Goal: Task Accomplishment & Management: Complete application form

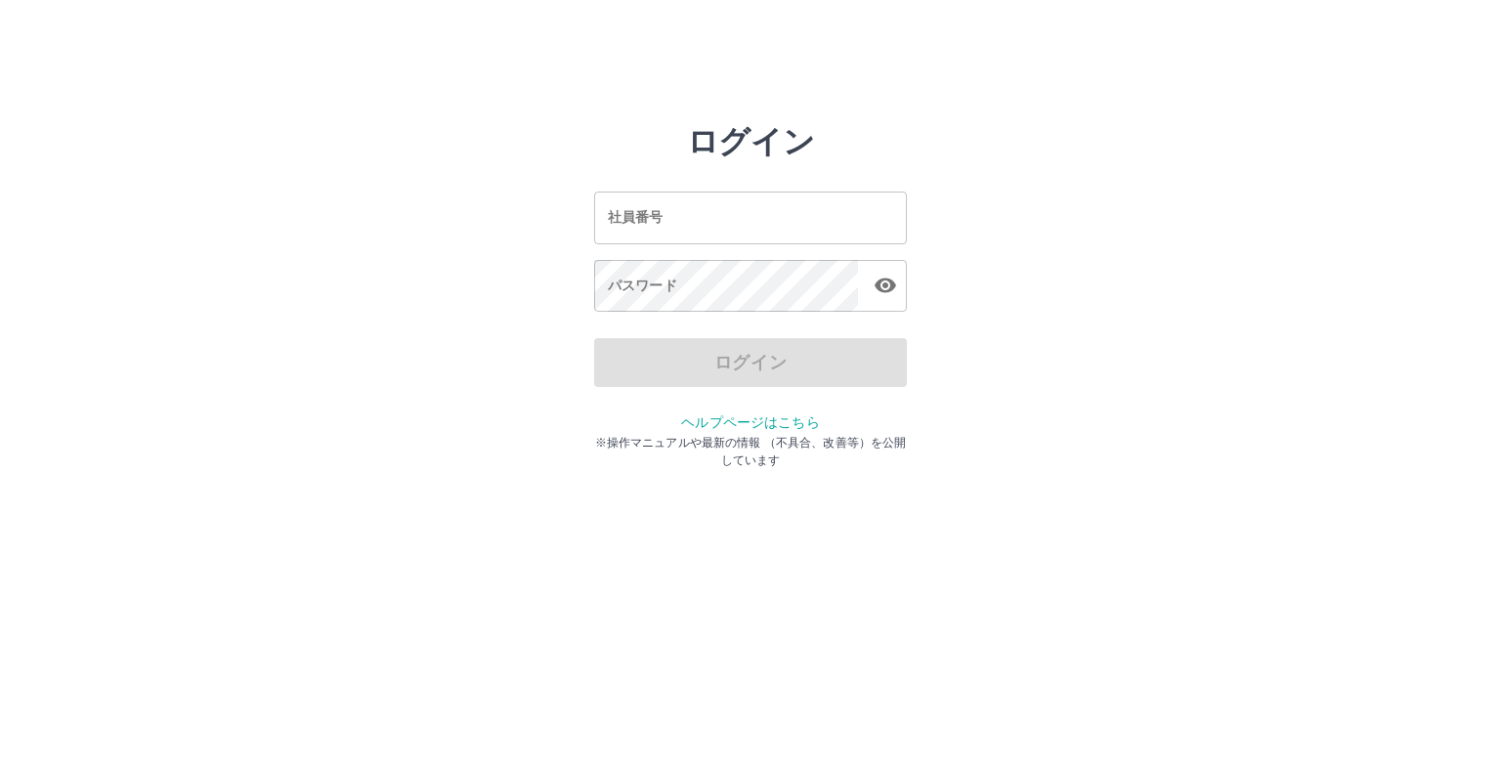
drag, startPoint x: 465, startPoint y: 176, endPoint x: 1091, endPoint y: 41, distance: 640.7
click at [1091, 41] on html "ログイン 社員番号 社員番号 パスワード パスワード ログイン ヘルプページはこちら ※操作マニュアルや最新の情報 （不具合、改善等）を公開しています" at bounding box center [750, 218] width 1501 height 436
click at [688, 212] on input "社員番号" at bounding box center [750, 218] width 313 height 52
type input "*******"
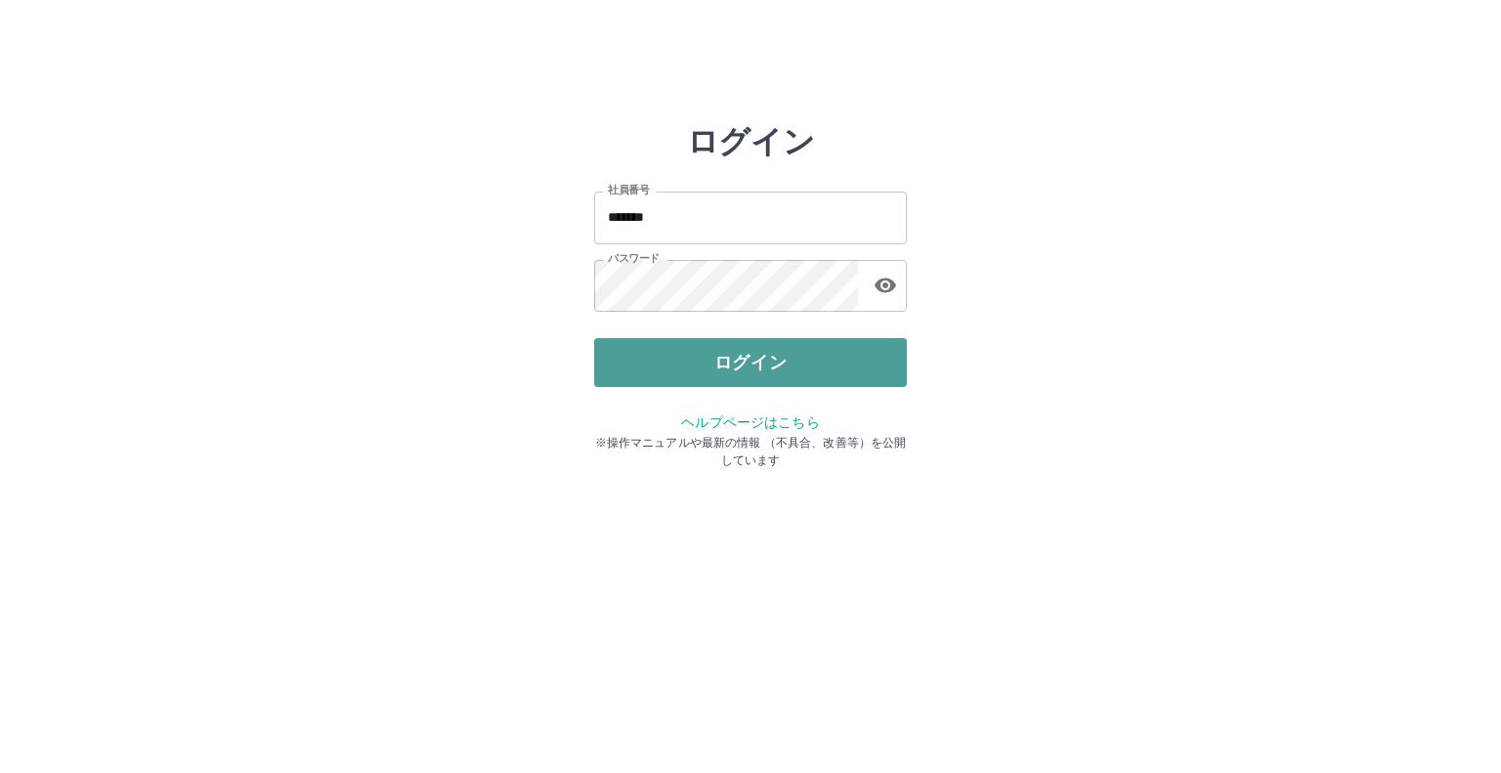
click at [786, 351] on button "ログイン" at bounding box center [750, 362] width 313 height 49
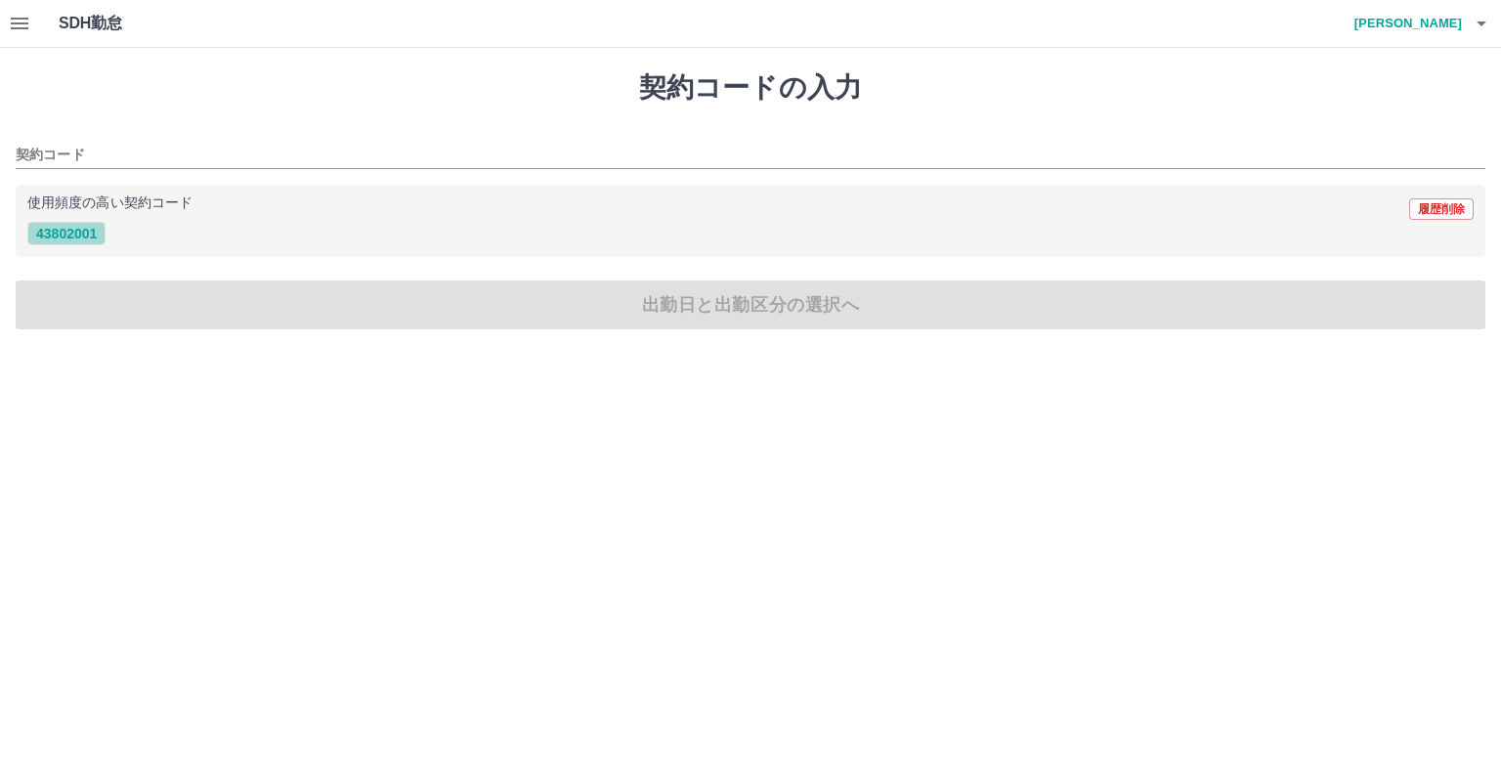
click at [57, 228] on button "43802001" at bounding box center [66, 233] width 78 height 23
type input "********"
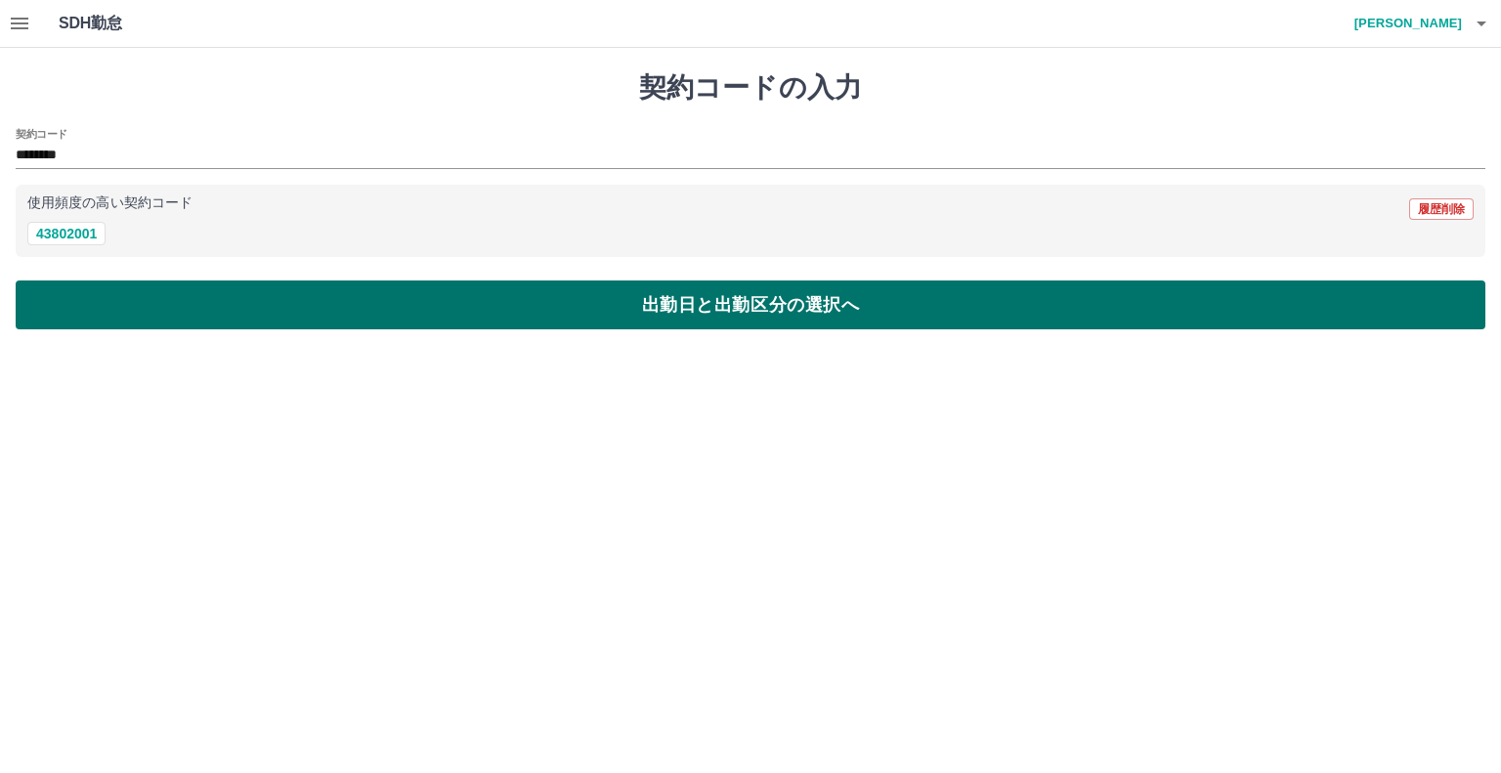
click at [637, 309] on button "出勤日と出勤区分の選択へ" at bounding box center [751, 304] width 1470 height 49
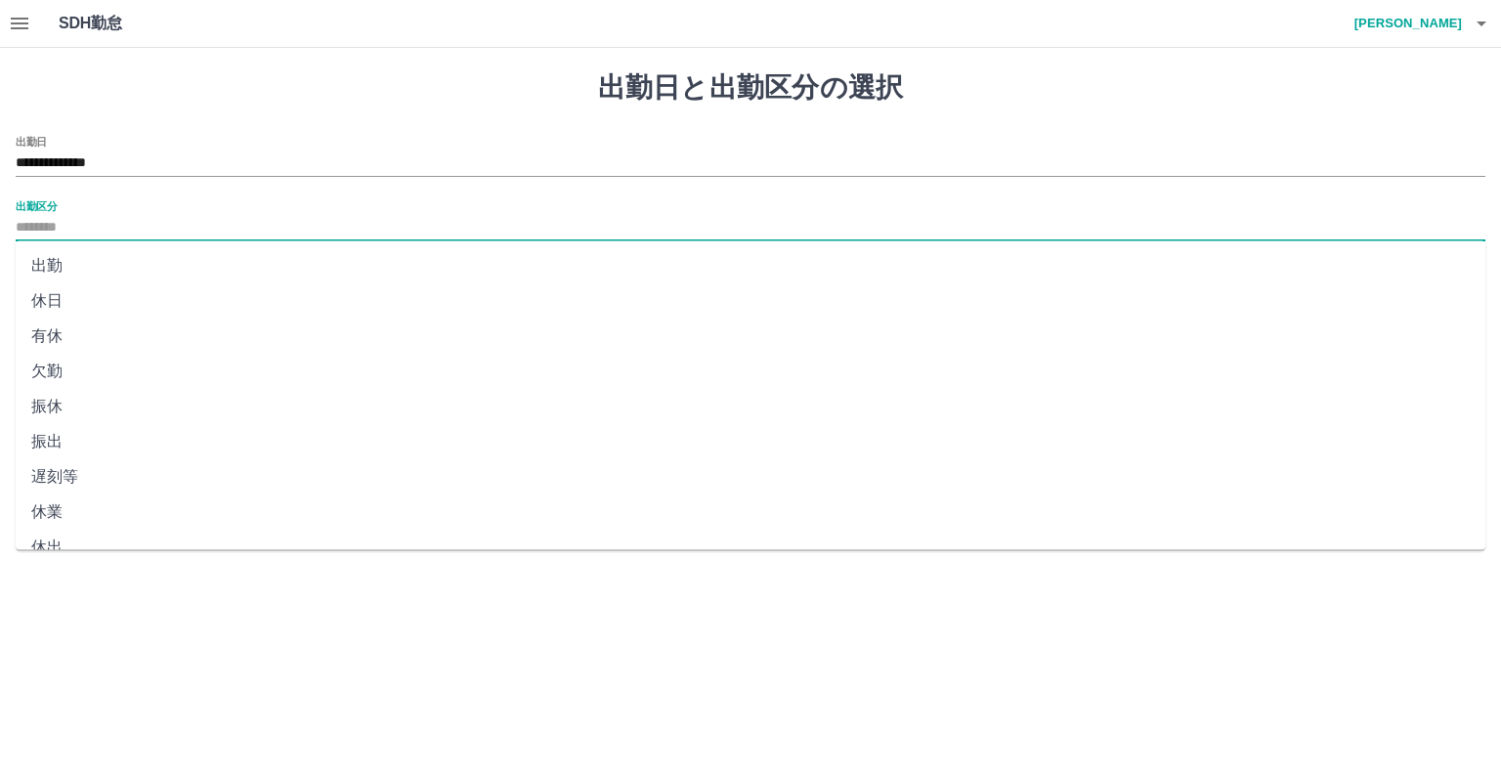
click at [42, 219] on input "出勤区分" at bounding box center [751, 228] width 1470 height 24
click at [64, 270] on li "出勤" at bounding box center [751, 265] width 1470 height 35
type input "**"
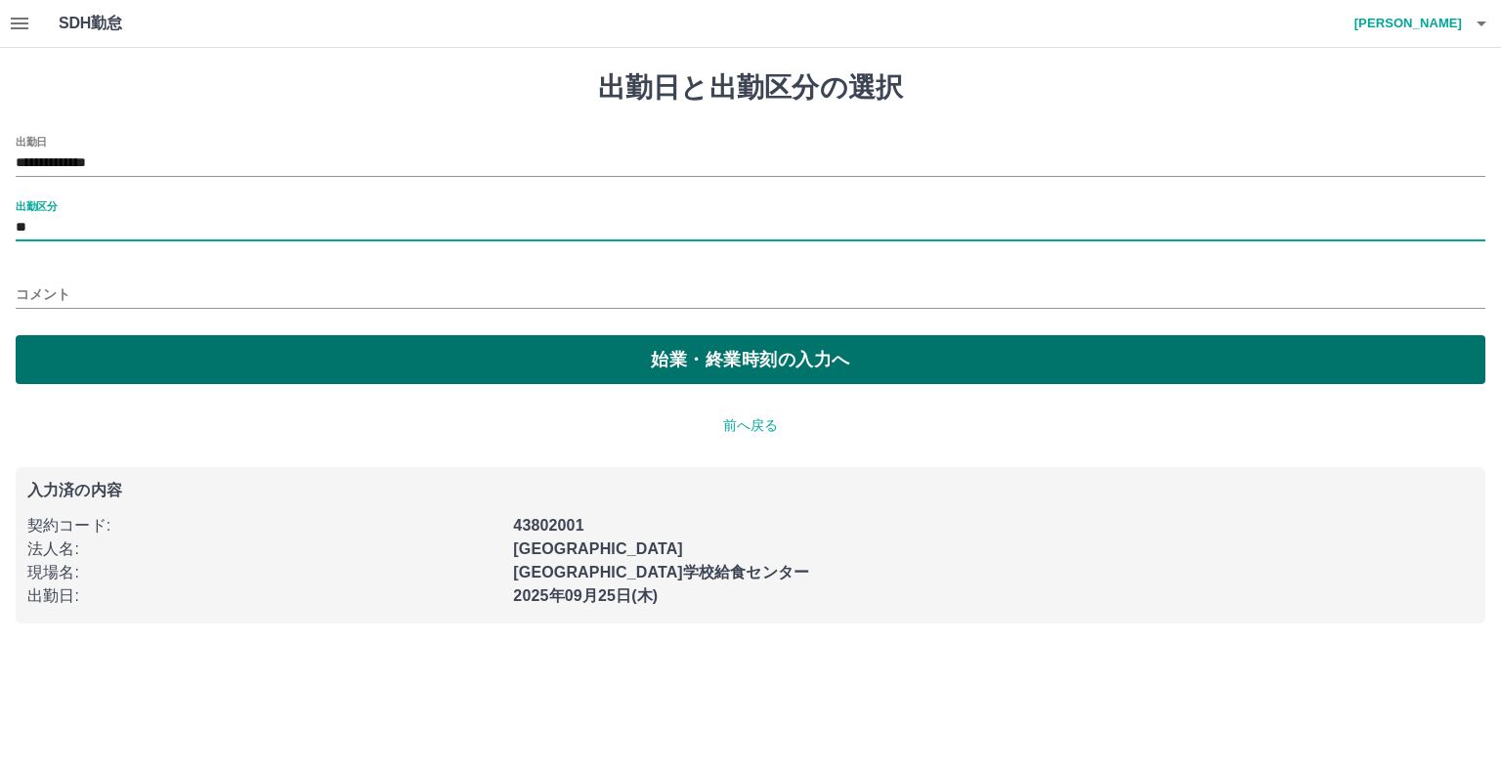
click at [688, 366] on button "始業・終業時刻の入力へ" at bounding box center [751, 359] width 1470 height 49
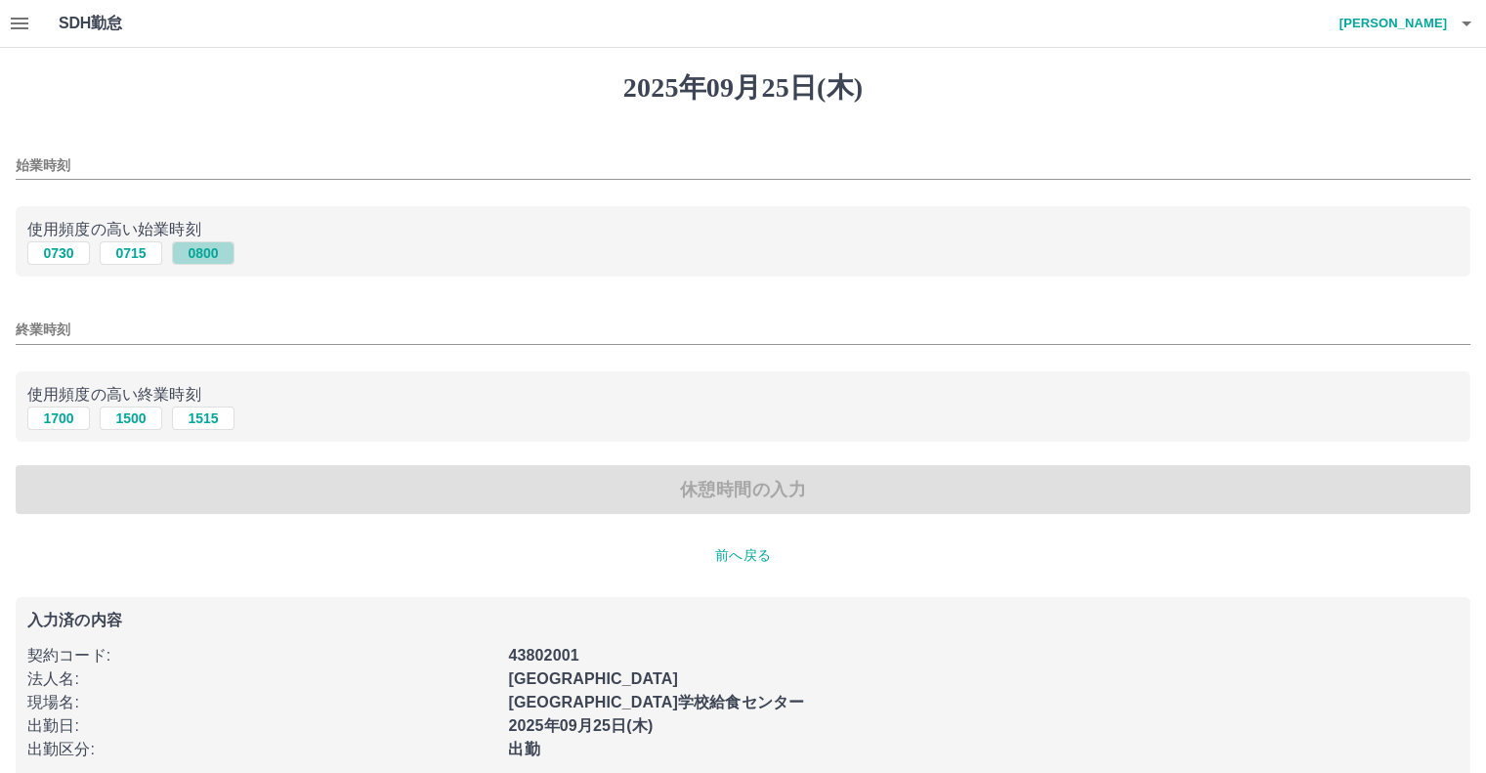
click at [207, 247] on button "0800" at bounding box center [203, 252] width 63 height 23
type input "****"
drag, startPoint x: 141, startPoint y: 418, endPoint x: 152, endPoint y: 418, distance: 11.7
click at [149, 418] on button "1500" at bounding box center [131, 417] width 63 height 23
type input "****"
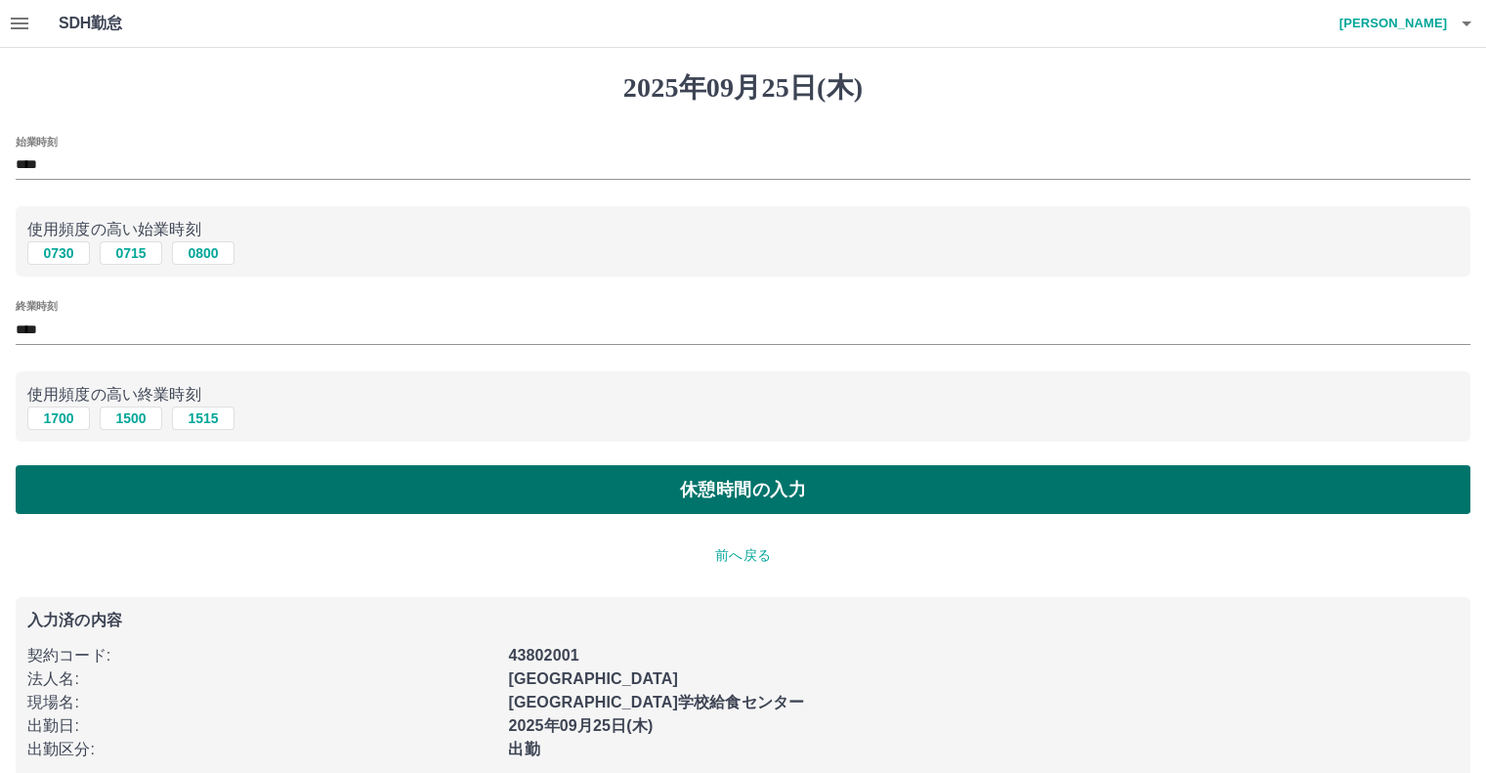
click at [704, 486] on button "休憩時間の入力" at bounding box center [743, 489] width 1455 height 49
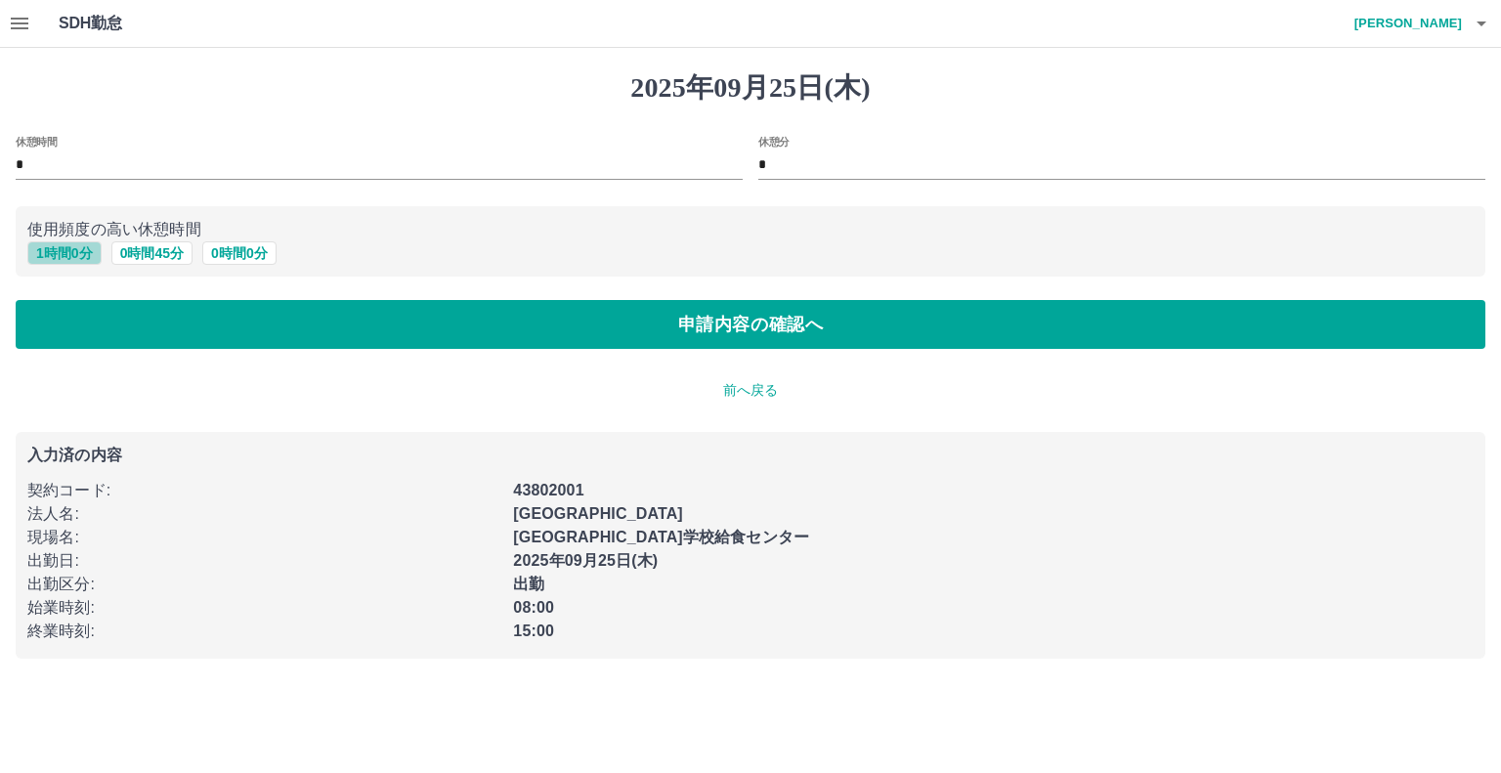
click at [78, 260] on button "1 時間 0 分" at bounding box center [64, 252] width 74 height 23
type input "*"
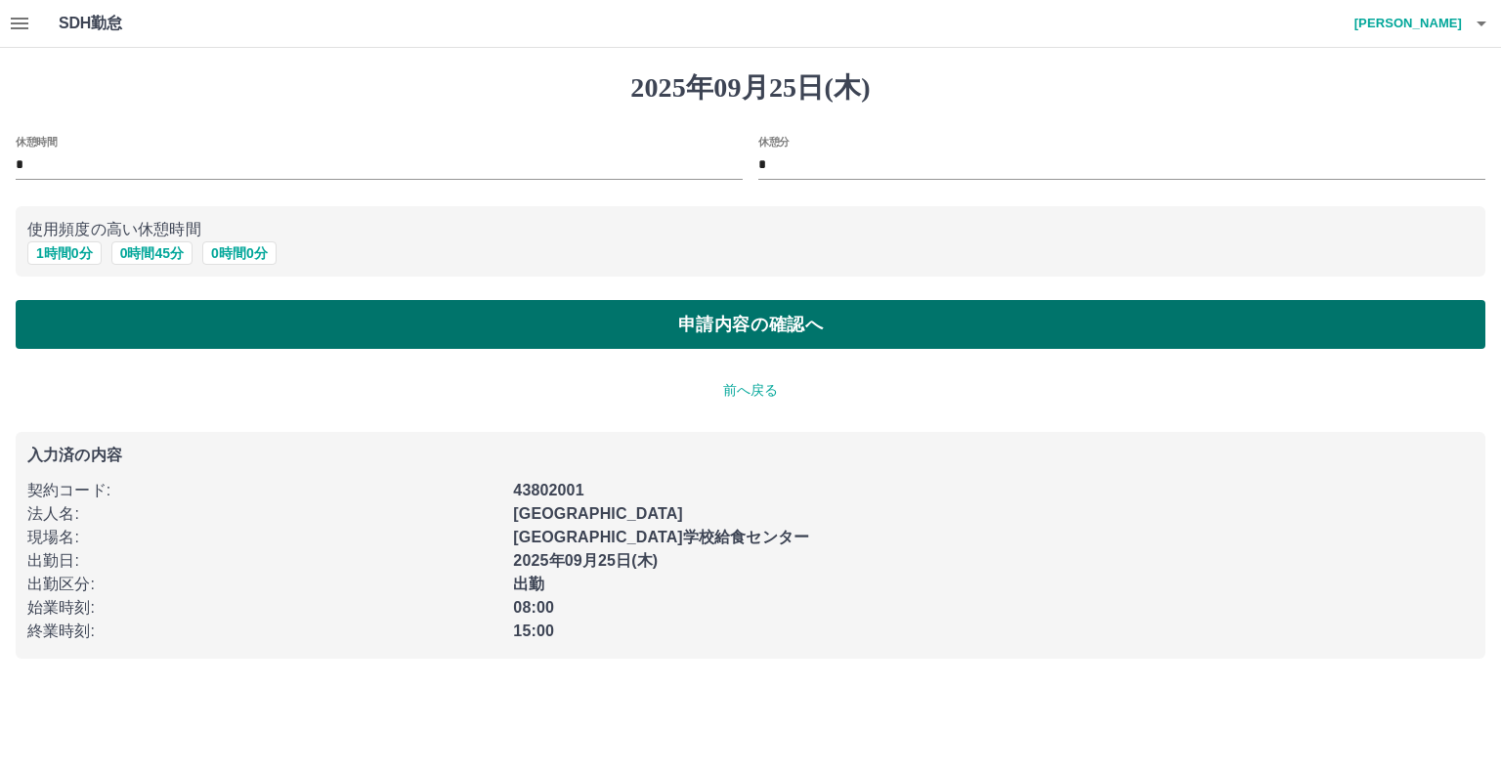
click at [479, 335] on button "申請内容の確認へ" at bounding box center [751, 324] width 1470 height 49
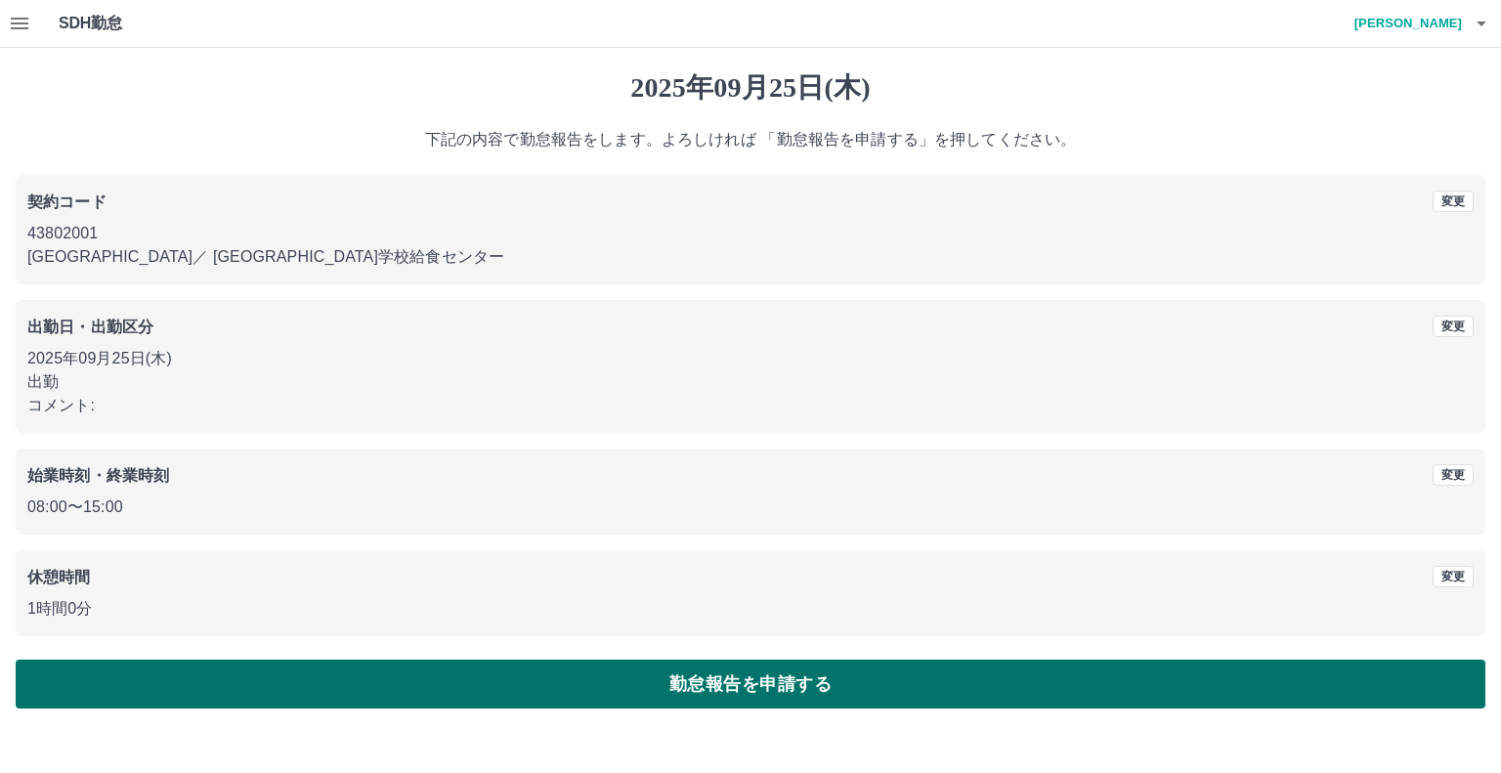
click at [790, 687] on button "勤怠報告を申請する" at bounding box center [751, 684] width 1470 height 49
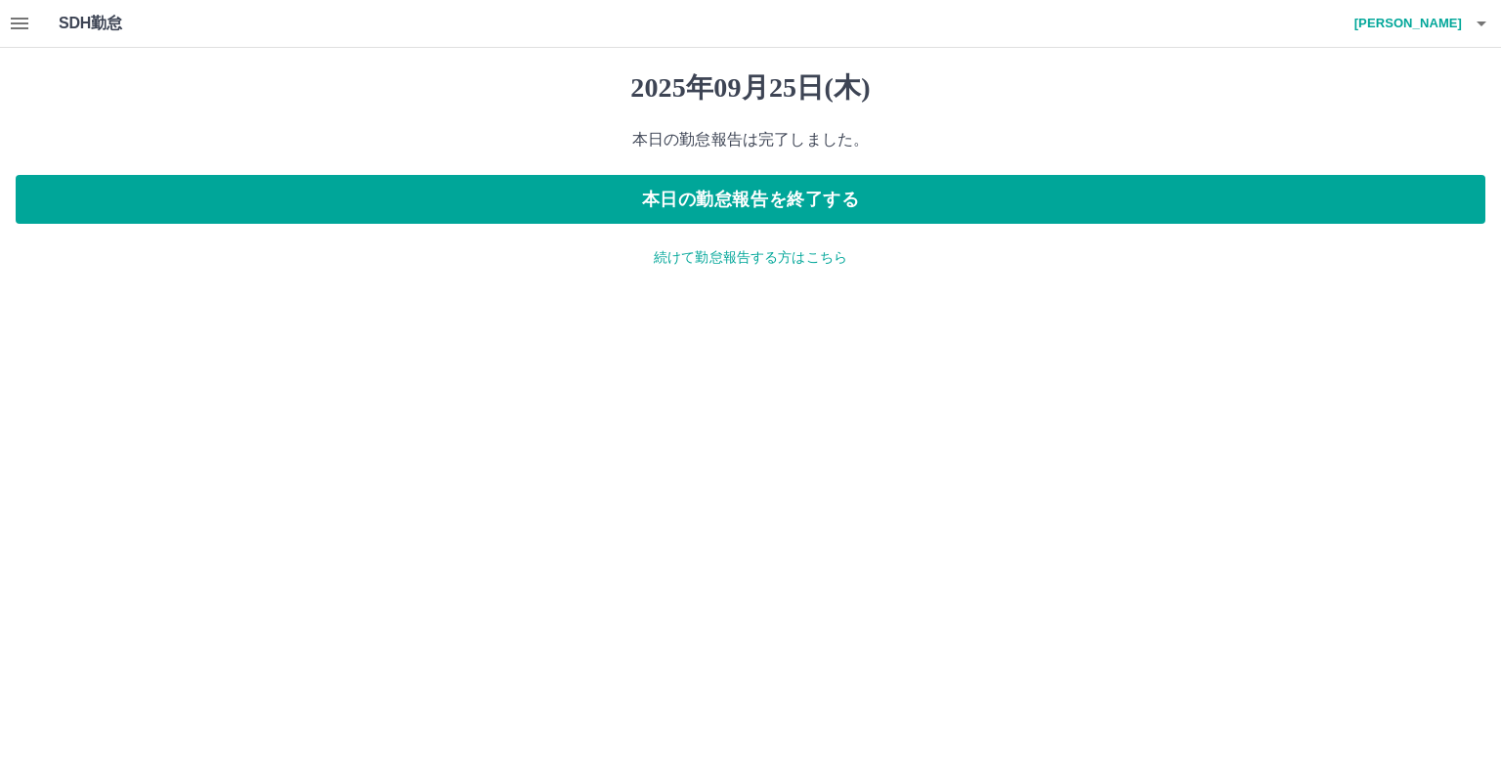
click at [18, 22] on icon "button" at bounding box center [20, 24] width 18 height 12
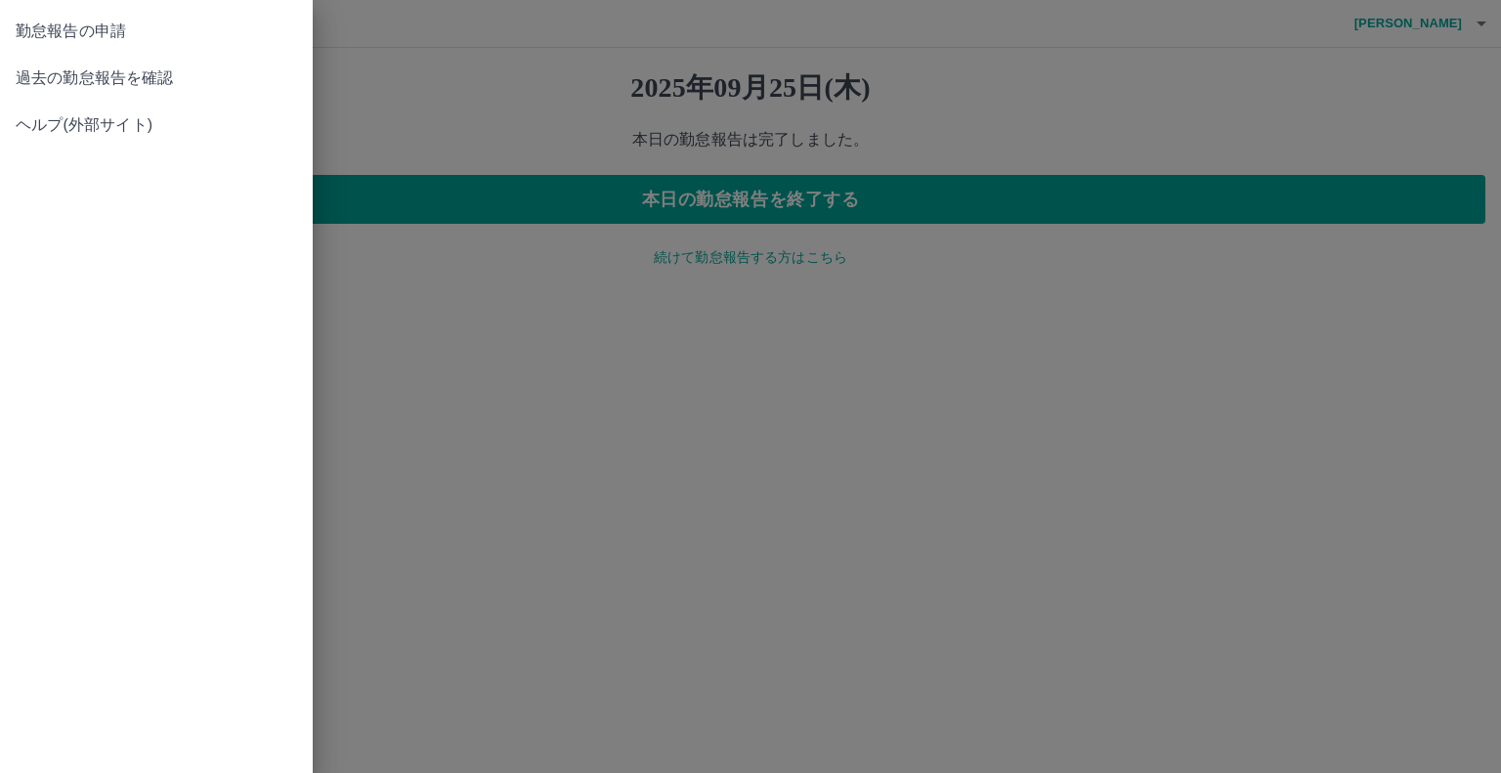
click at [40, 77] on span "過去の勤怠報告を確認" at bounding box center [156, 77] width 281 height 23
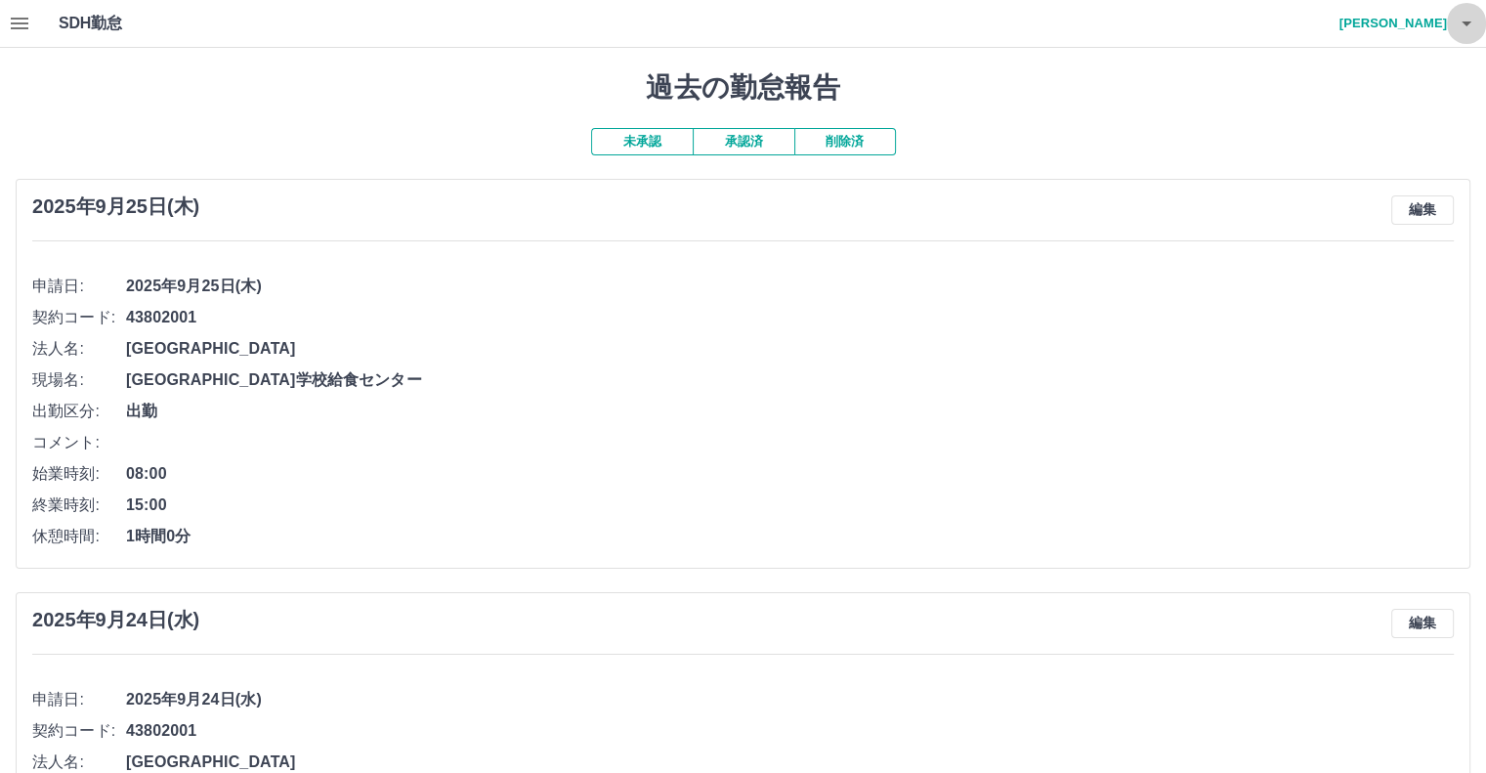
click at [1466, 22] on icon "button" at bounding box center [1467, 23] width 10 height 5
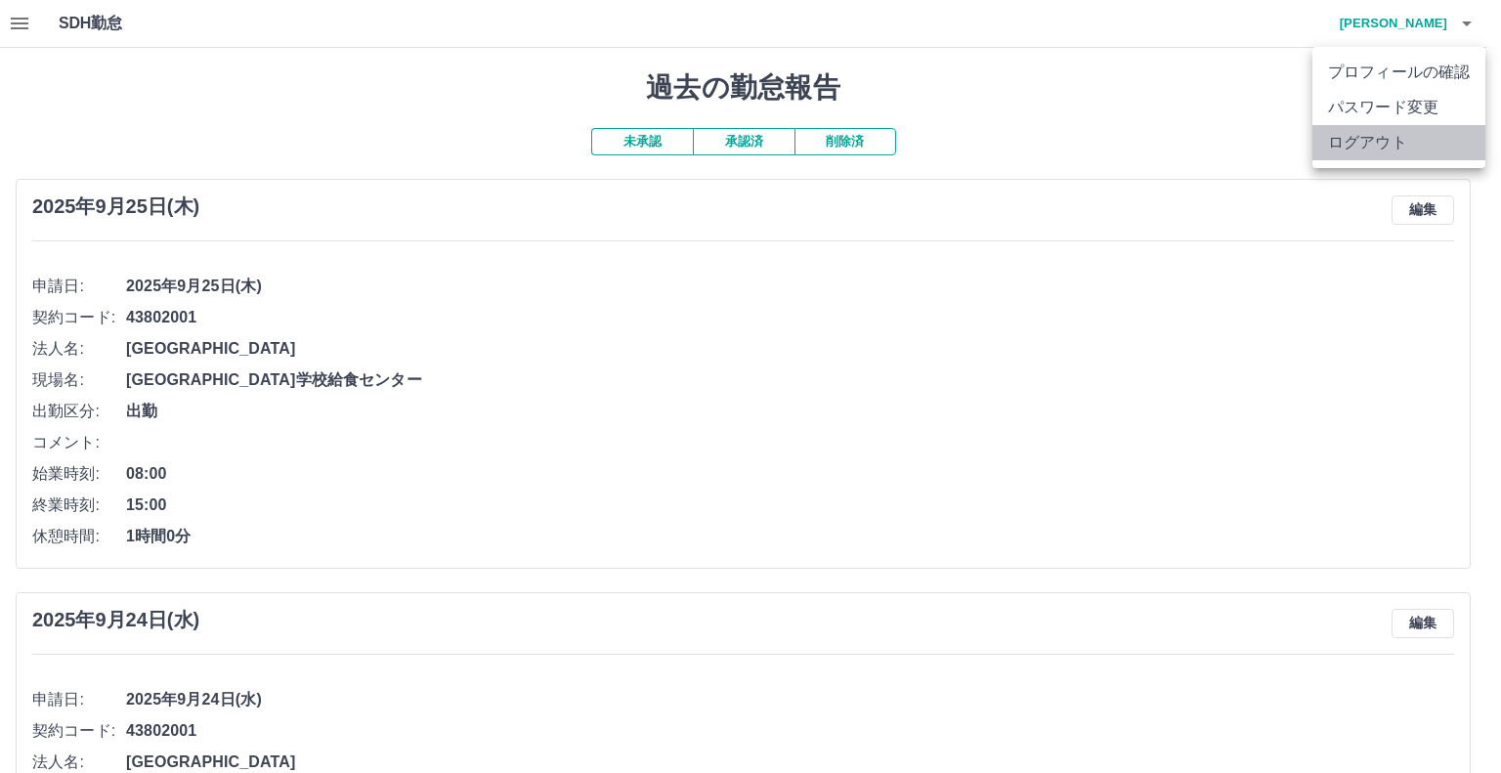
click at [1364, 149] on li "ログアウト" at bounding box center [1398, 142] width 173 height 35
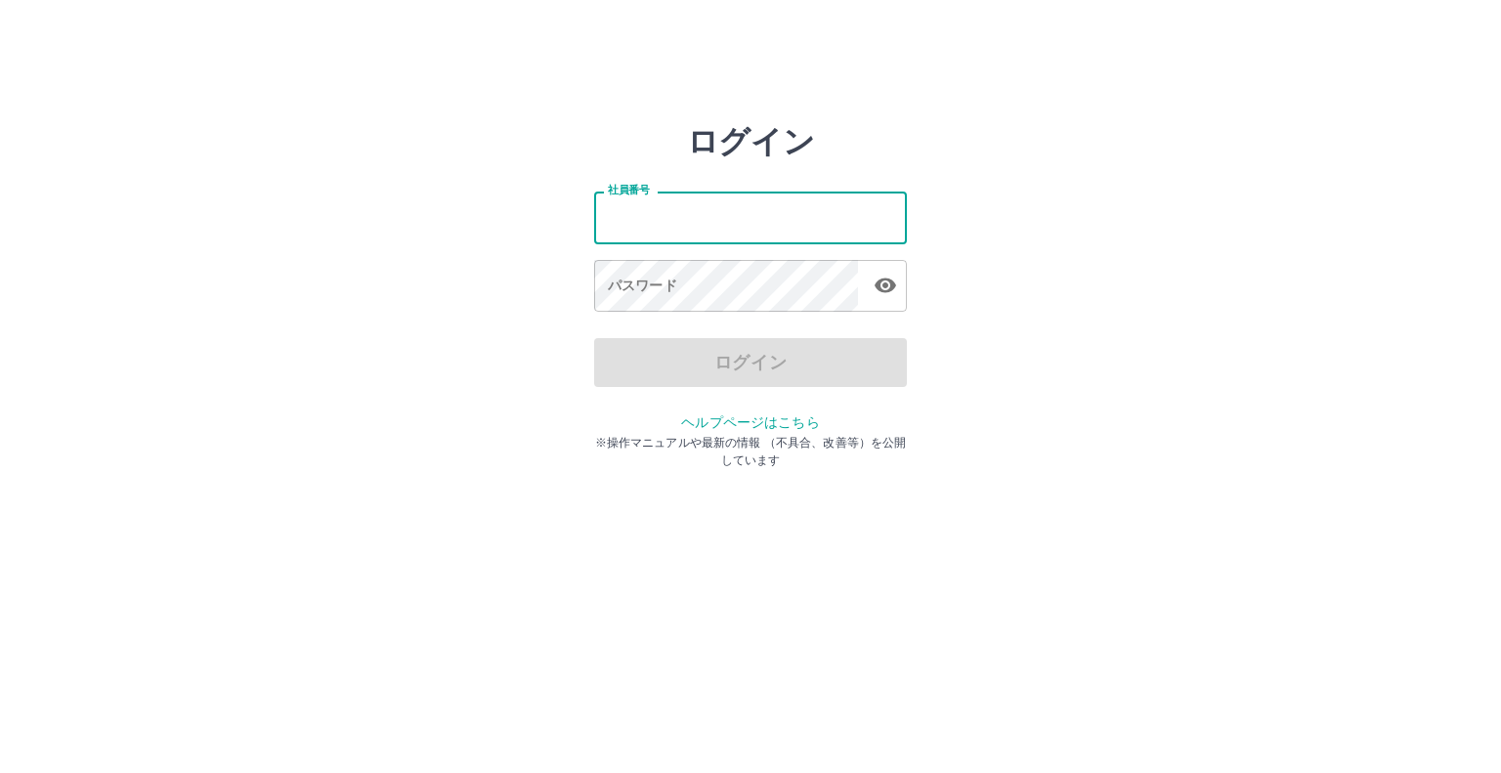
click at [726, 214] on input "社員番号" at bounding box center [750, 218] width 313 height 52
type input "*******"
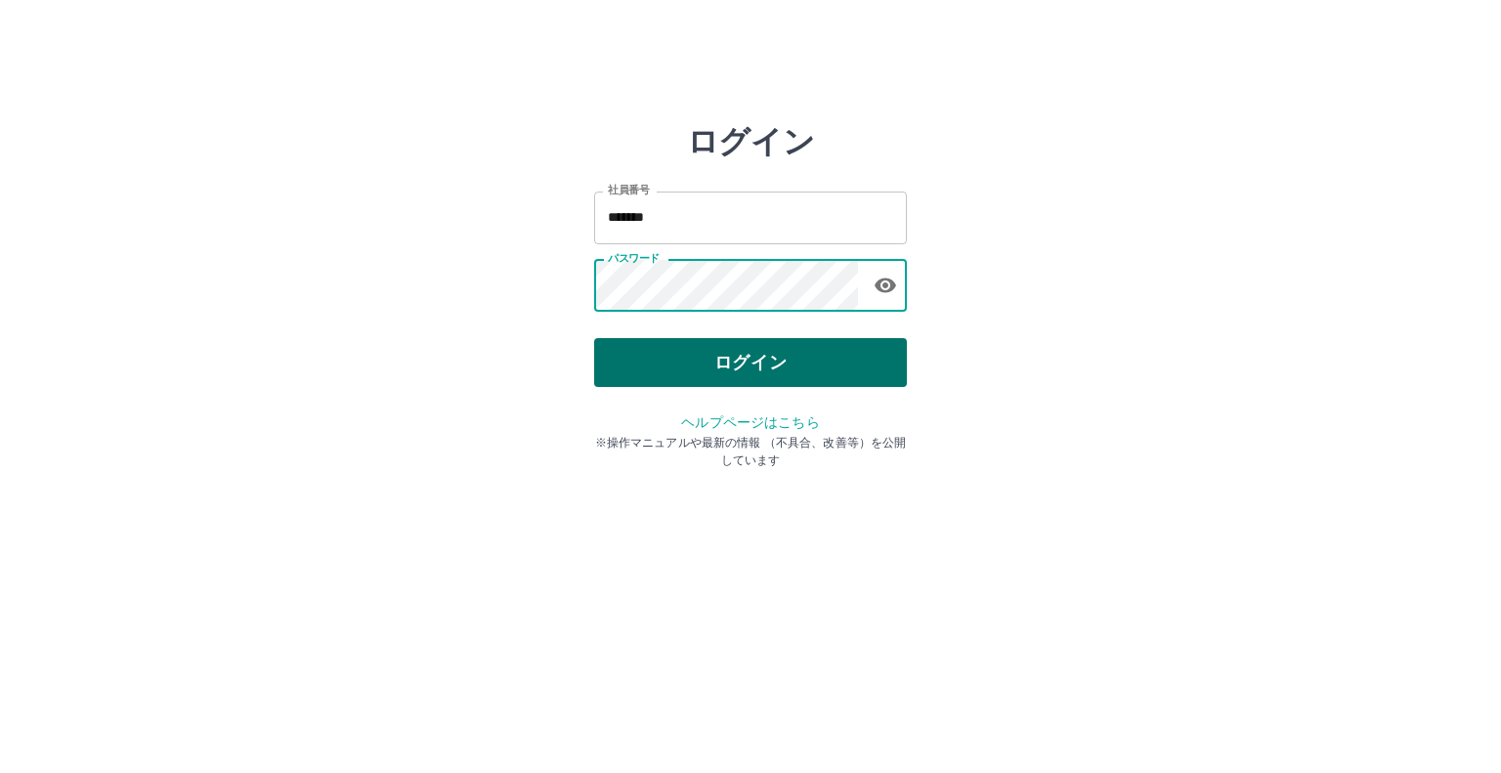
click at [723, 373] on button "ログイン" at bounding box center [750, 362] width 313 height 49
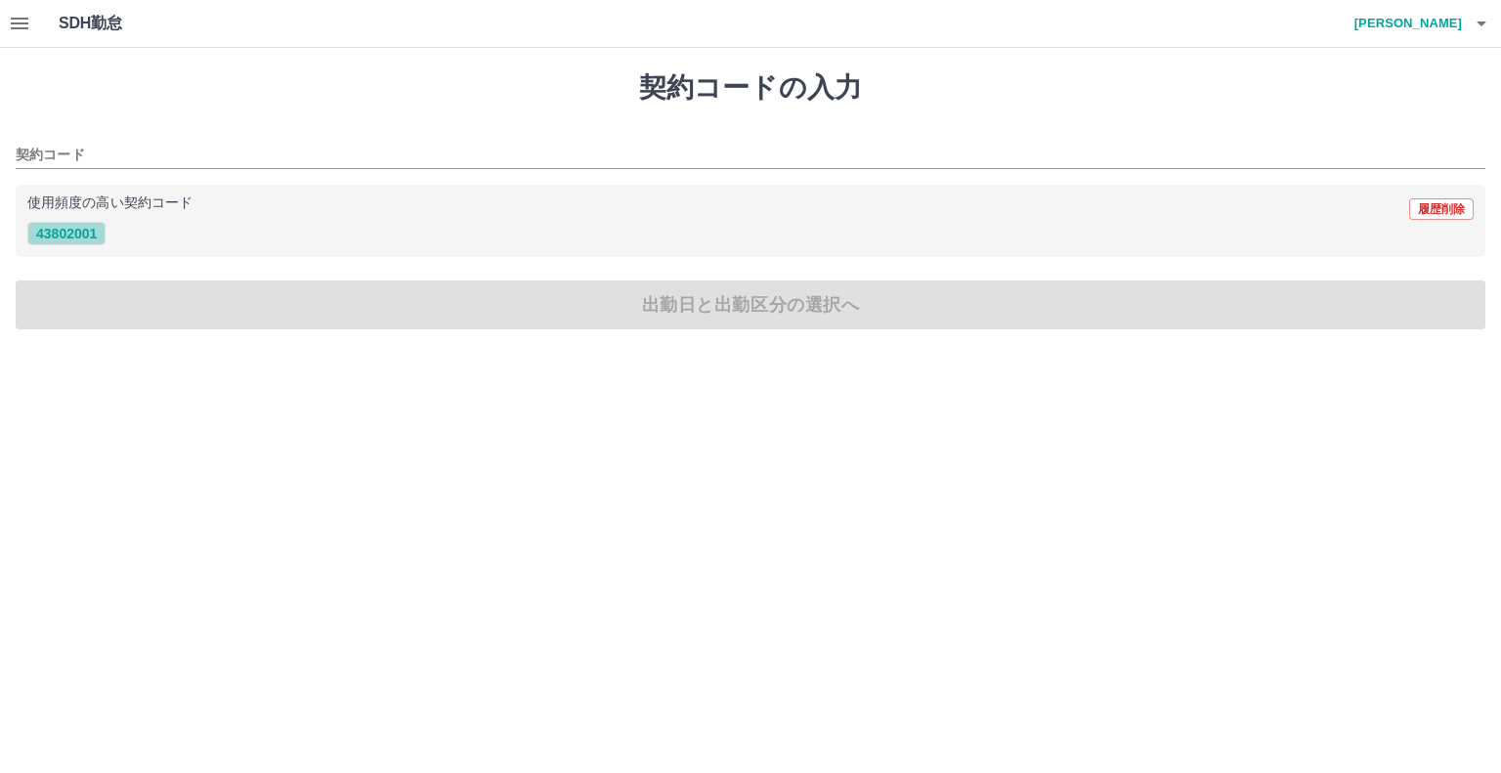
drag, startPoint x: 88, startPoint y: 231, endPoint x: 102, endPoint y: 231, distance: 13.7
click at [94, 233] on button "43802001" at bounding box center [66, 233] width 78 height 23
type input "********"
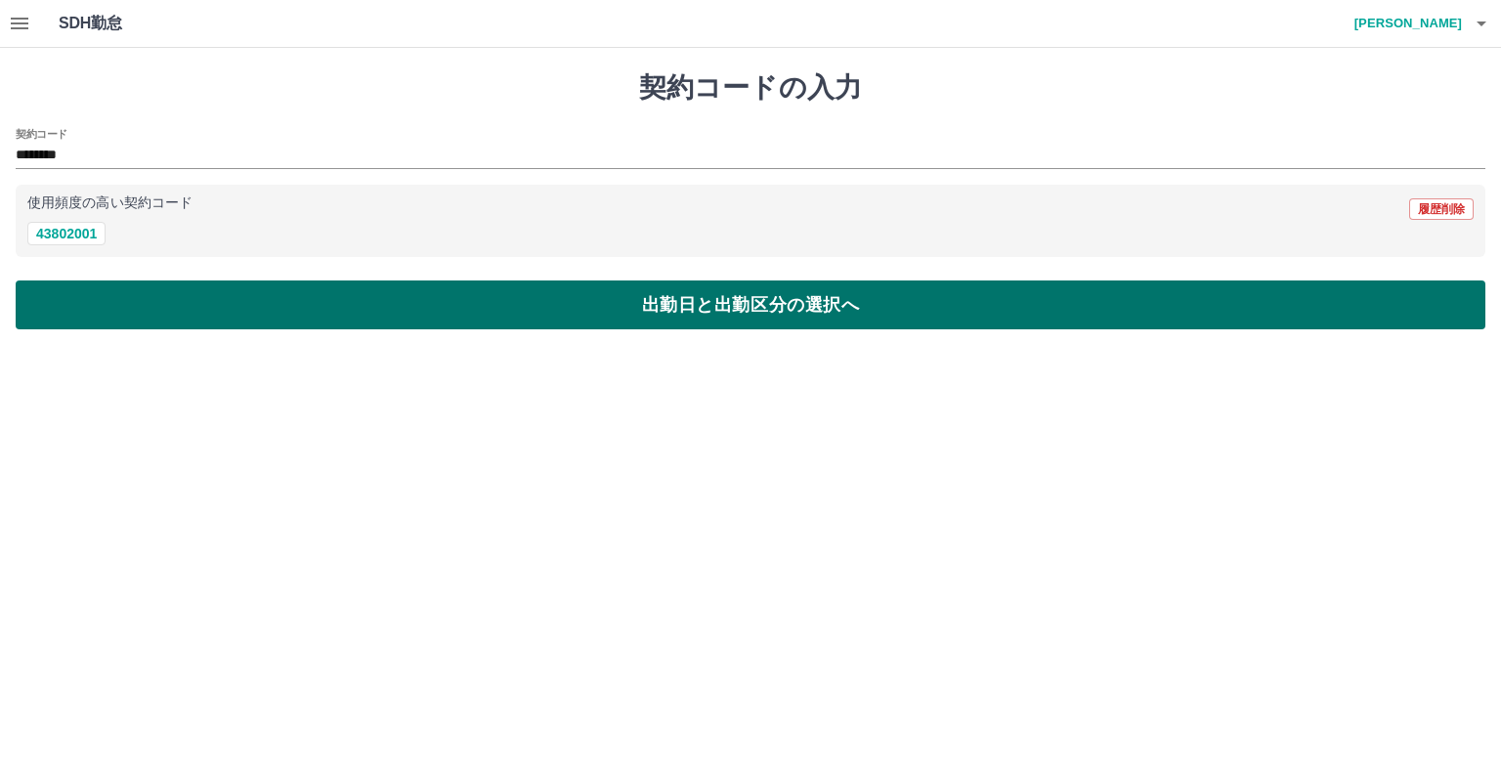
click at [587, 316] on button "出勤日と出勤区分の選択へ" at bounding box center [751, 304] width 1470 height 49
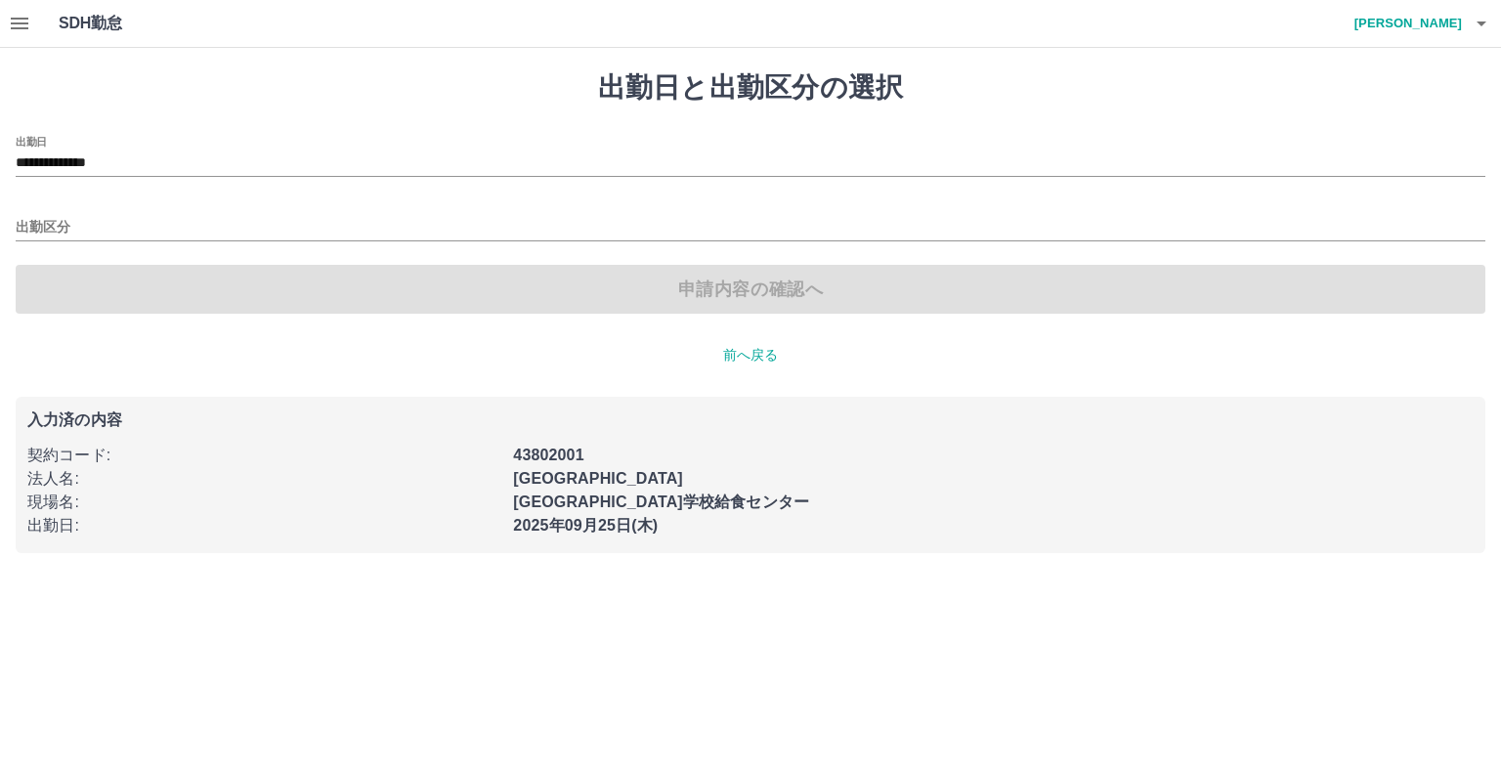
click at [50, 206] on div "出勤区分" at bounding box center [751, 220] width 1470 height 41
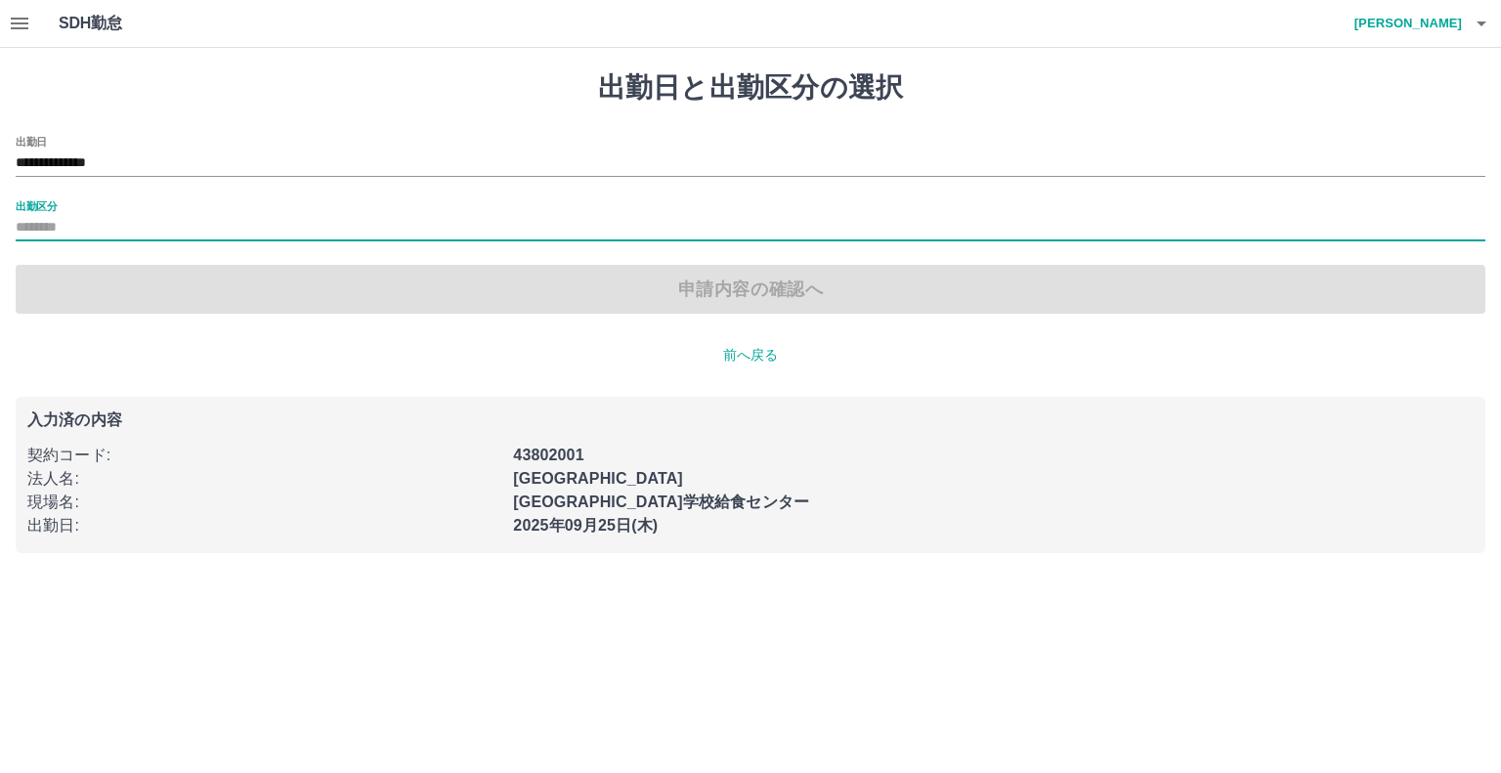
click at [55, 213] on label "出勤区分" at bounding box center [36, 205] width 41 height 15
click at [55, 216] on input "出勤区分" at bounding box center [751, 228] width 1470 height 24
click at [59, 217] on input "出勤区分" at bounding box center [751, 228] width 1470 height 24
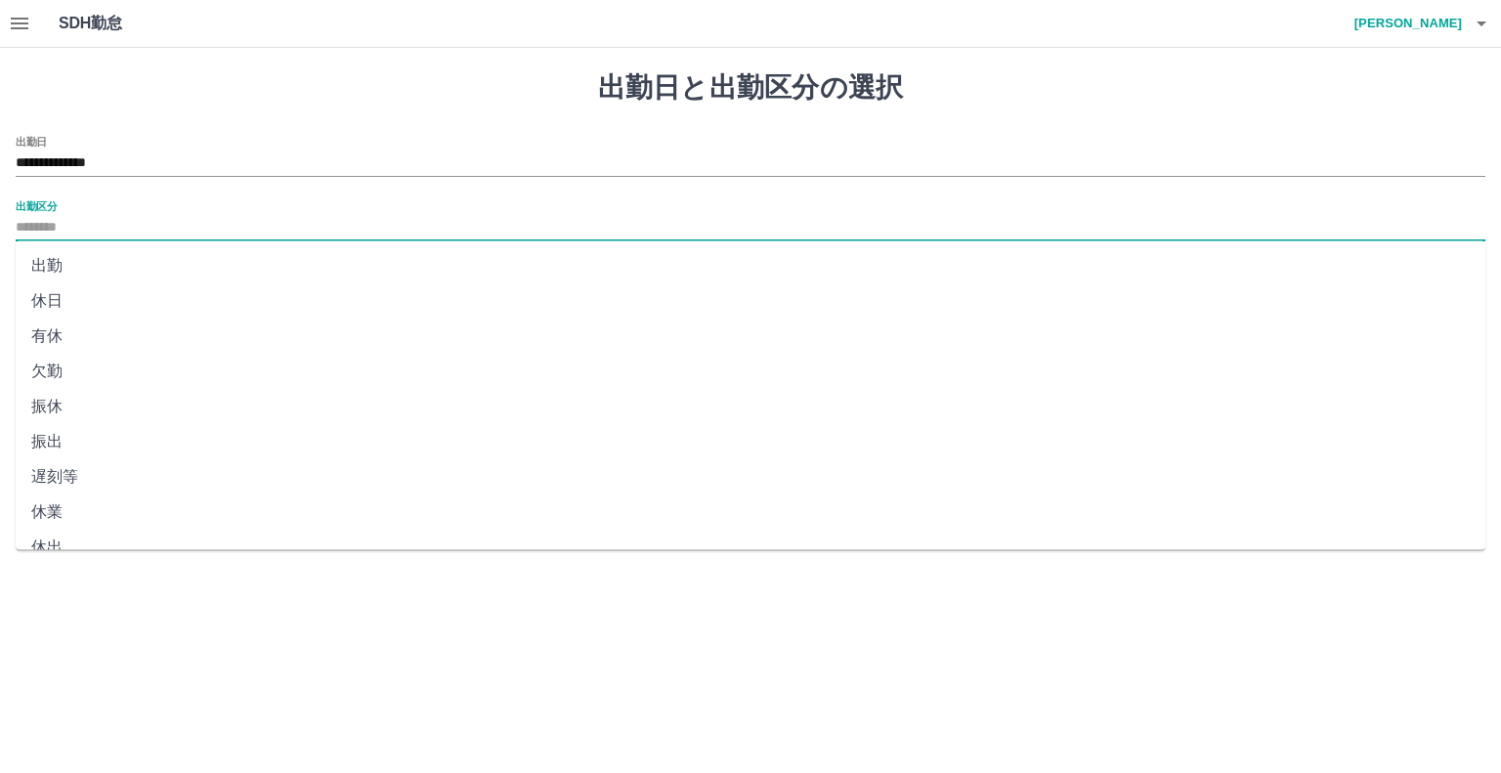
click at [59, 260] on li "出勤" at bounding box center [751, 265] width 1470 height 35
type input "**"
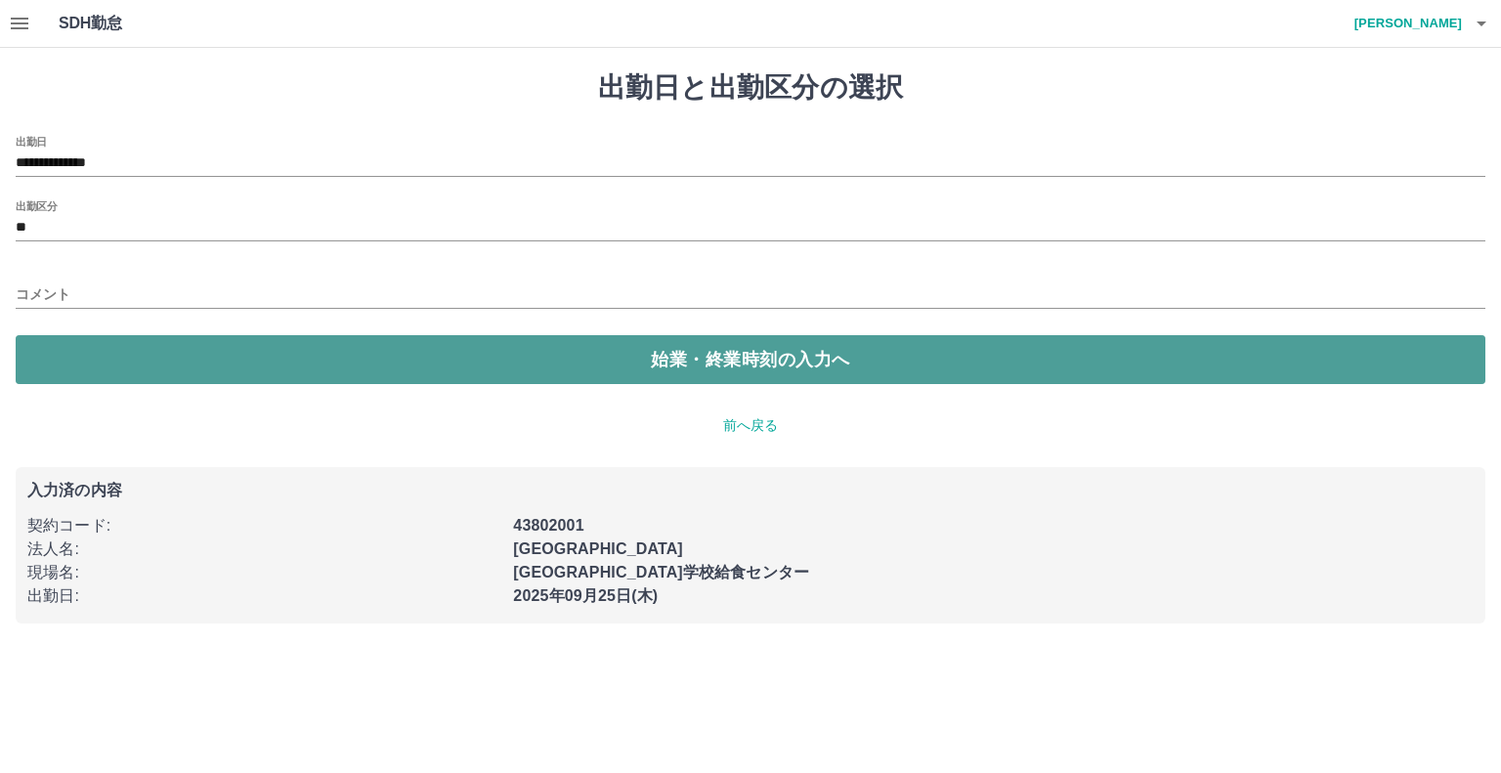
click at [629, 358] on button "始業・終業時刻の入力へ" at bounding box center [751, 359] width 1470 height 49
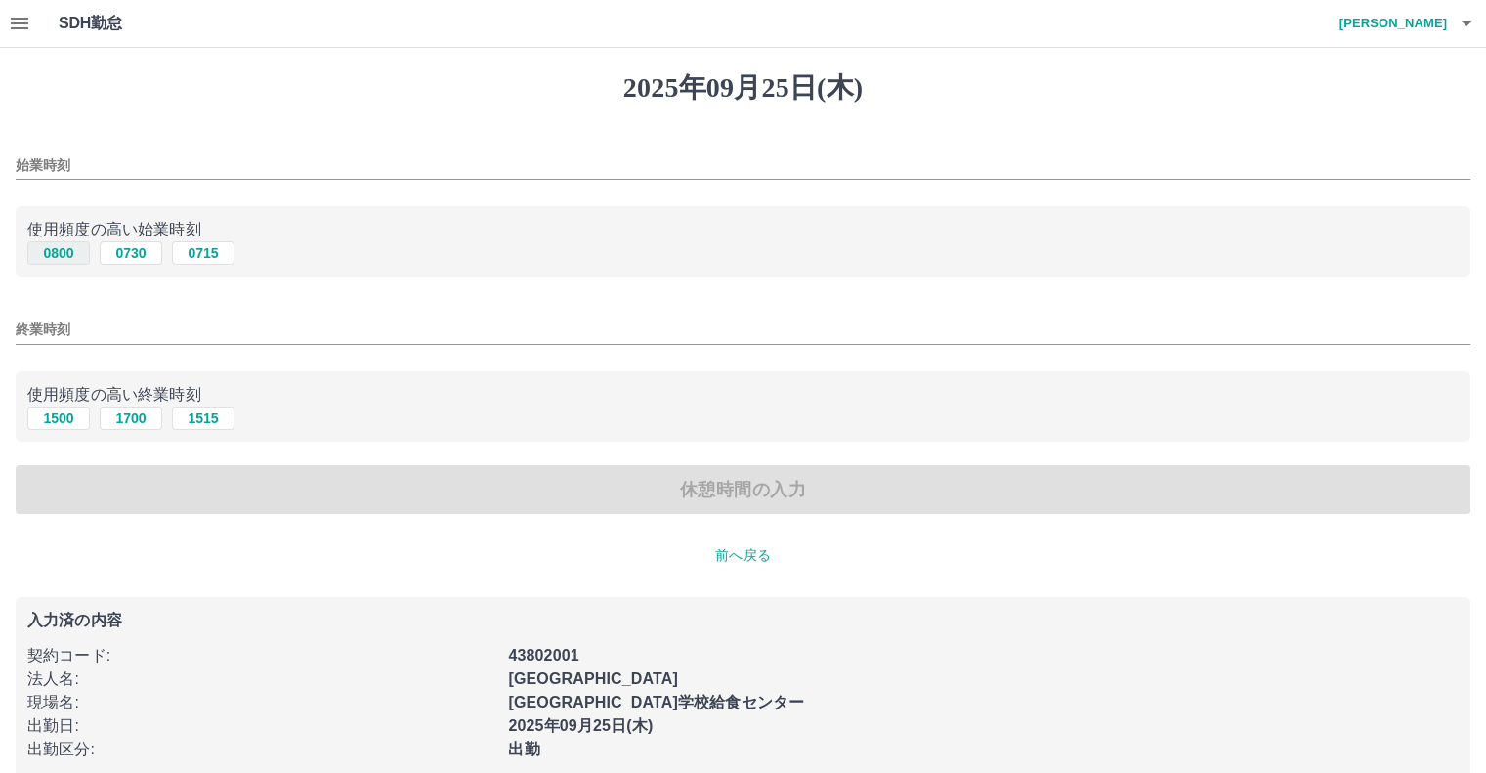
click at [57, 253] on button "0800" at bounding box center [58, 252] width 63 height 23
type input "****"
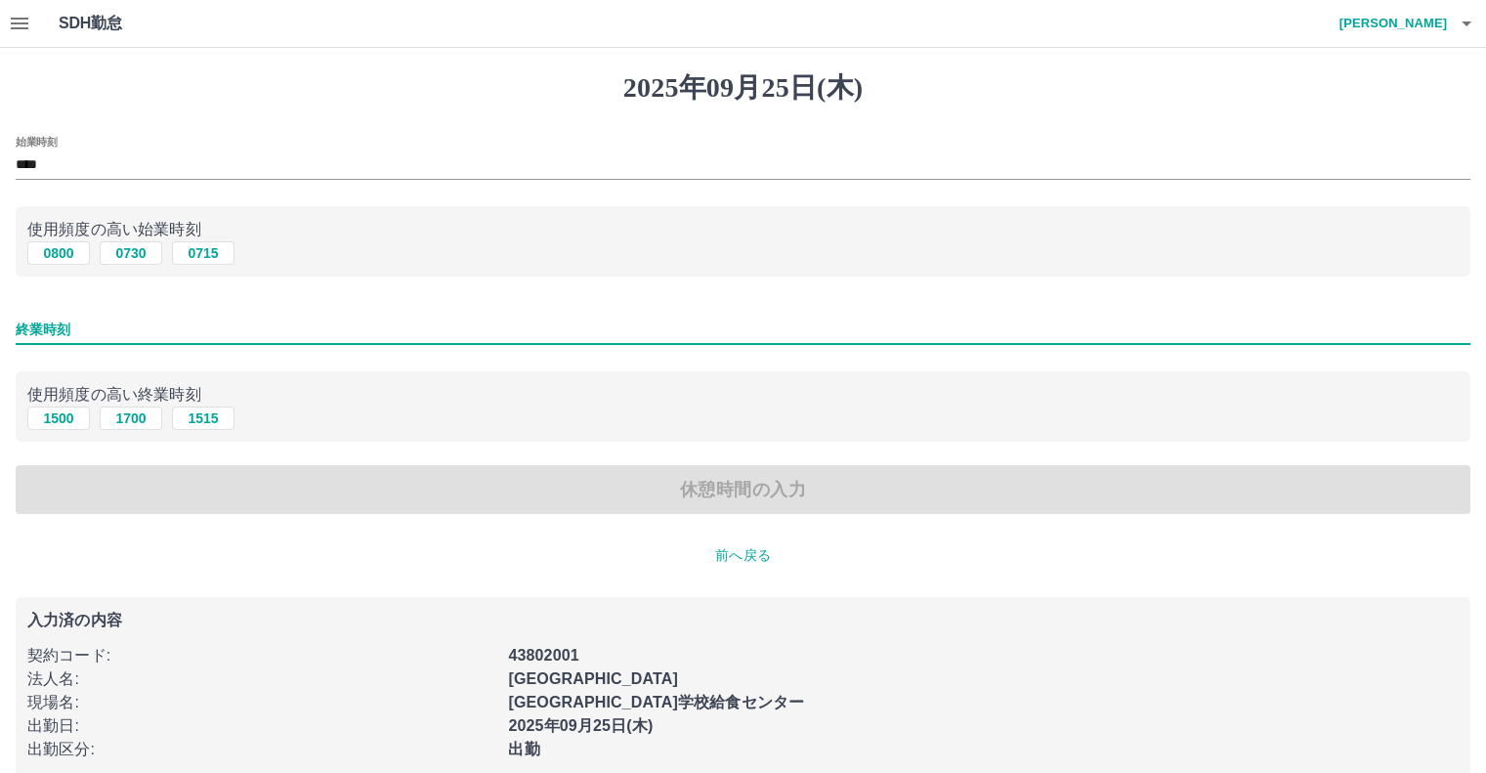
click at [79, 325] on input "終業時刻" at bounding box center [743, 330] width 1455 height 28
type input "****"
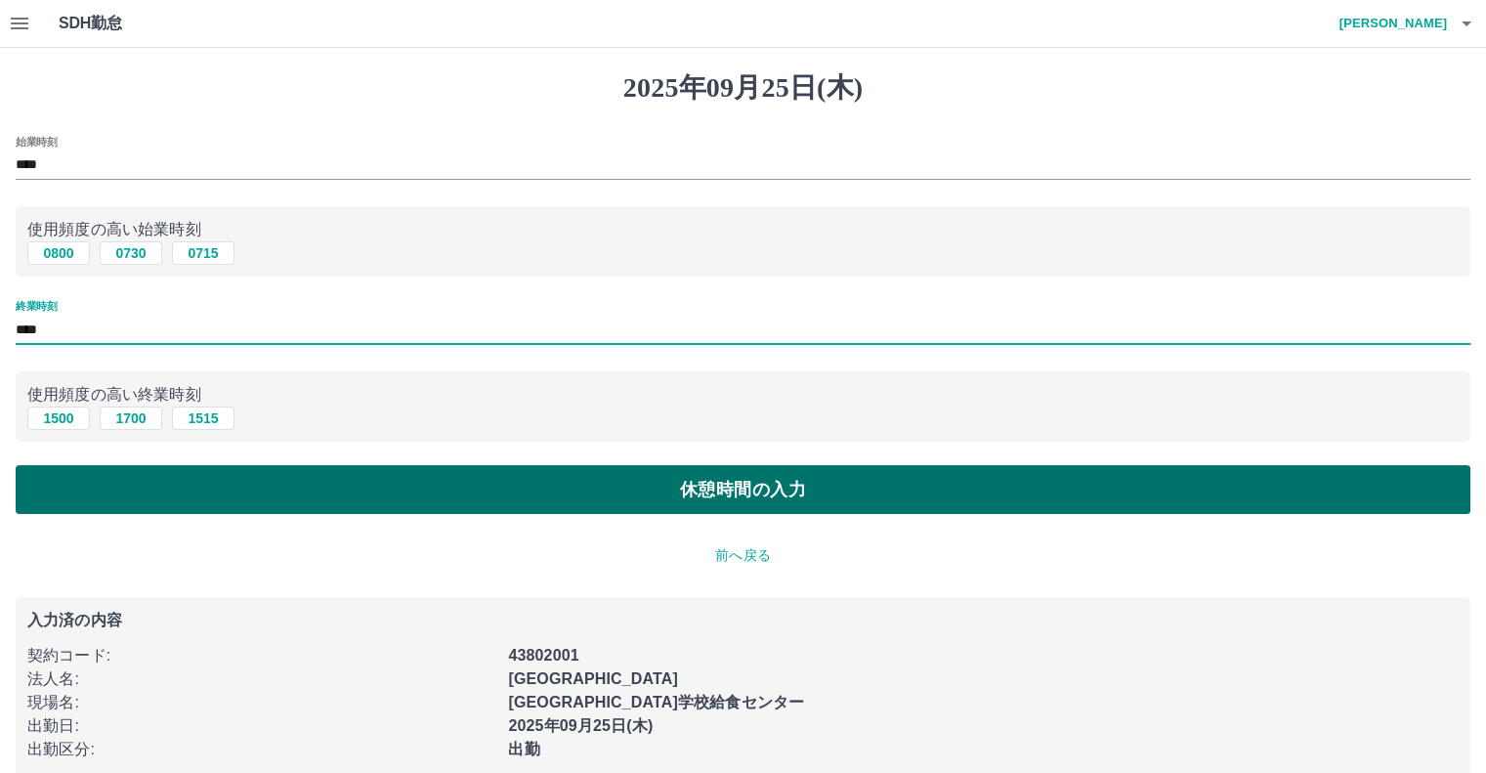
click at [593, 500] on button "休憩時間の入力" at bounding box center [743, 489] width 1455 height 49
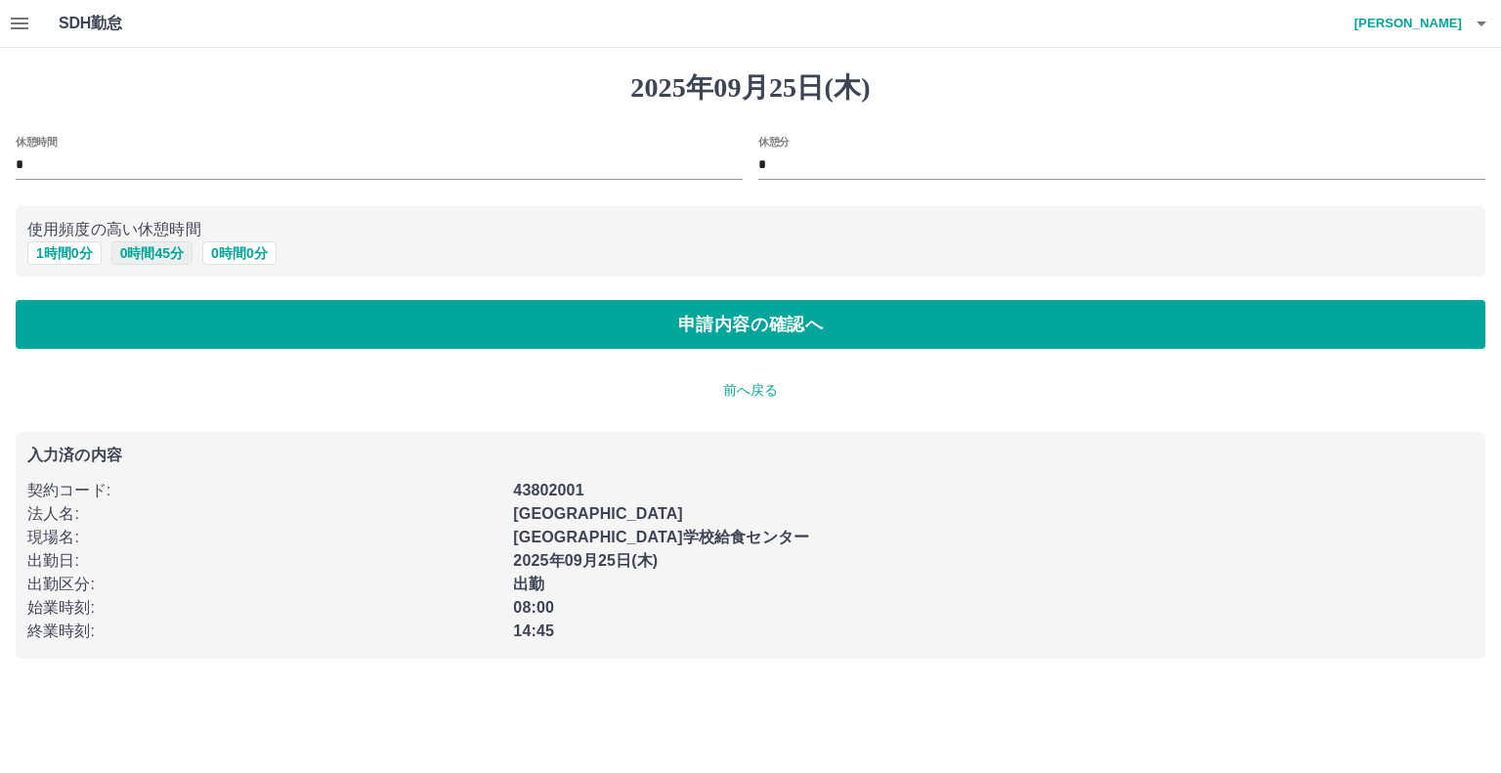
click at [164, 249] on button "0 時間 45 分" at bounding box center [151, 252] width 81 height 23
type input "**"
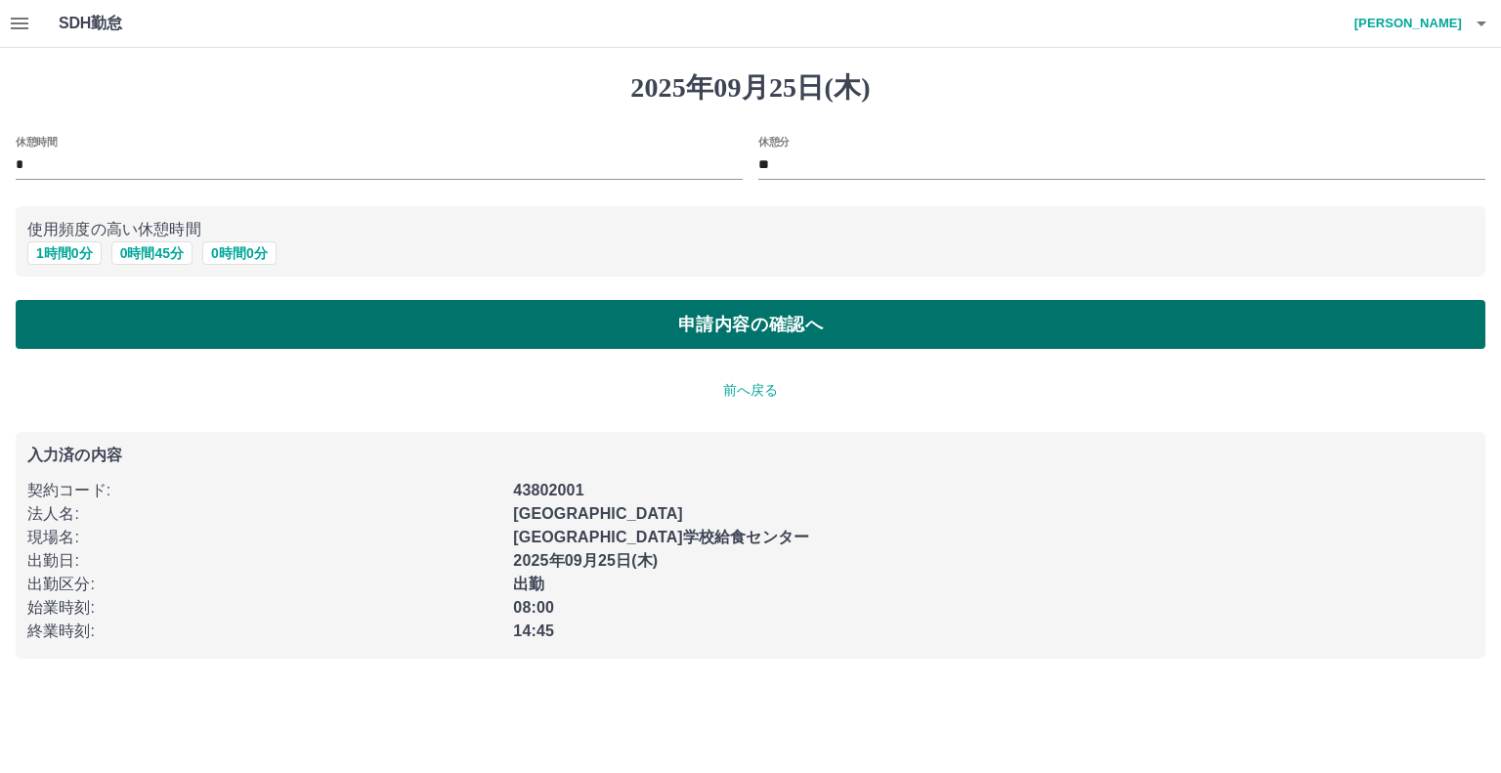
click at [667, 333] on button "申請内容の確認へ" at bounding box center [751, 324] width 1470 height 49
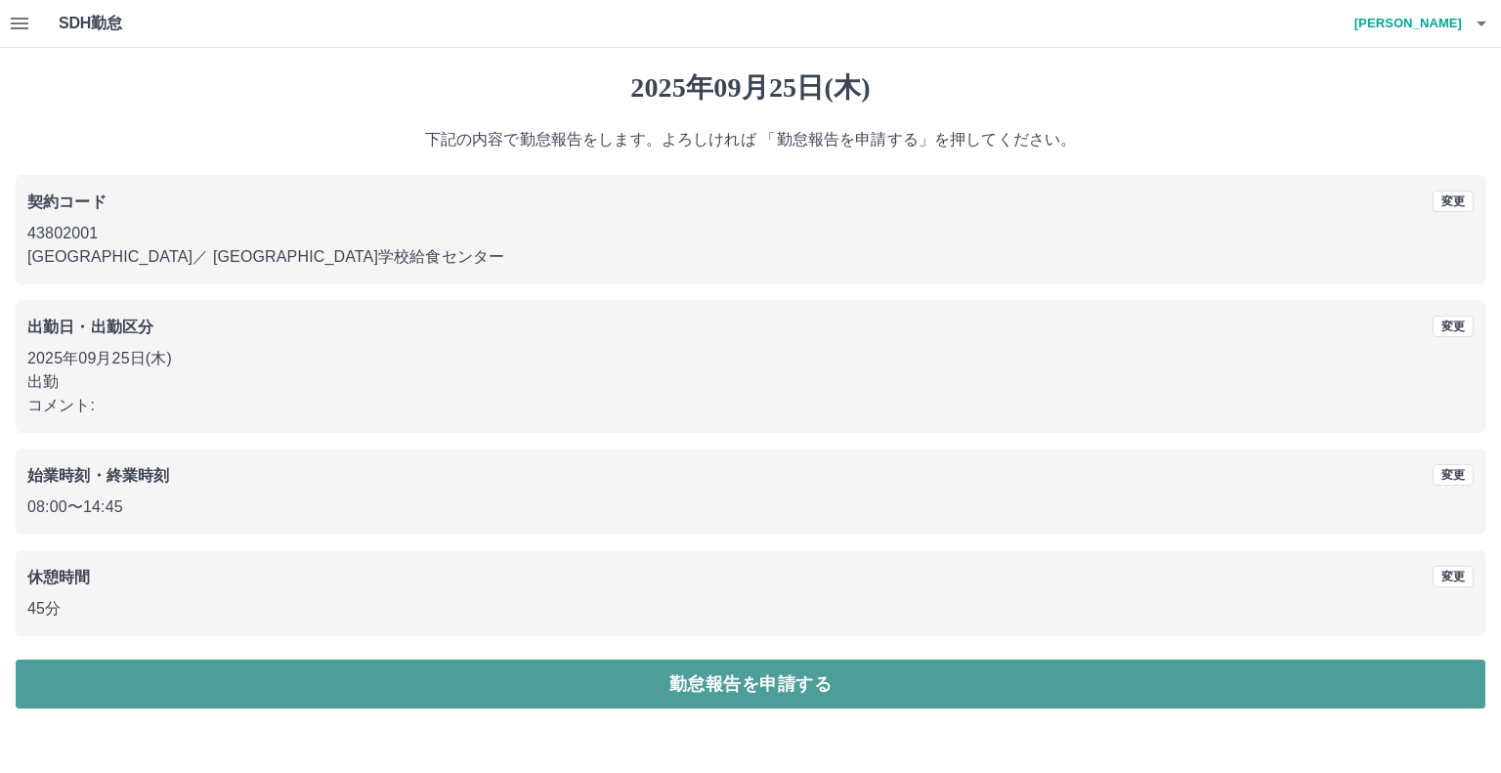
click at [669, 691] on button "勤怠報告を申請する" at bounding box center [751, 684] width 1470 height 49
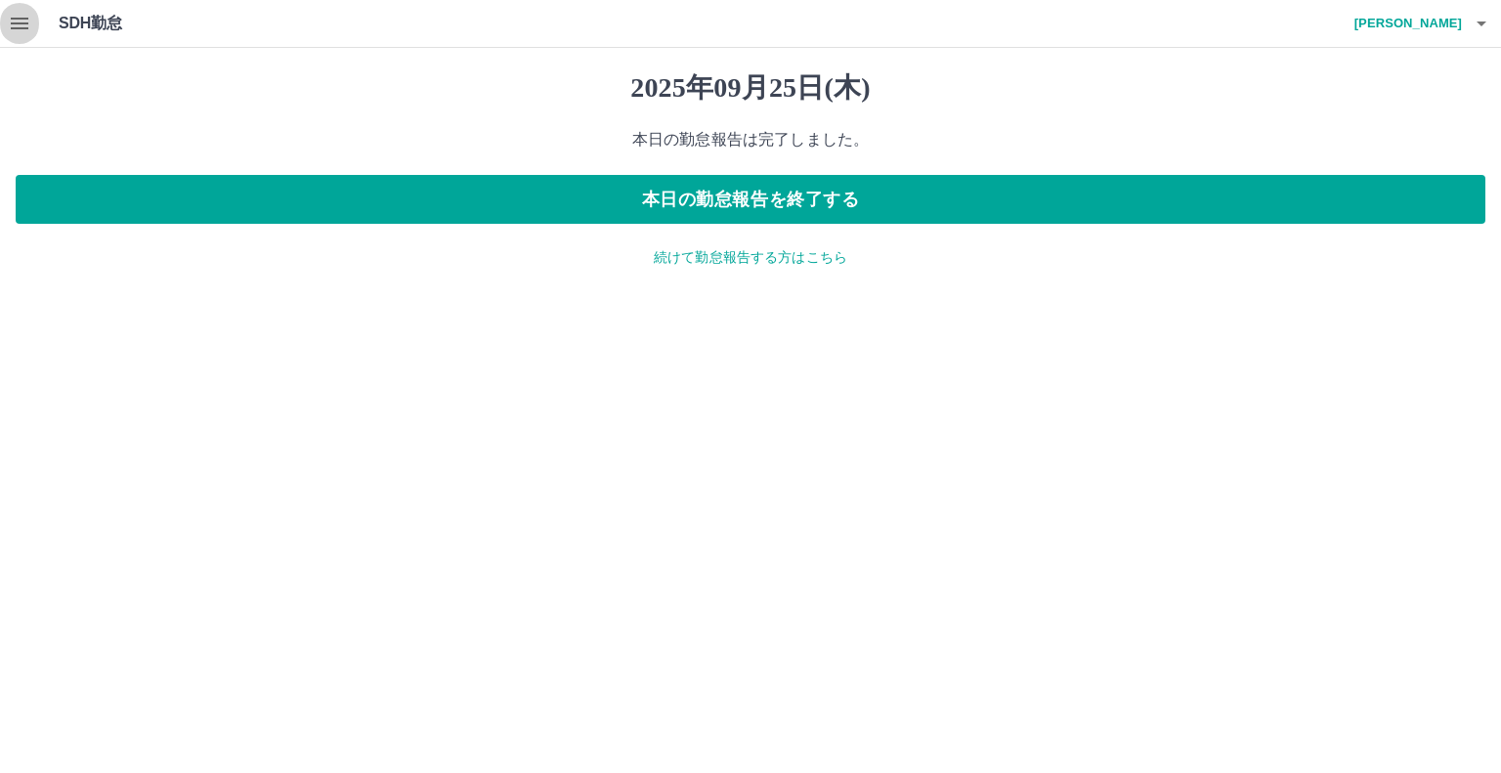
click at [20, 24] on icon "button" at bounding box center [19, 23] width 23 height 23
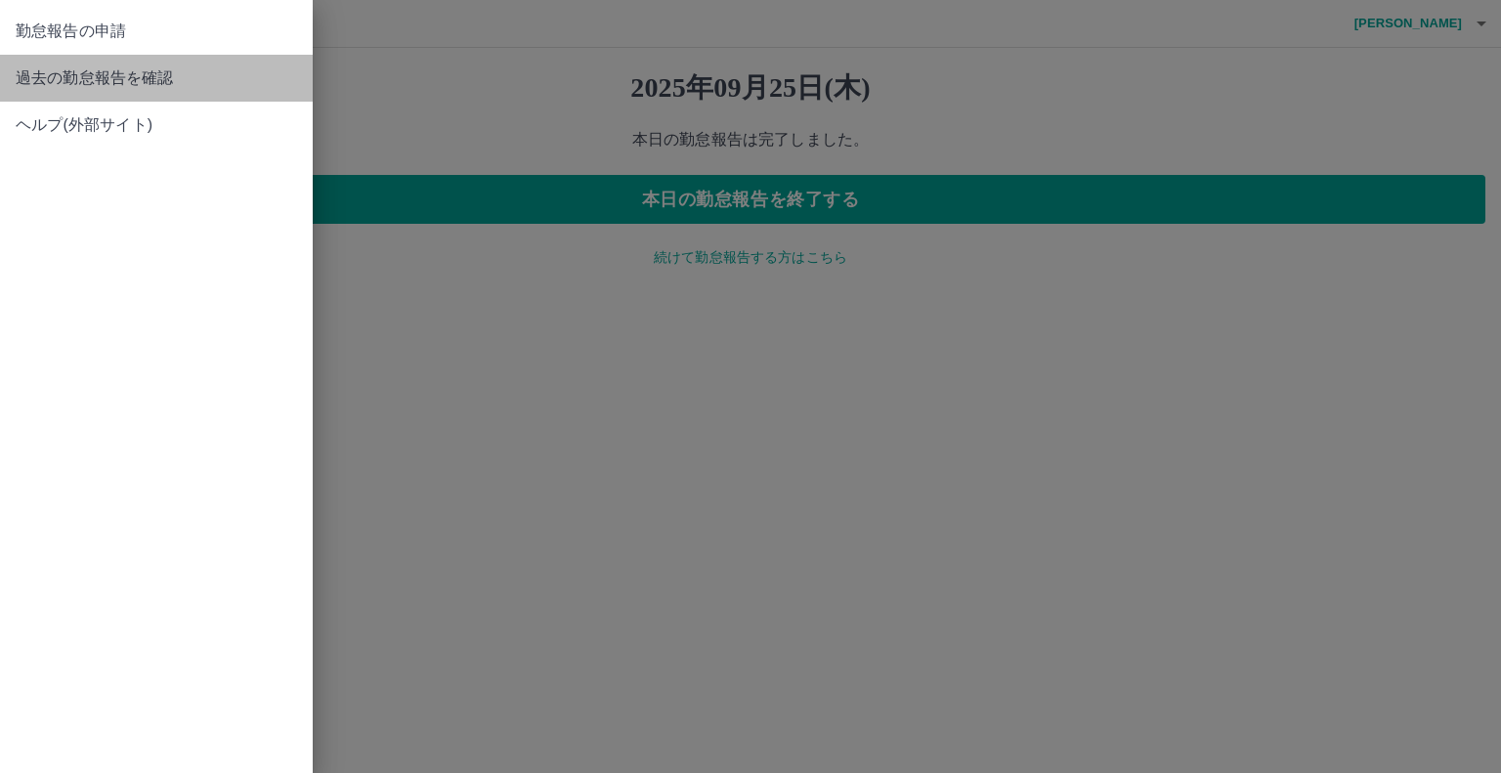
click at [35, 81] on span "過去の勤怠報告を確認" at bounding box center [156, 77] width 281 height 23
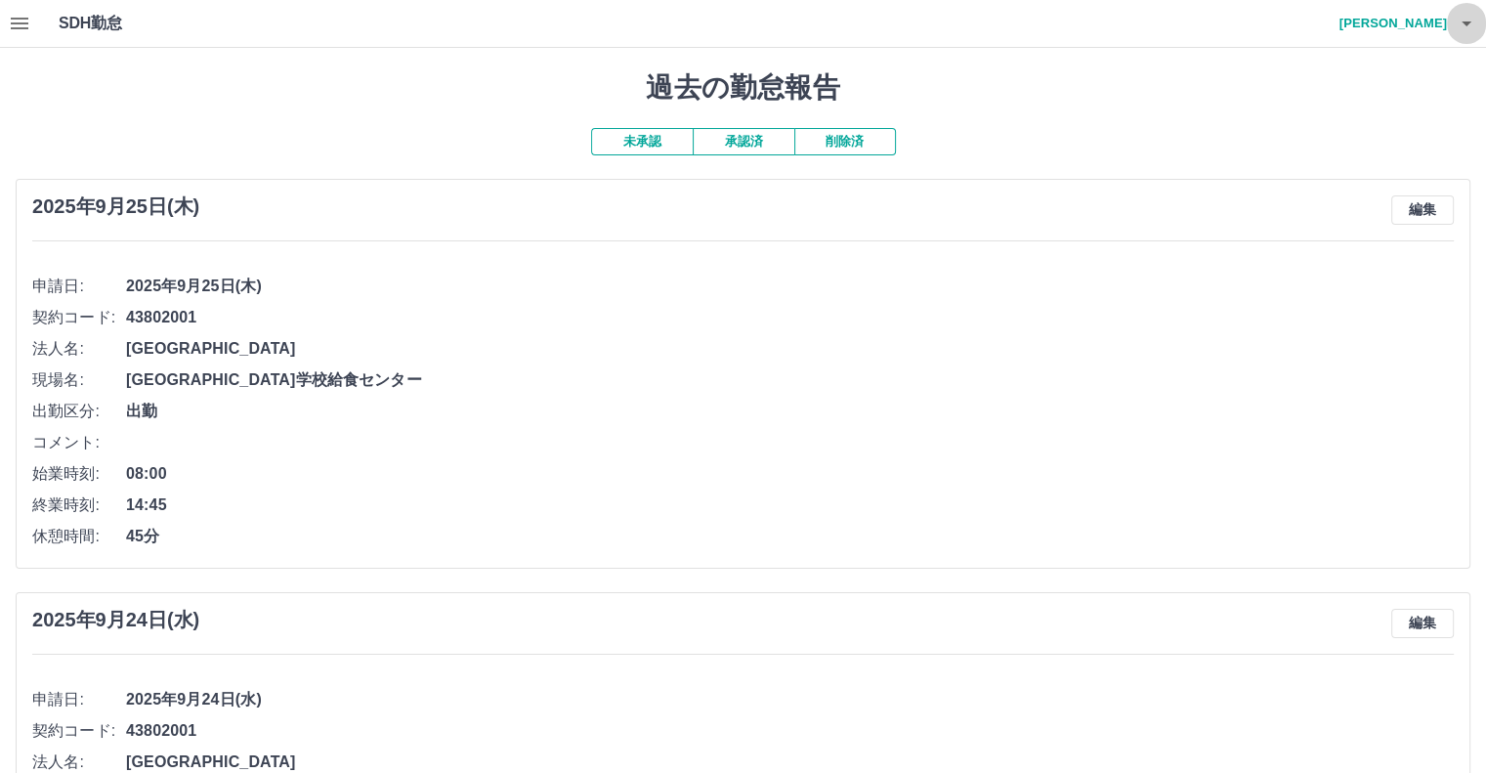
click at [1467, 19] on icon "button" at bounding box center [1466, 23] width 23 height 23
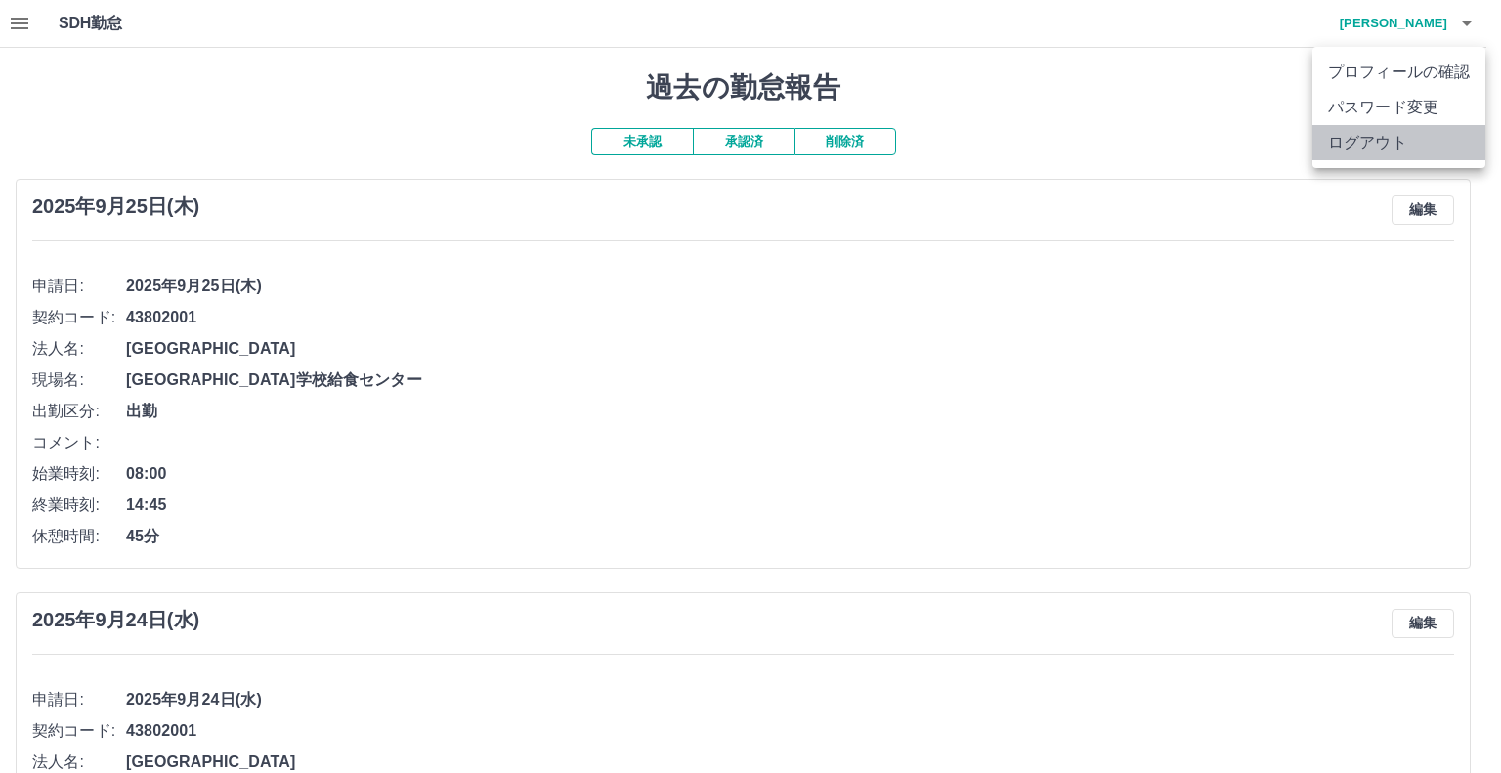
click at [1434, 147] on li "ログアウト" at bounding box center [1398, 142] width 173 height 35
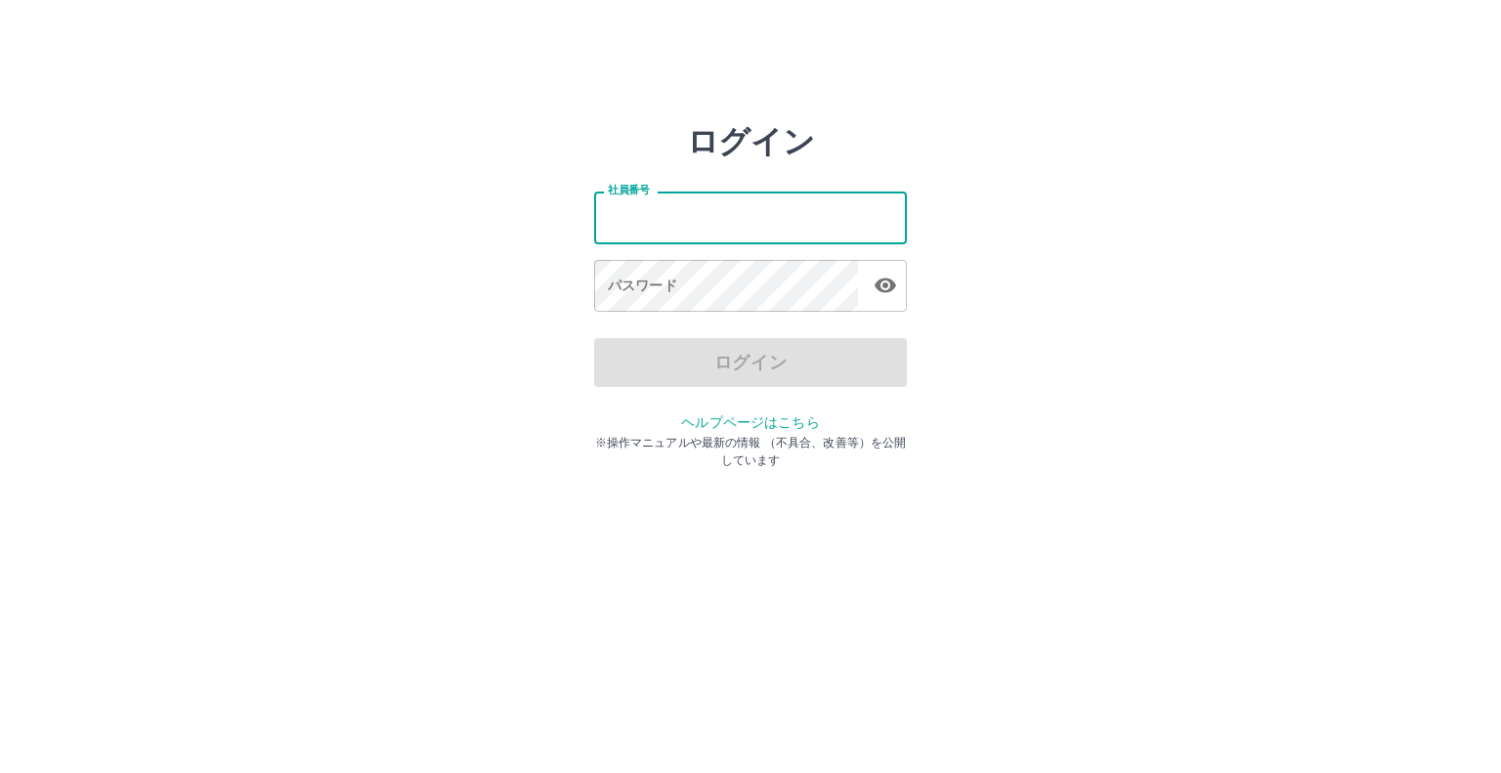
click at [730, 221] on input "社員番号" at bounding box center [750, 218] width 313 height 52
type input "*******"
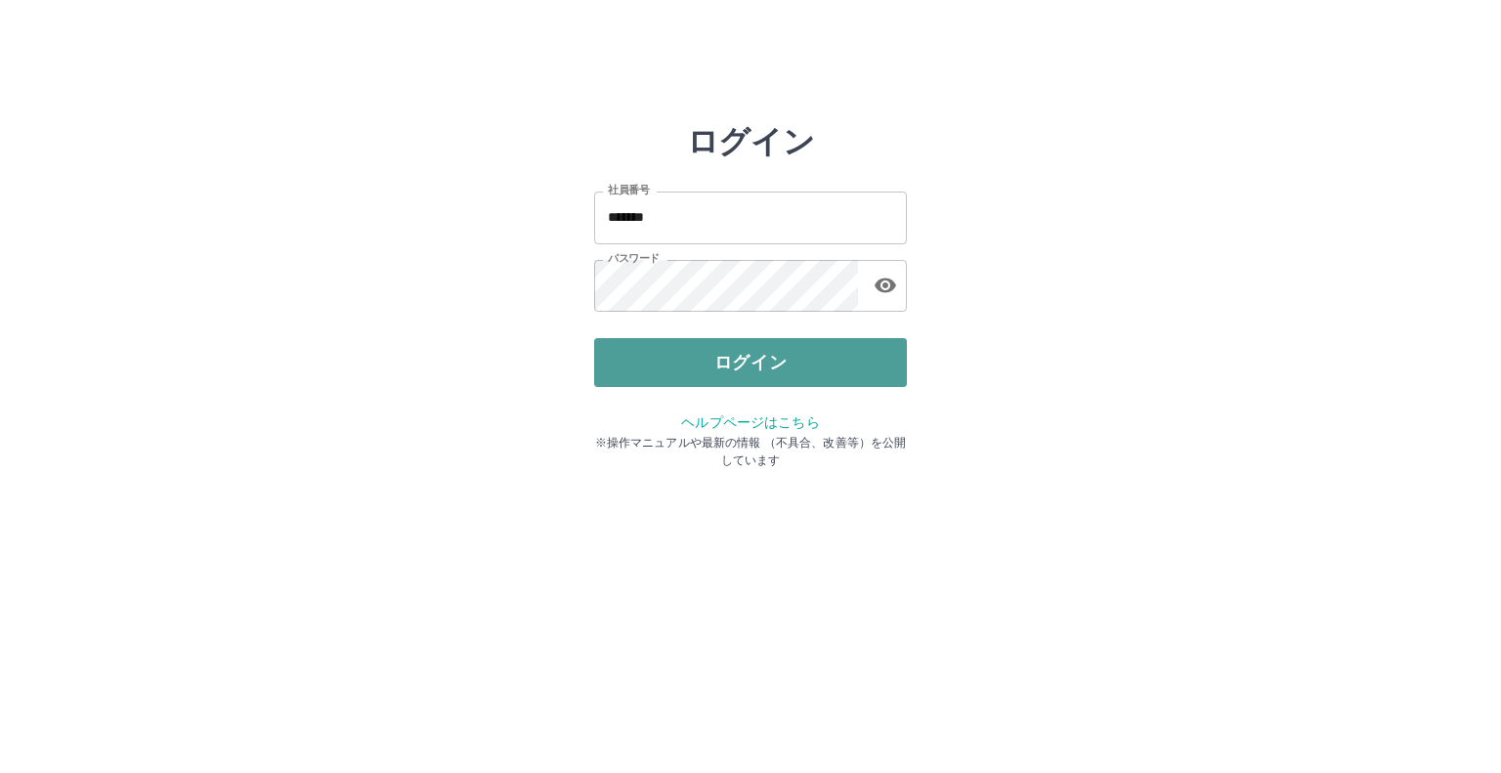
click at [864, 364] on button "ログイン" at bounding box center [750, 362] width 313 height 49
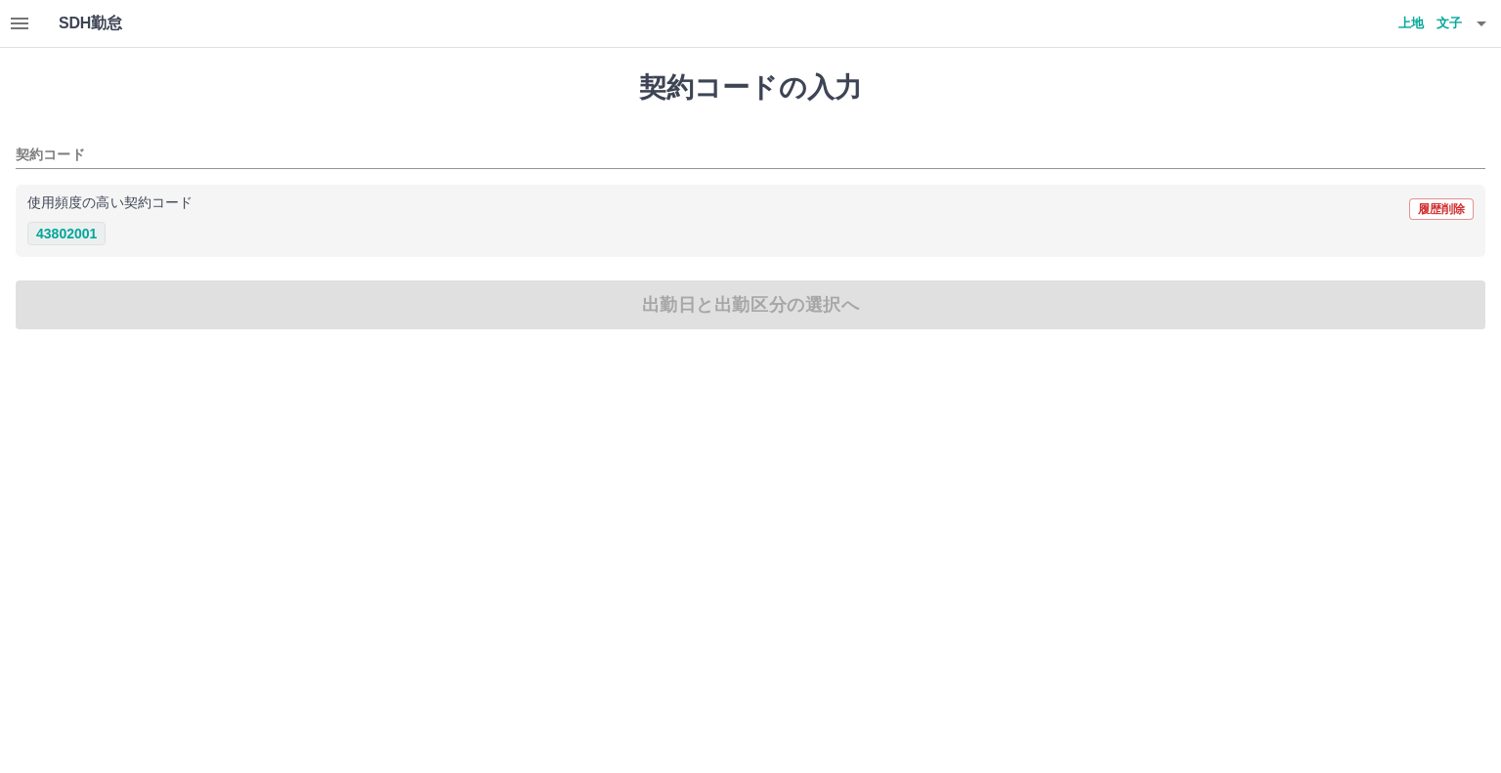
click at [56, 232] on button "43802001" at bounding box center [66, 233] width 78 height 23
type input "********"
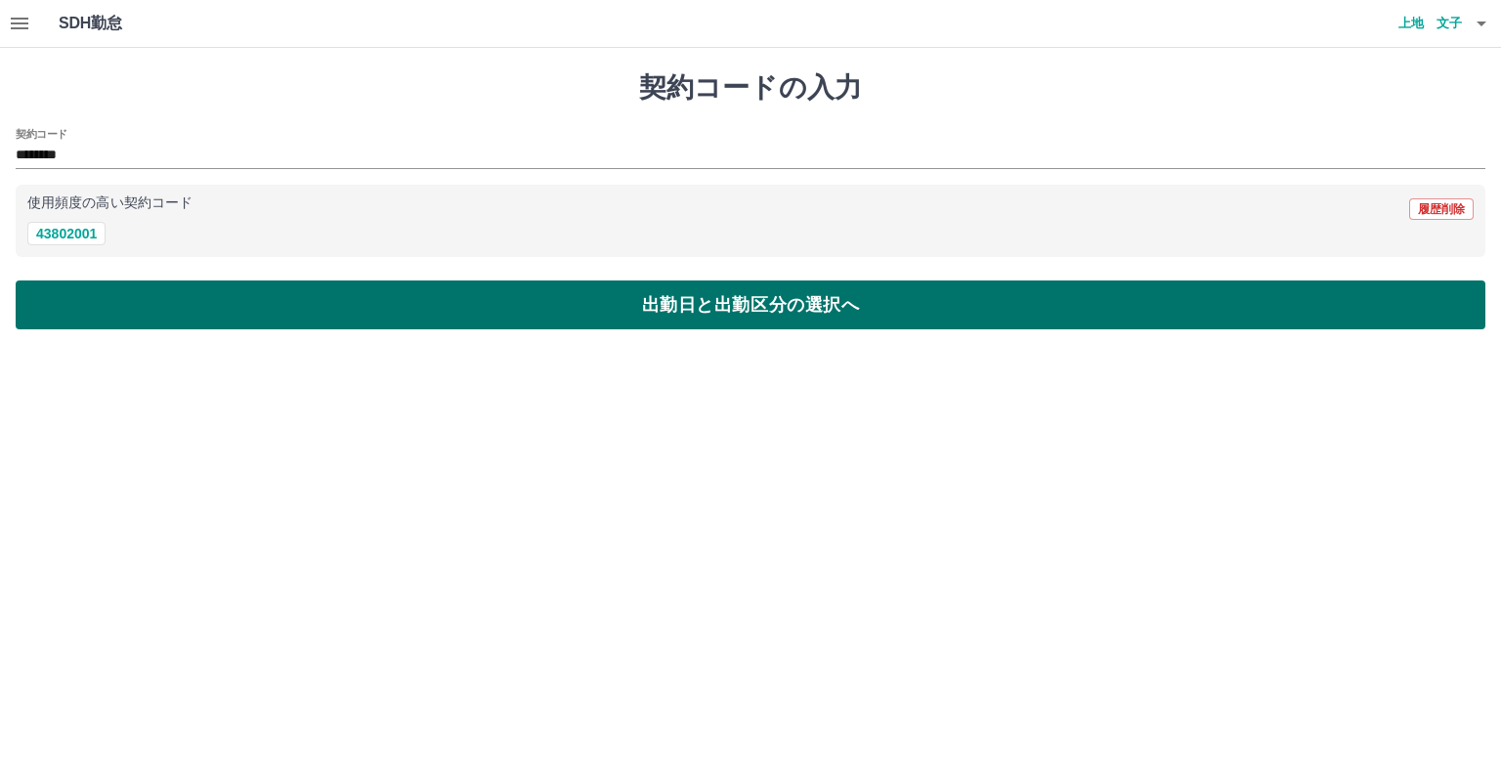
click at [561, 289] on button "出勤日と出勤区分の選択へ" at bounding box center [751, 304] width 1470 height 49
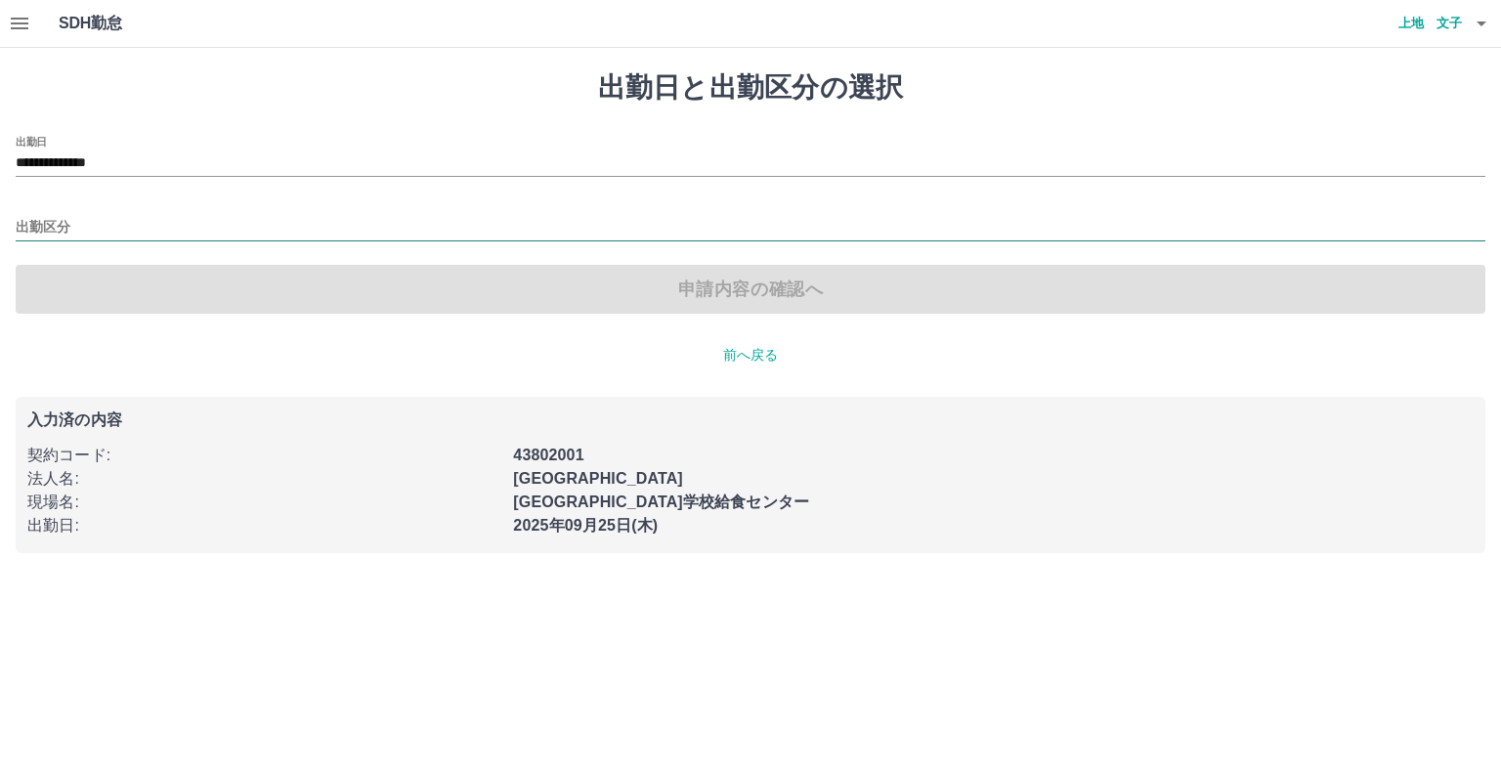
click at [55, 221] on input "出勤区分" at bounding box center [751, 228] width 1470 height 24
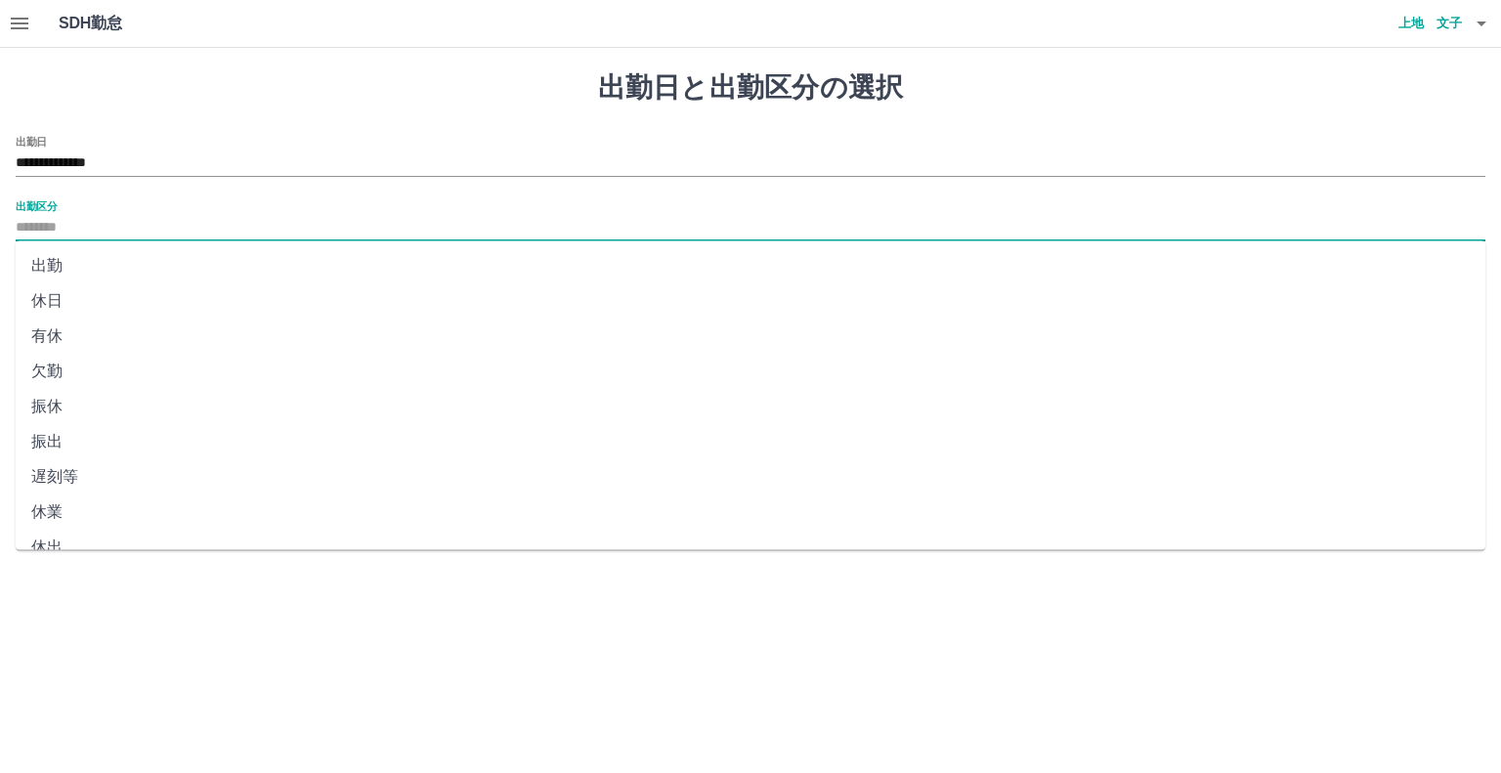
click at [51, 273] on li "出勤" at bounding box center [751, 265] width 1470 height 35
type input "**"
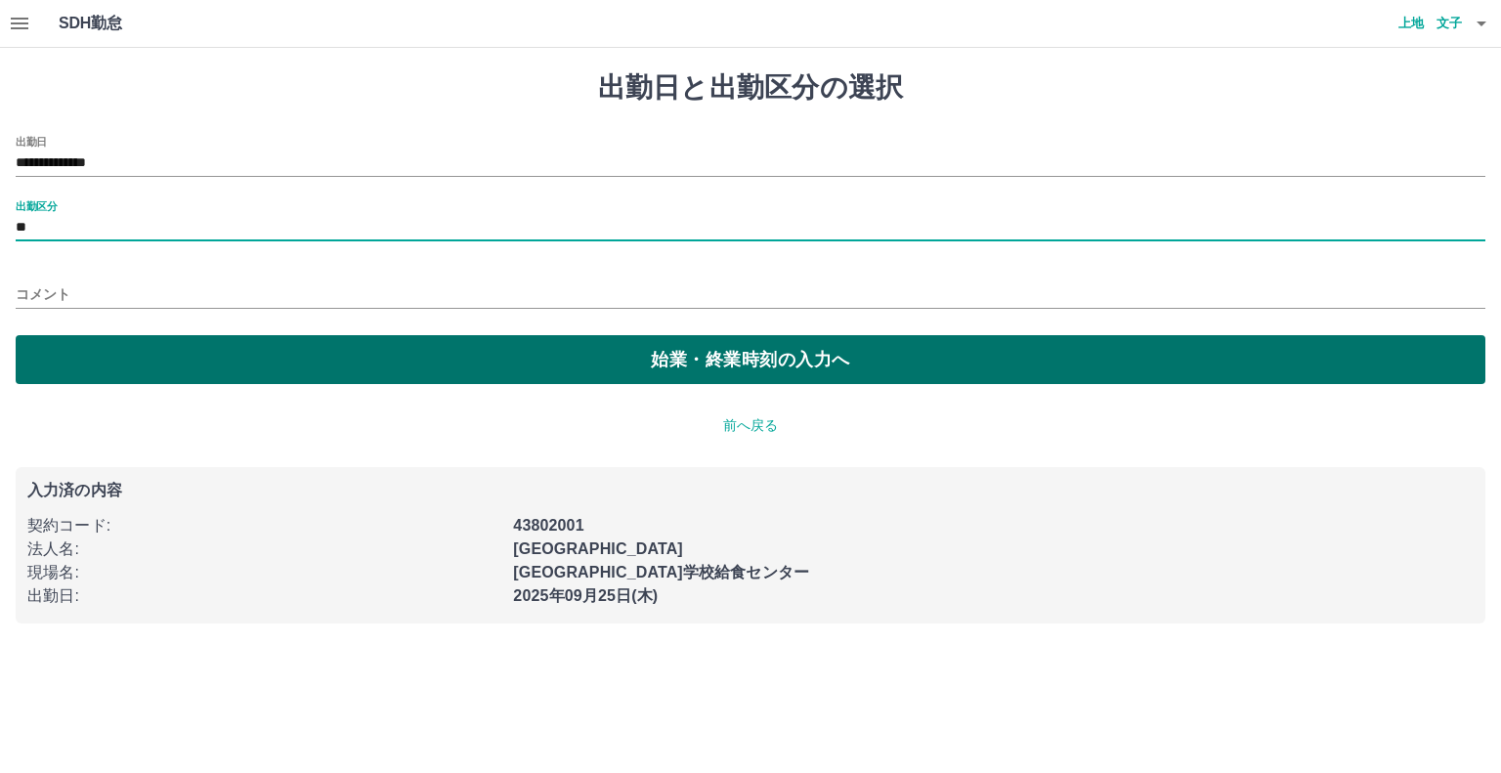
click at [693, 359] on button "始業・終業時刻の入力へ" at bounding box center [751, 359] width 1470 height 49
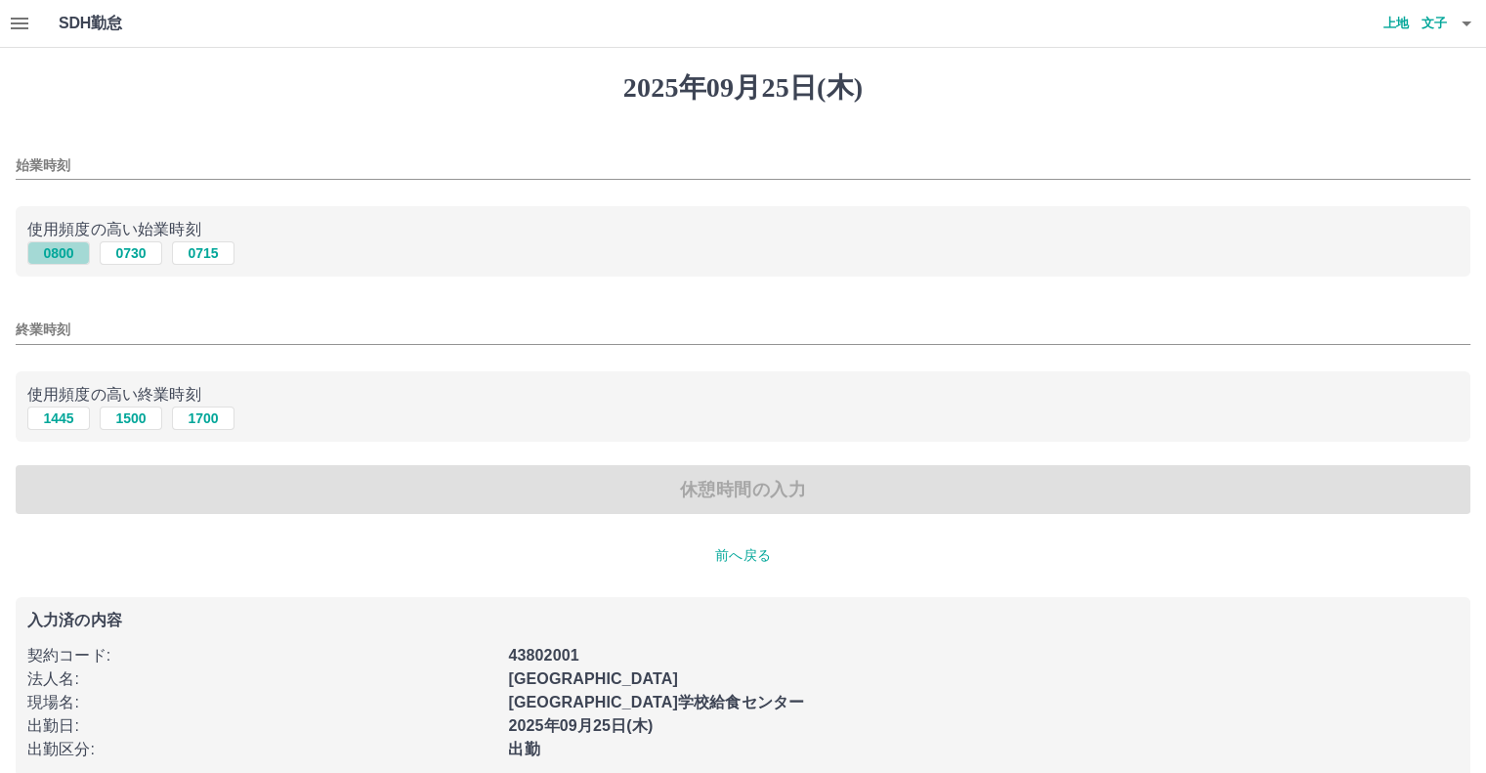
drag, startPoint x: 56, startPoint y: 254, endPoint x: 88, endPoint y: 334, distance: 86.4
click at [57, 255] on button "0800" at bounding box center [58, 252] width 63 height 23
type input "****"
click at [128, 423] on button "1500" at bounding box center [131, 417] width 63 height 23
type input "****"
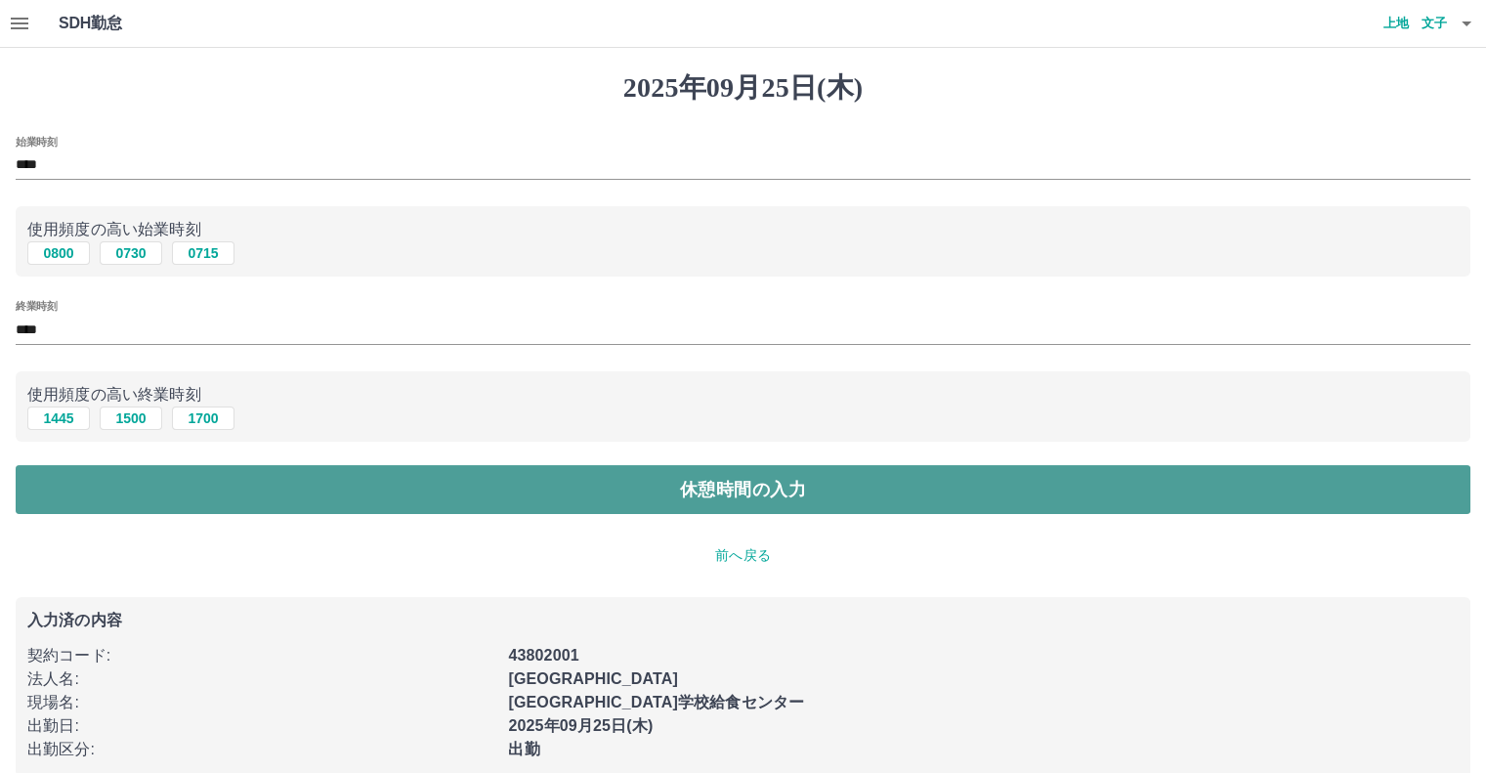
drag, startPoint x: 709, startPoint y: 495, endPoint x: 577, endPoint y: 430, distance: 148.1
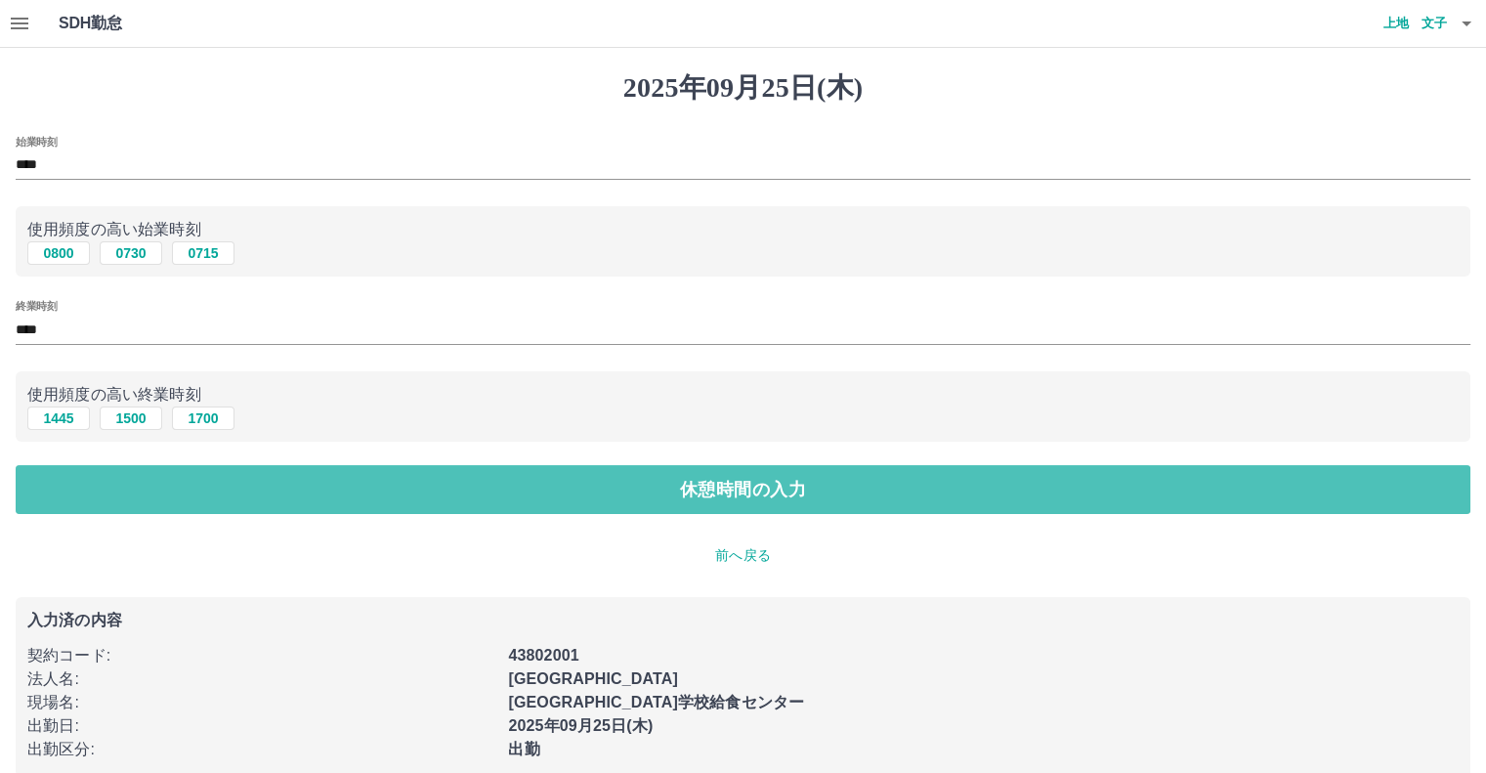
click at [708, 495] on button "休憩時間の入力" at bounding box center [743, 489] width 1455 height 49
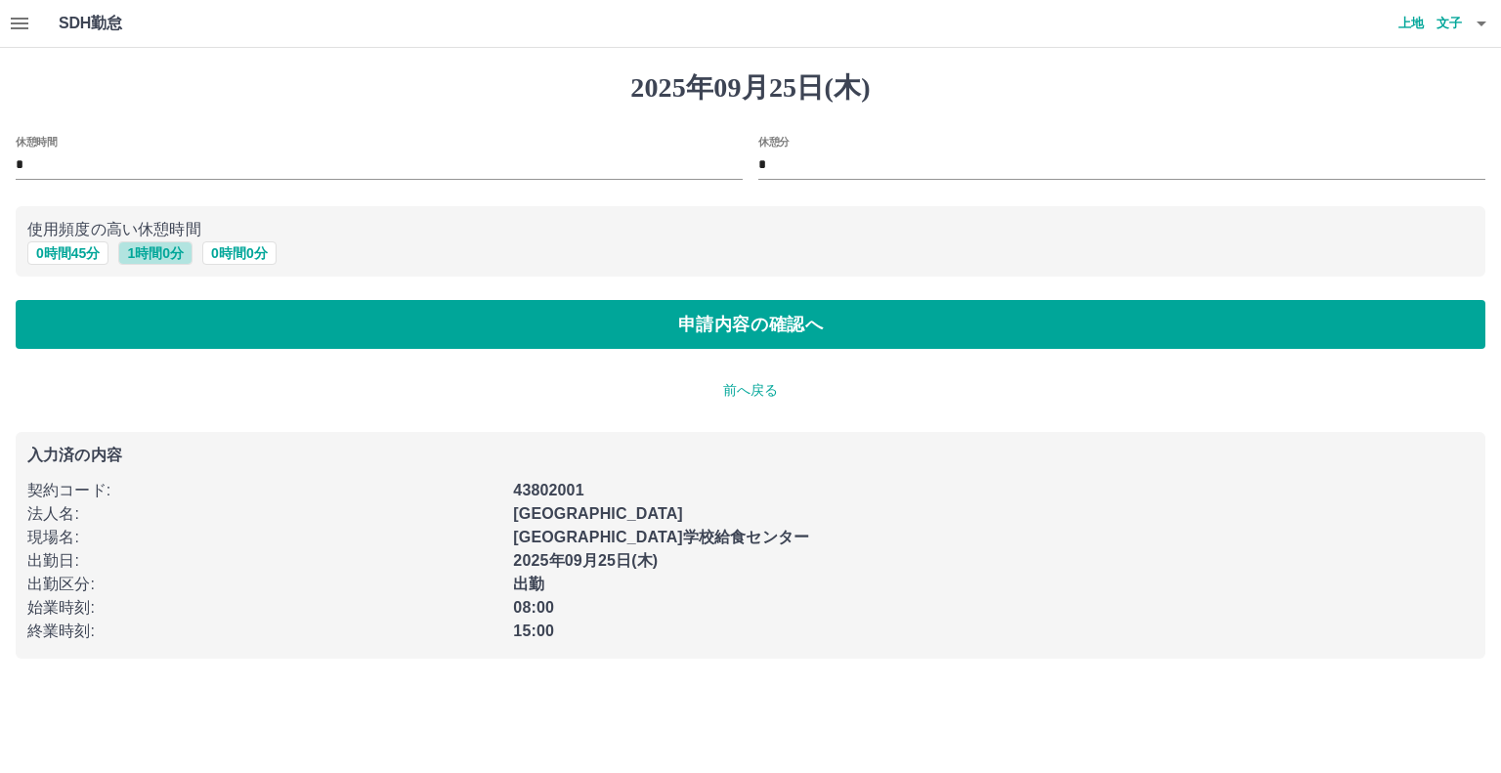
drag, startPoint x: 156, startPoint y: 256, endPoint x: 252, endPoint y: 268, distance: 96.5
click at [160, 256] on button "1 時間 0 分" at bounding box center [155, 252] width 74 height 23
type input "*"
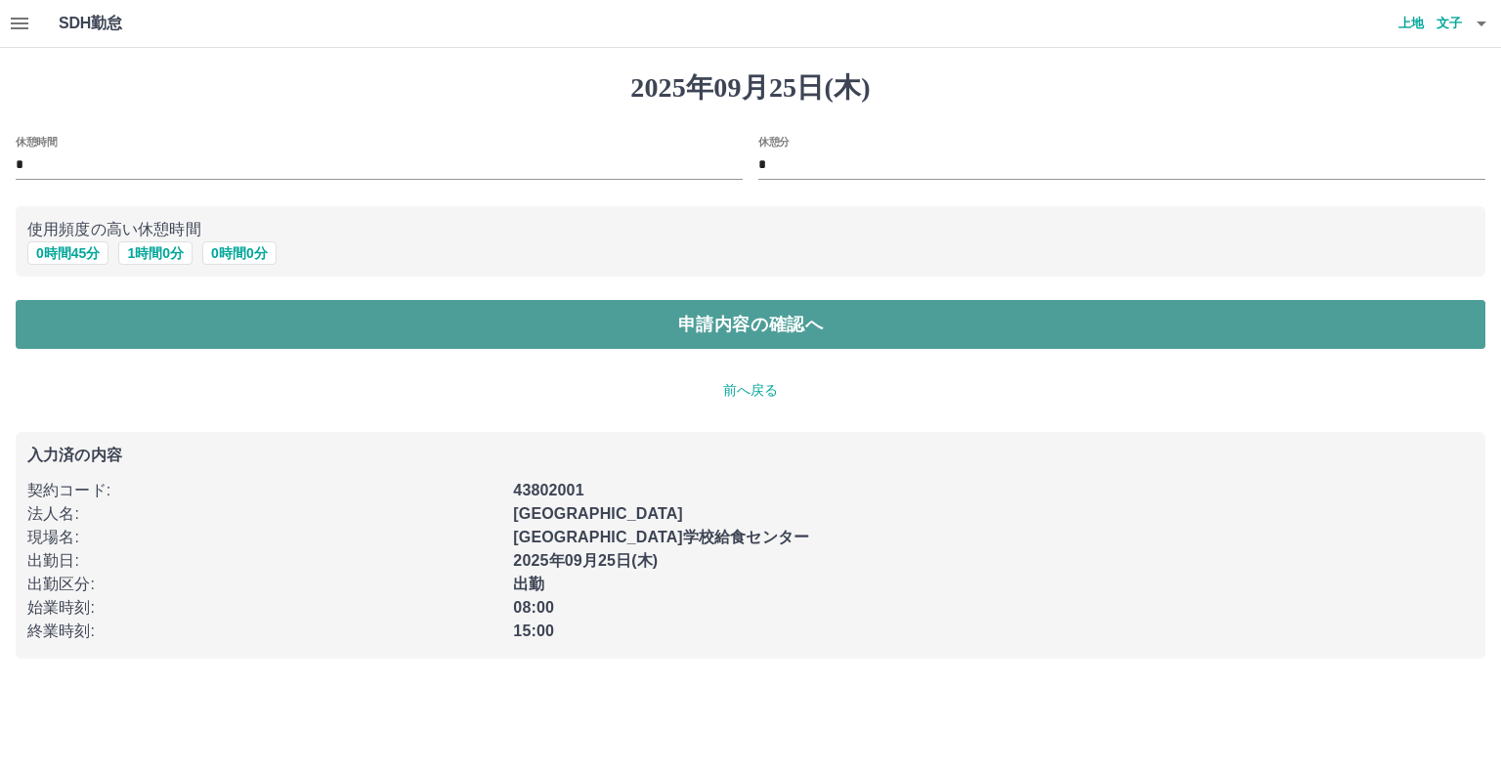
click at [592, 343] on button "申請内容の確認へ" at bounding box center [751, 324] width 1470 height 49
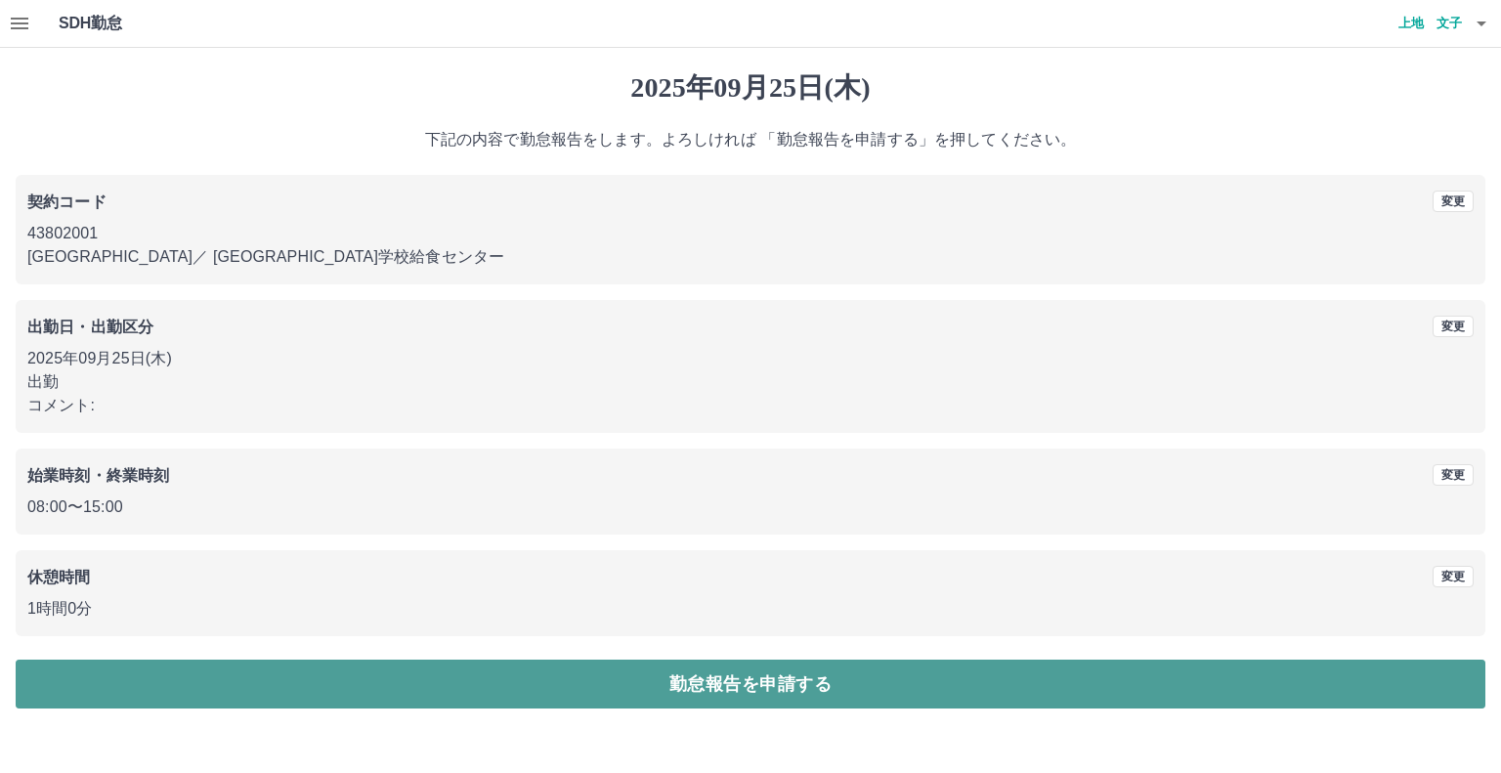
click at [588, 672] on button "勤怠報告を申請する" at bounding box center [751, 684] width 1470 height 49
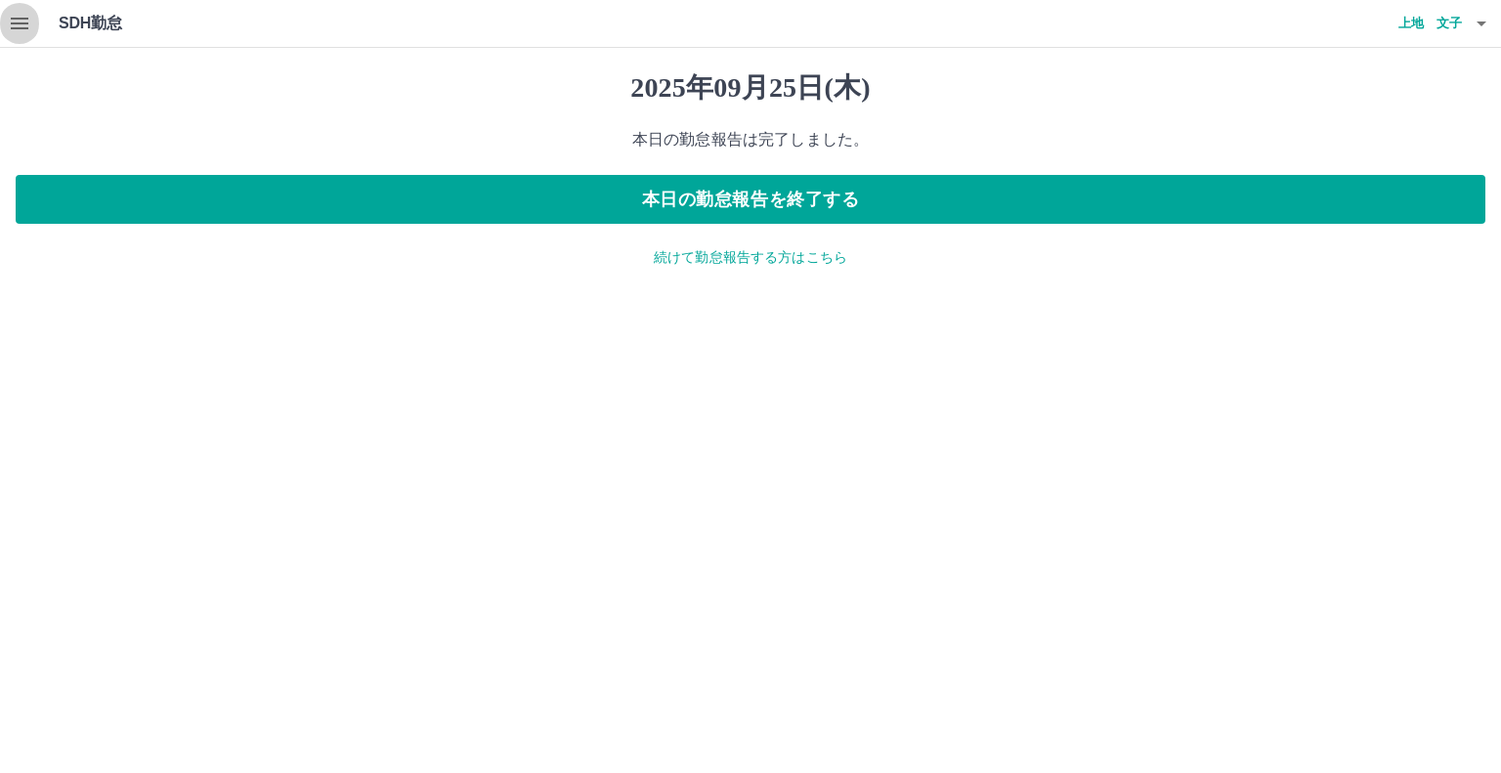
click at [16, 17] on icon "button" at bounding box center [19, 23] width 23 height 23
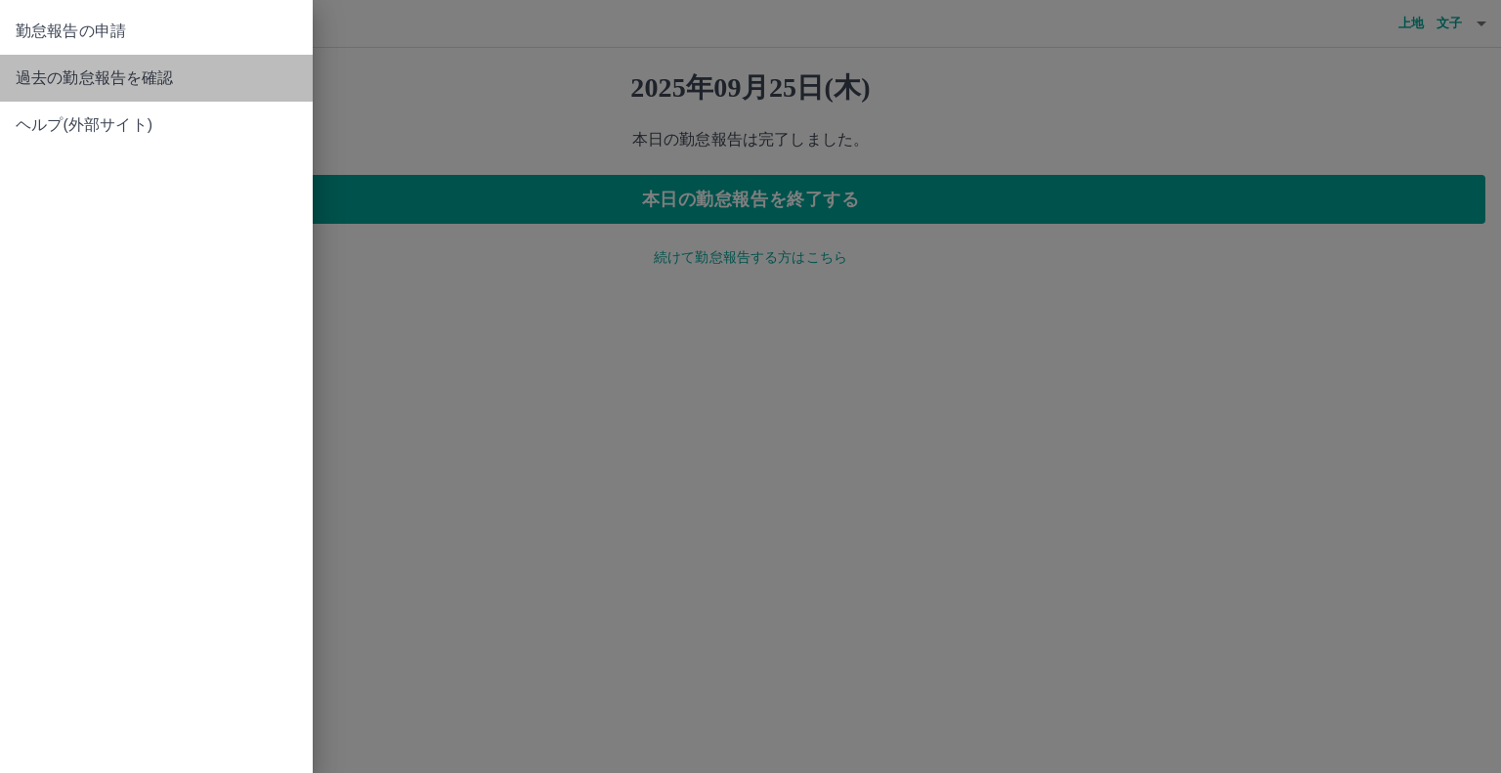
click at [28, 80] on span "過去の勤怠報告を確認" at bounding box center [156, 77] width 281 height 23
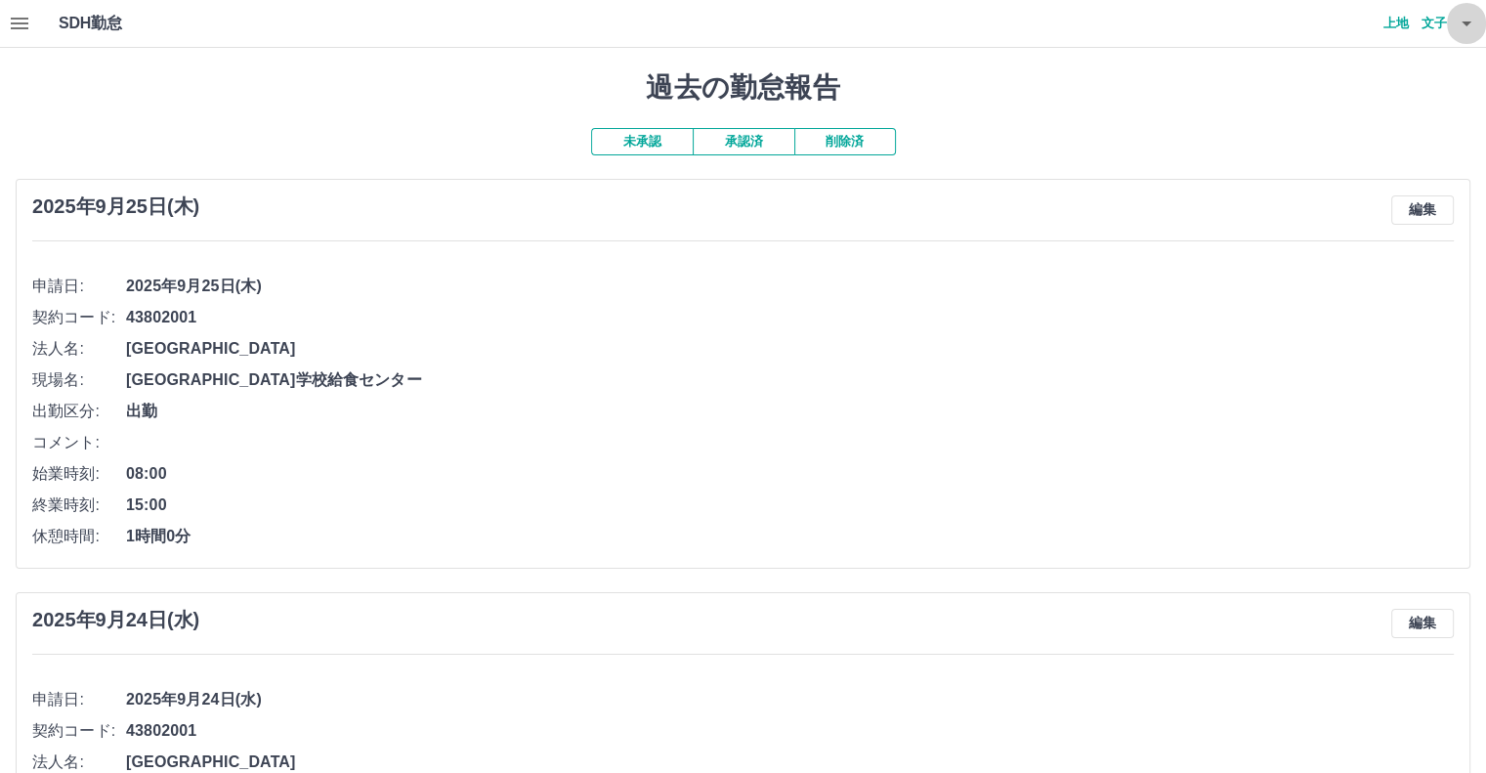
click at [1469, 21] on icon "button" at bounding box center [1466, 23] width 23 height 23
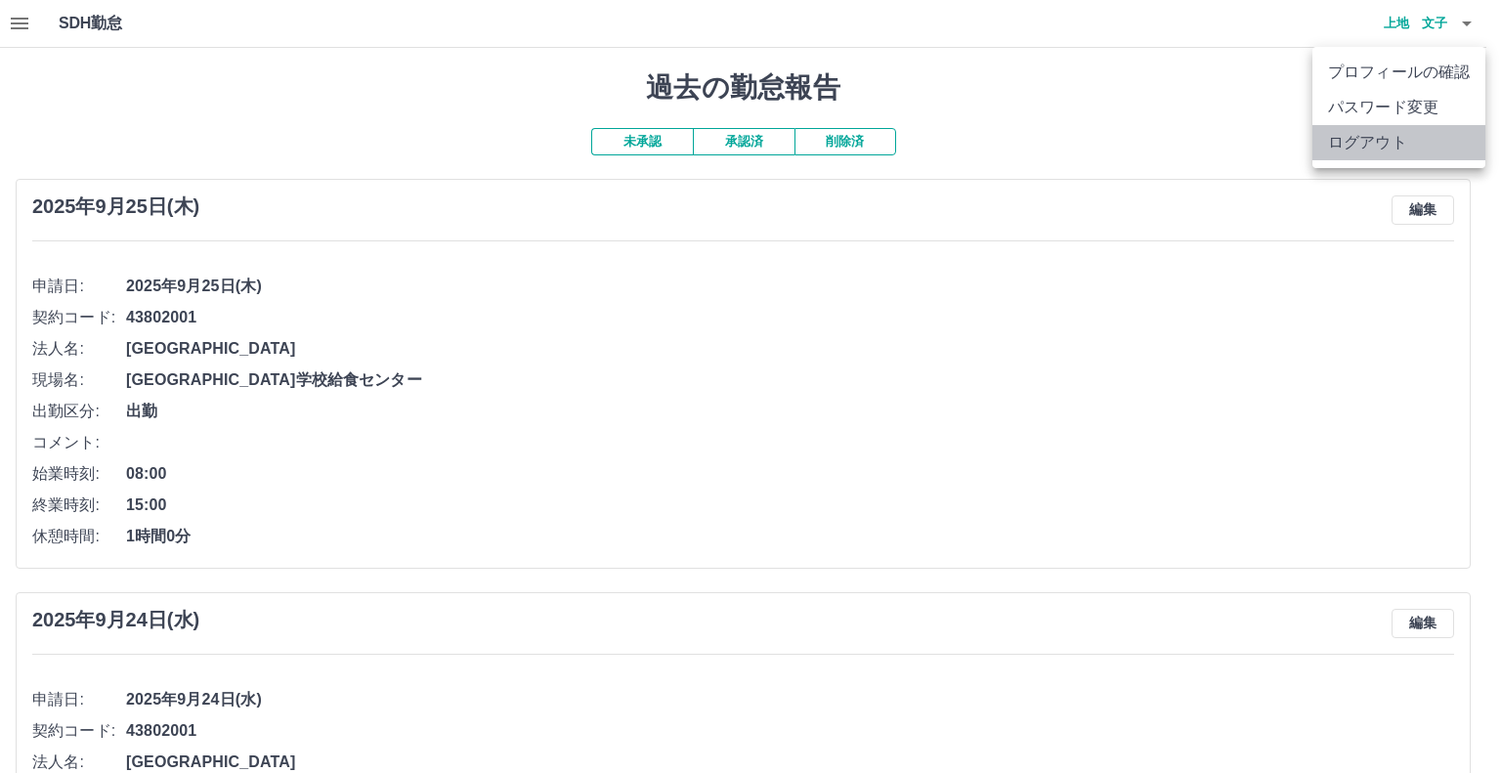
click at [1416, 140] on li "ログアウト" at bounding box center [1398, 142] width 173 height 35
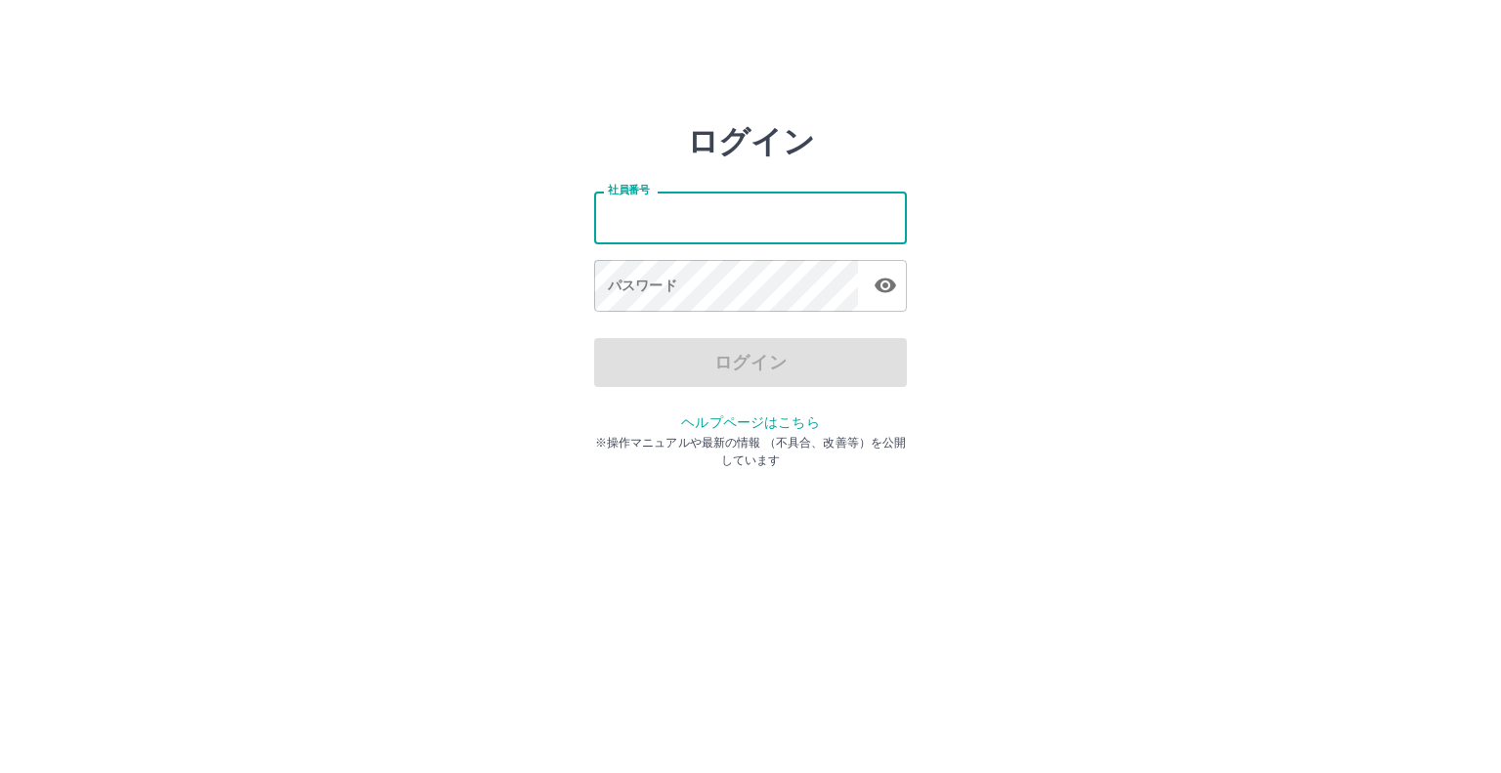
click at [795, 217] on input "社員番号" at bounding box center [750, 218] width 313 height 52
type input "*******"
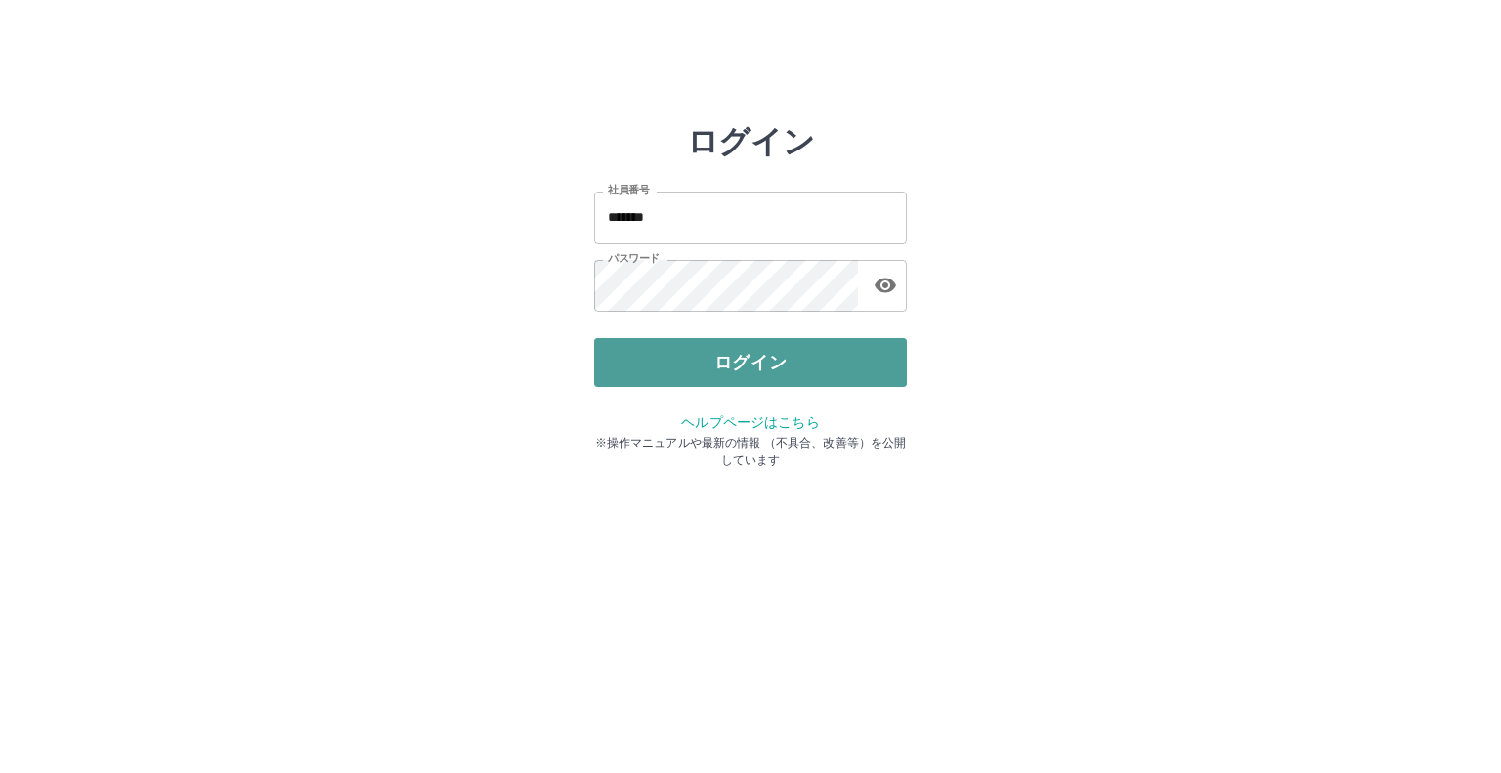
click at [733, 349] on button "ログイン" at bounding box center [750, 362] width 313 height 49
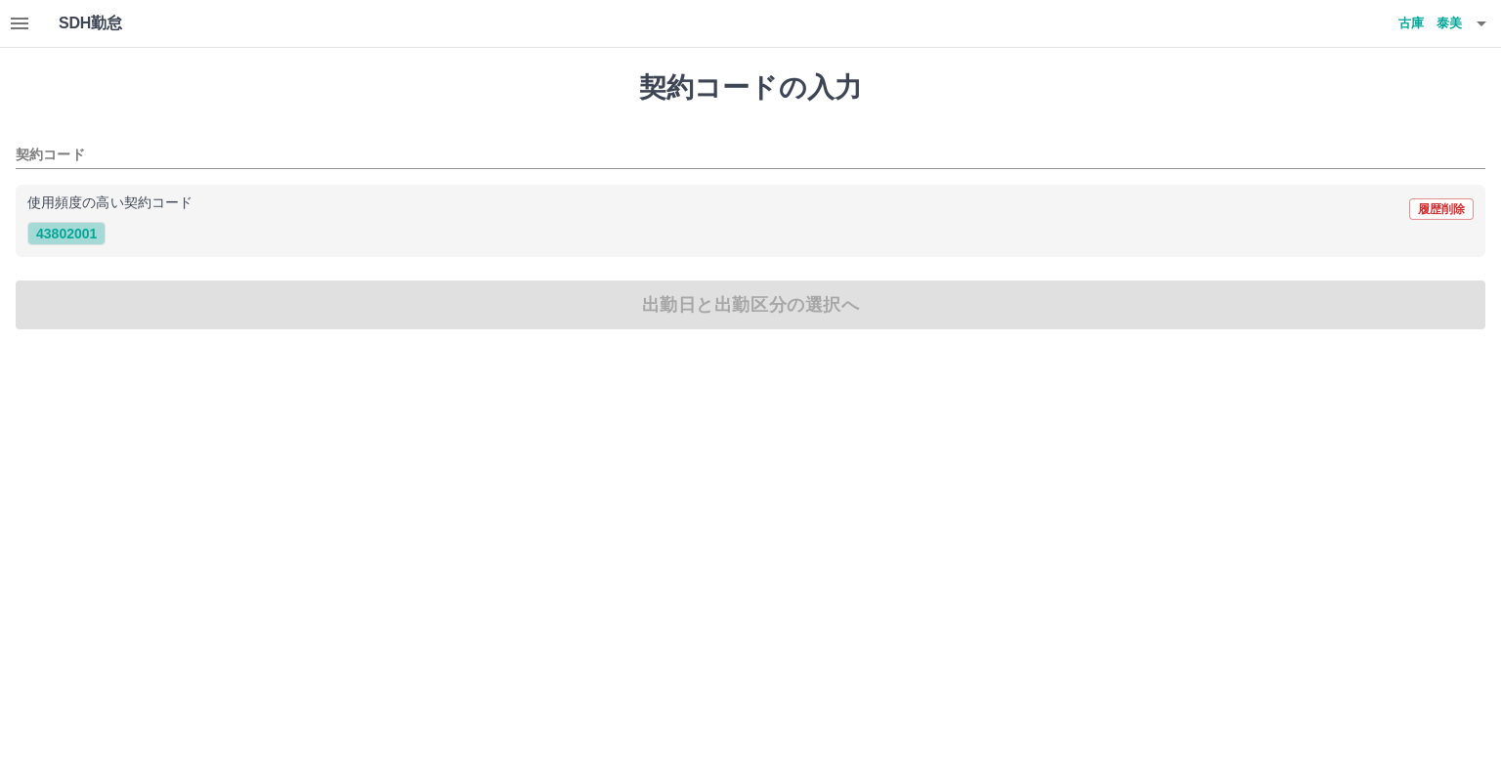
click at [51, 235] on button "43802001" at bounding box center [66, 233] width 78 height 23
type input "********"
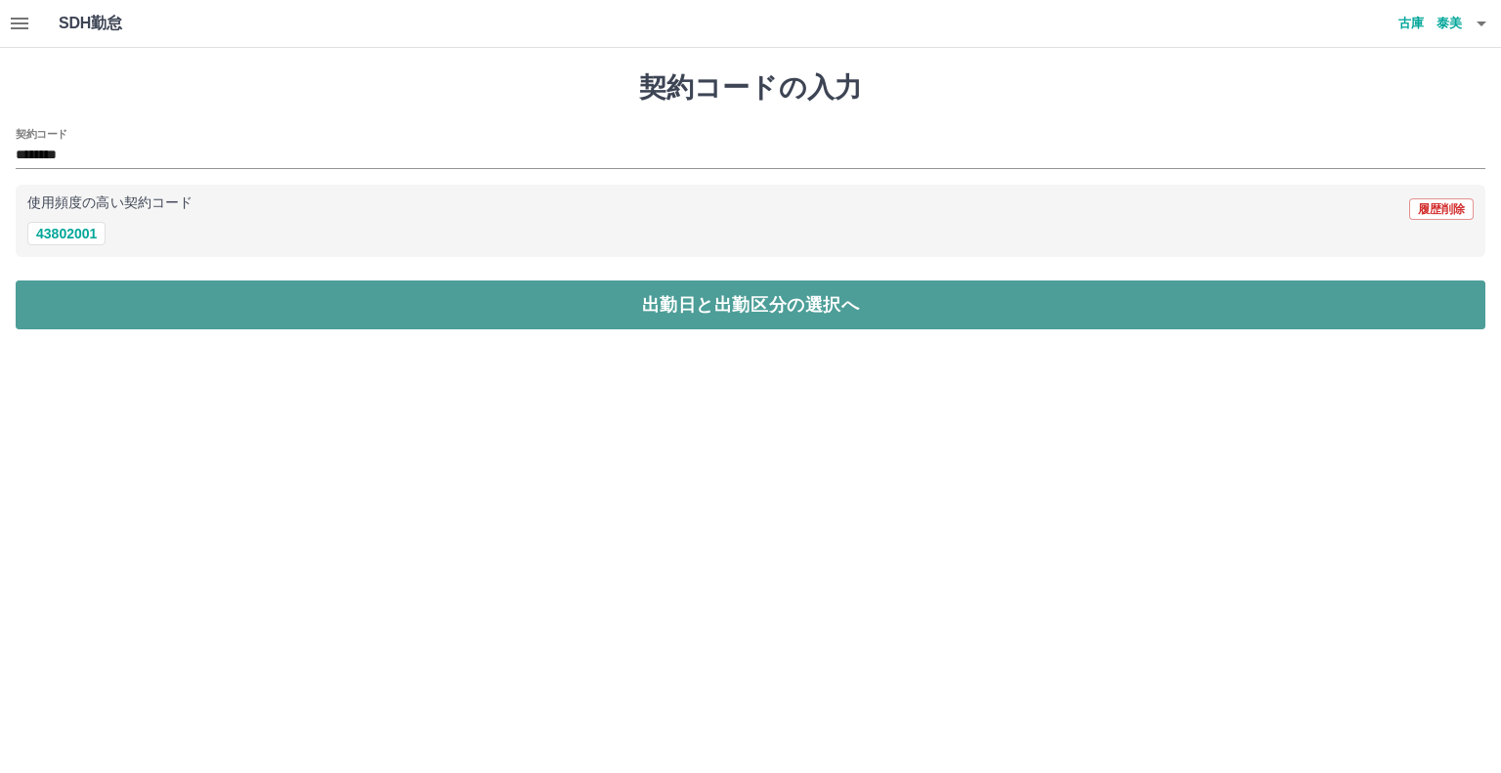
click at [622, 306] on button "出勤日と出勤区分の選択へ" at bounding box center [751, 304] width 1470 height 49
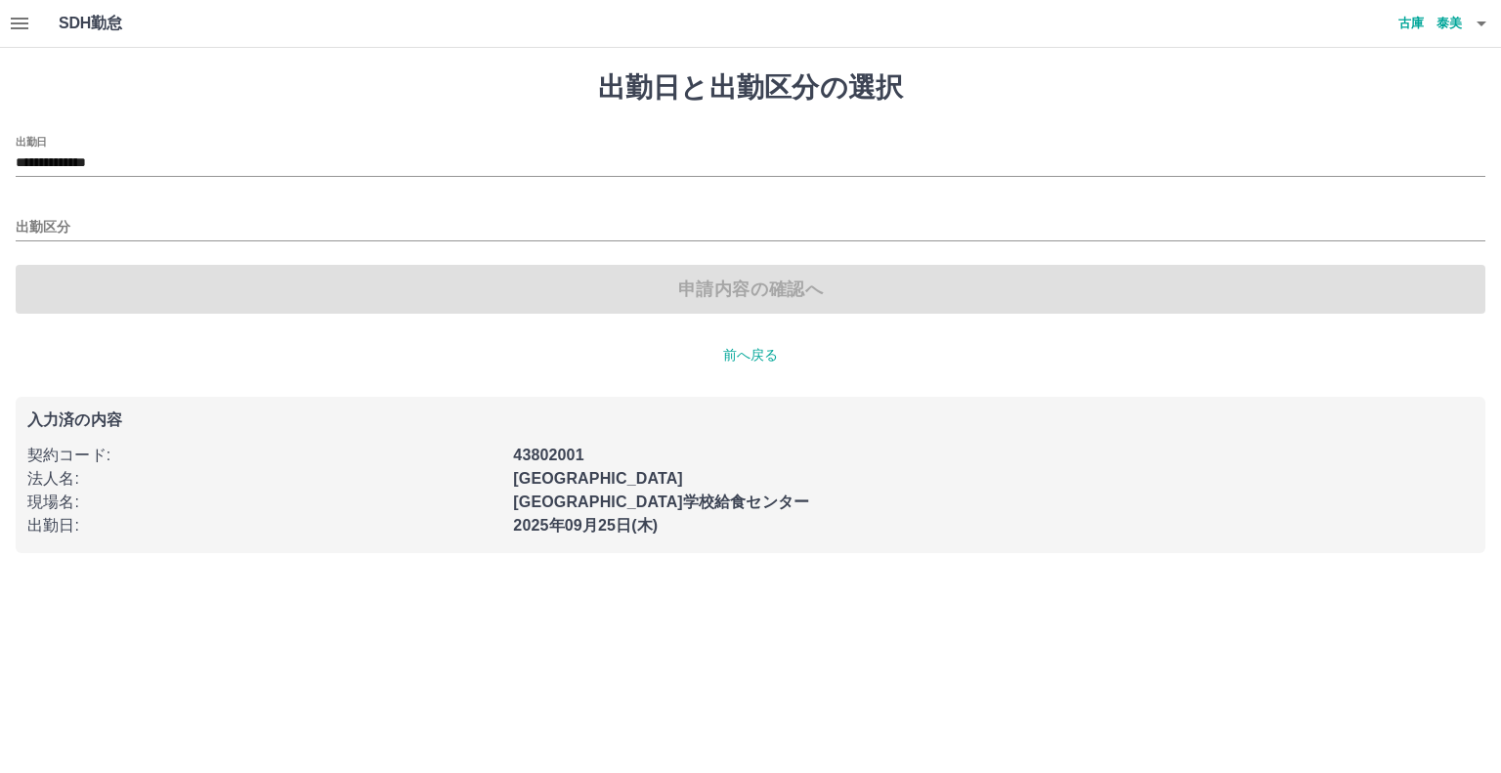
click at [55, 210] on div "出勤区分" at bounding box center [751, 220] width 1470 height 41
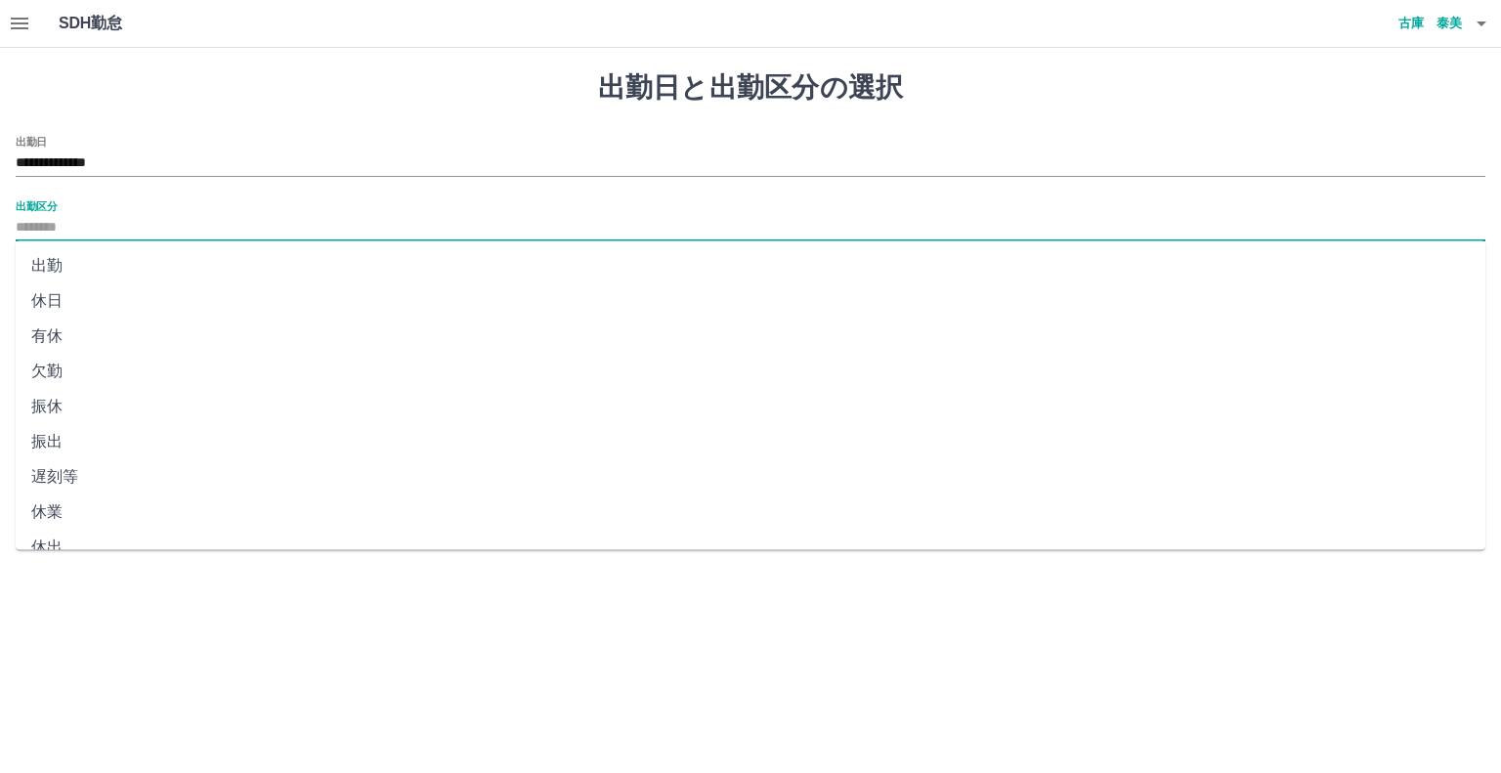
click at [59, 217] on input "出勤区分" at bounding box center [751, 228] width 1470 height 24
click at [61, 296] on li "休日" at bounding box center [751, 300] width 1470 height 35
type input "**"
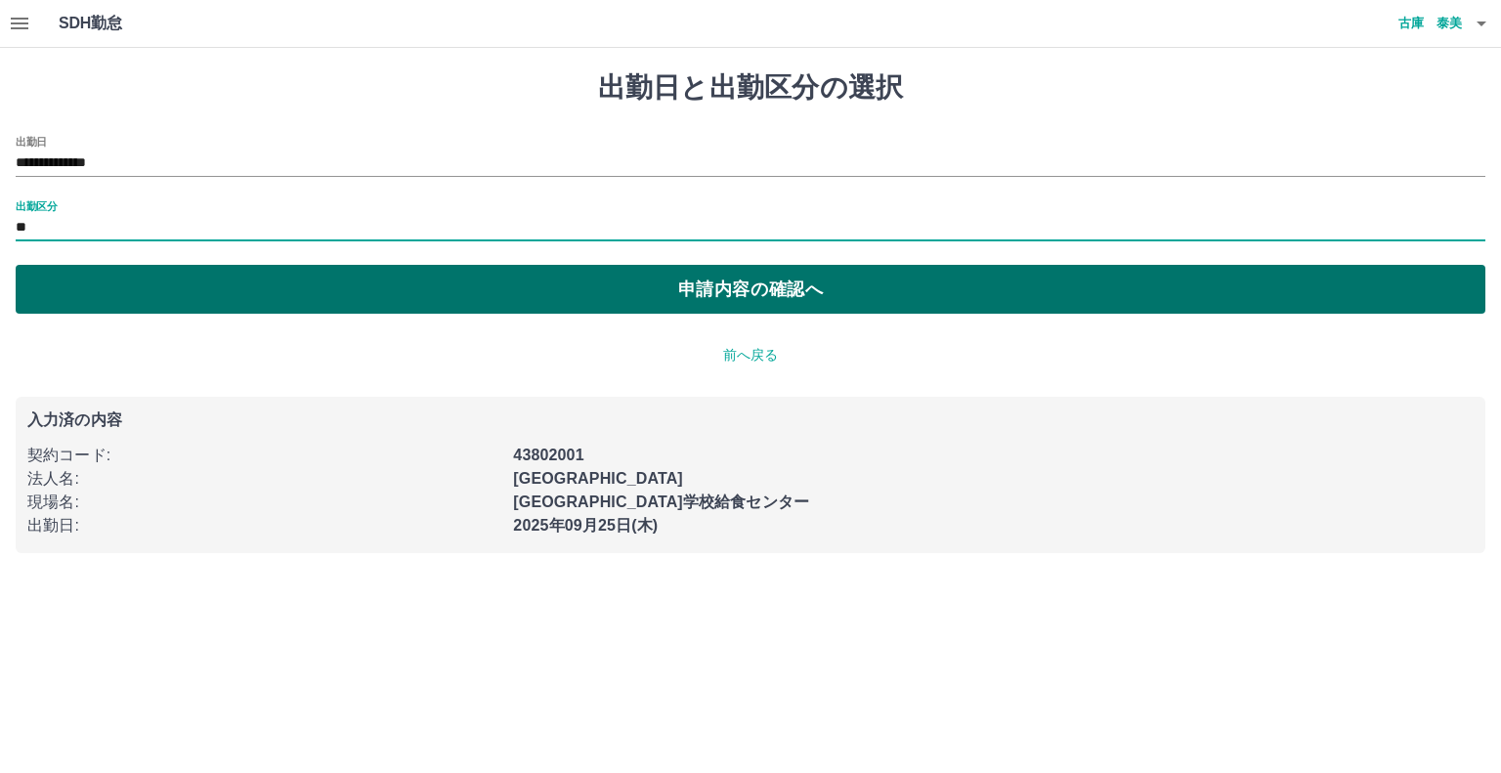
click at [493, 276] on button "申請内容の確認へ" at bounding box center [751, 289] width 1470 height 49
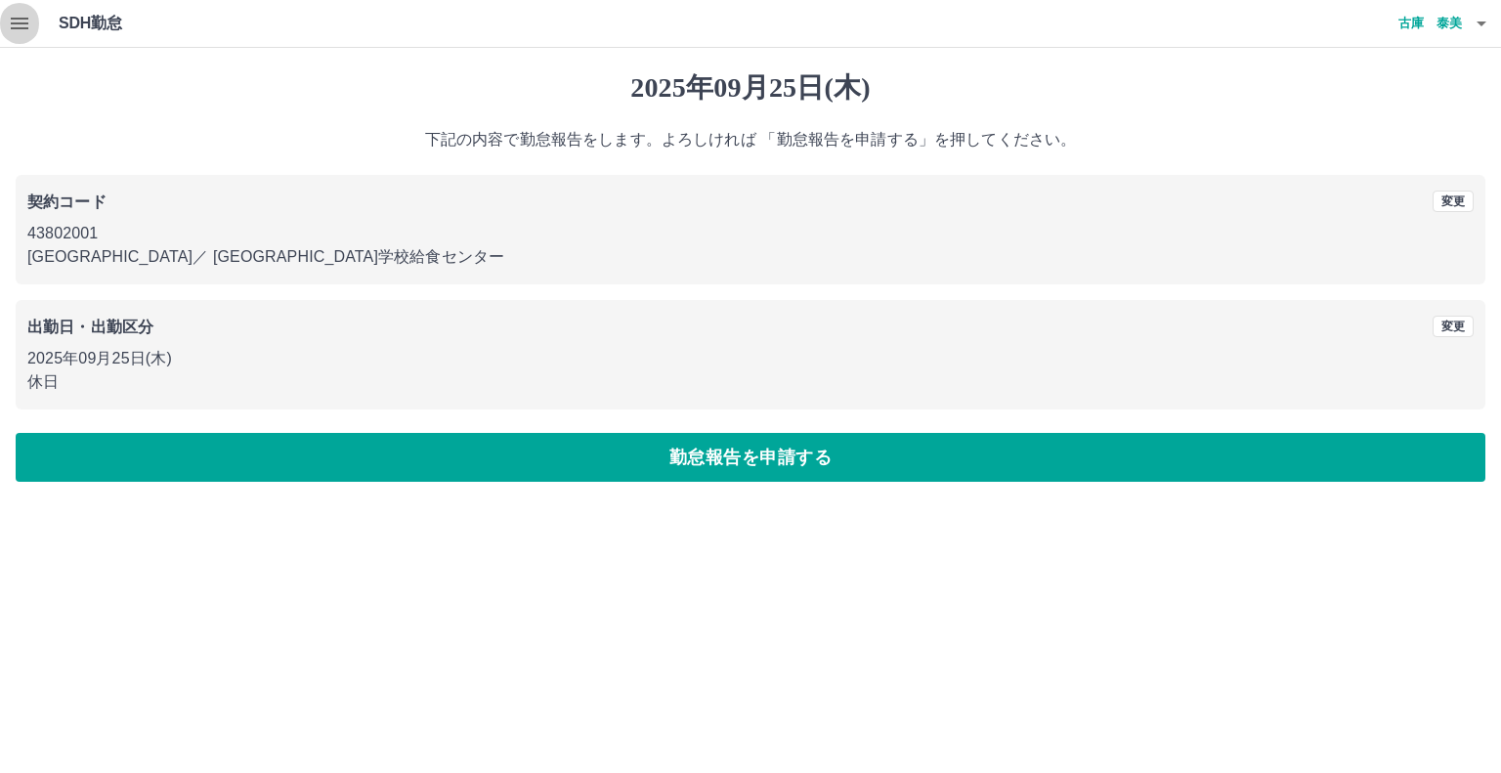
click at [12, 22] on icon "button" at bounding box center [20, 24] width 18 height 12
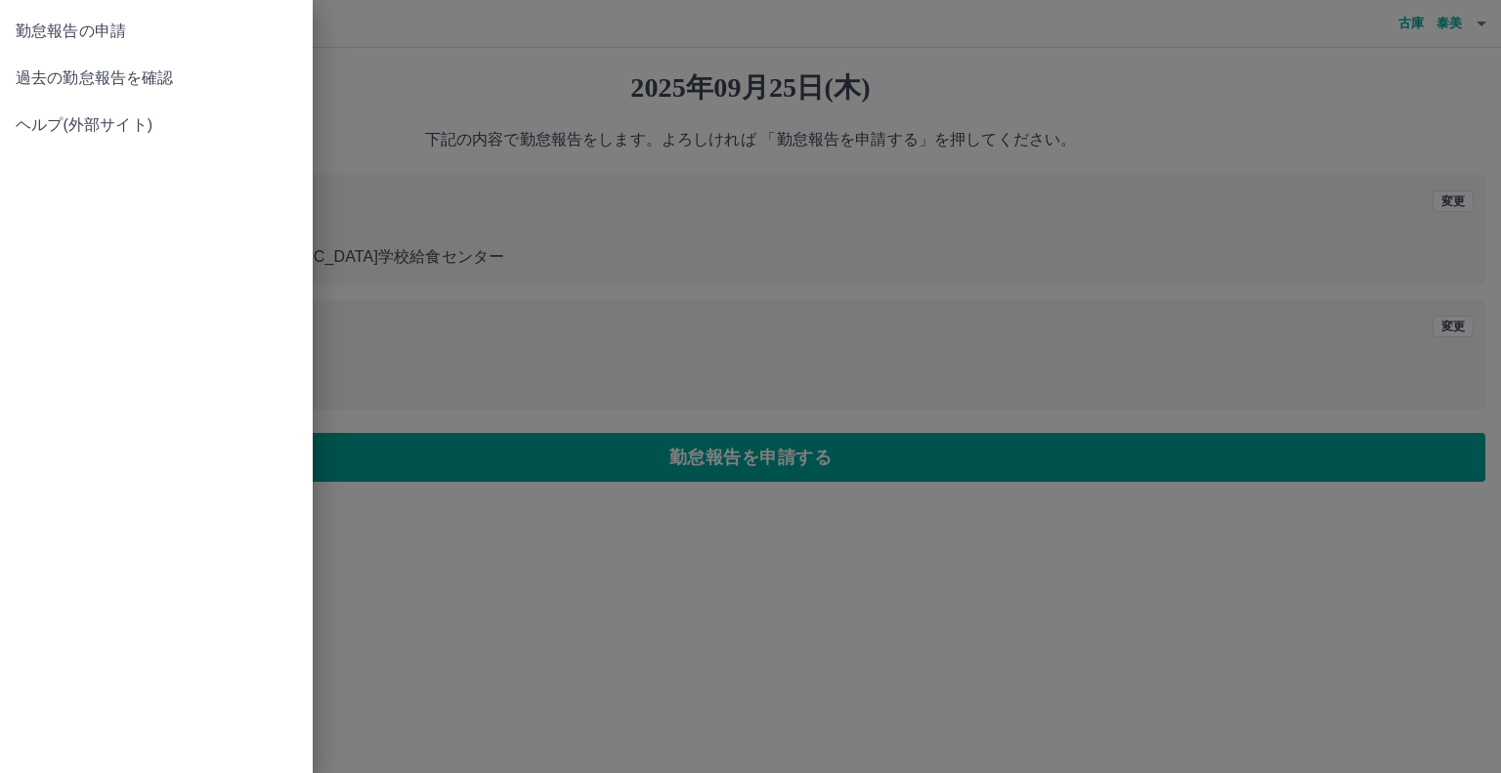
click at [20, 85] on span "過去の勤怠報告を確認" at bounding box center [156, 77] width 281 height 23
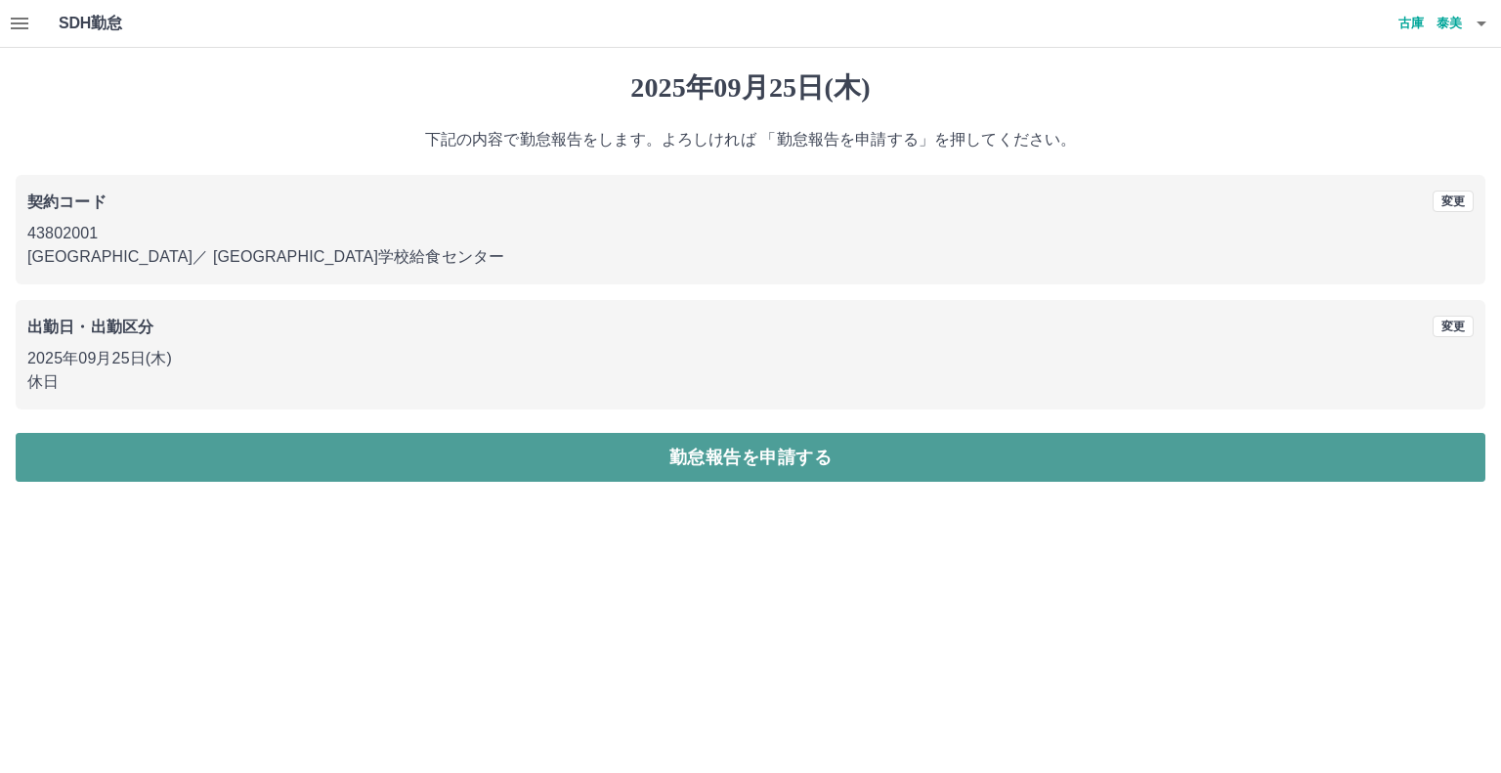
click at [770, 440] on button "勤怠報告を申請する" at bounding box center [751, 457] width 1470 height 49
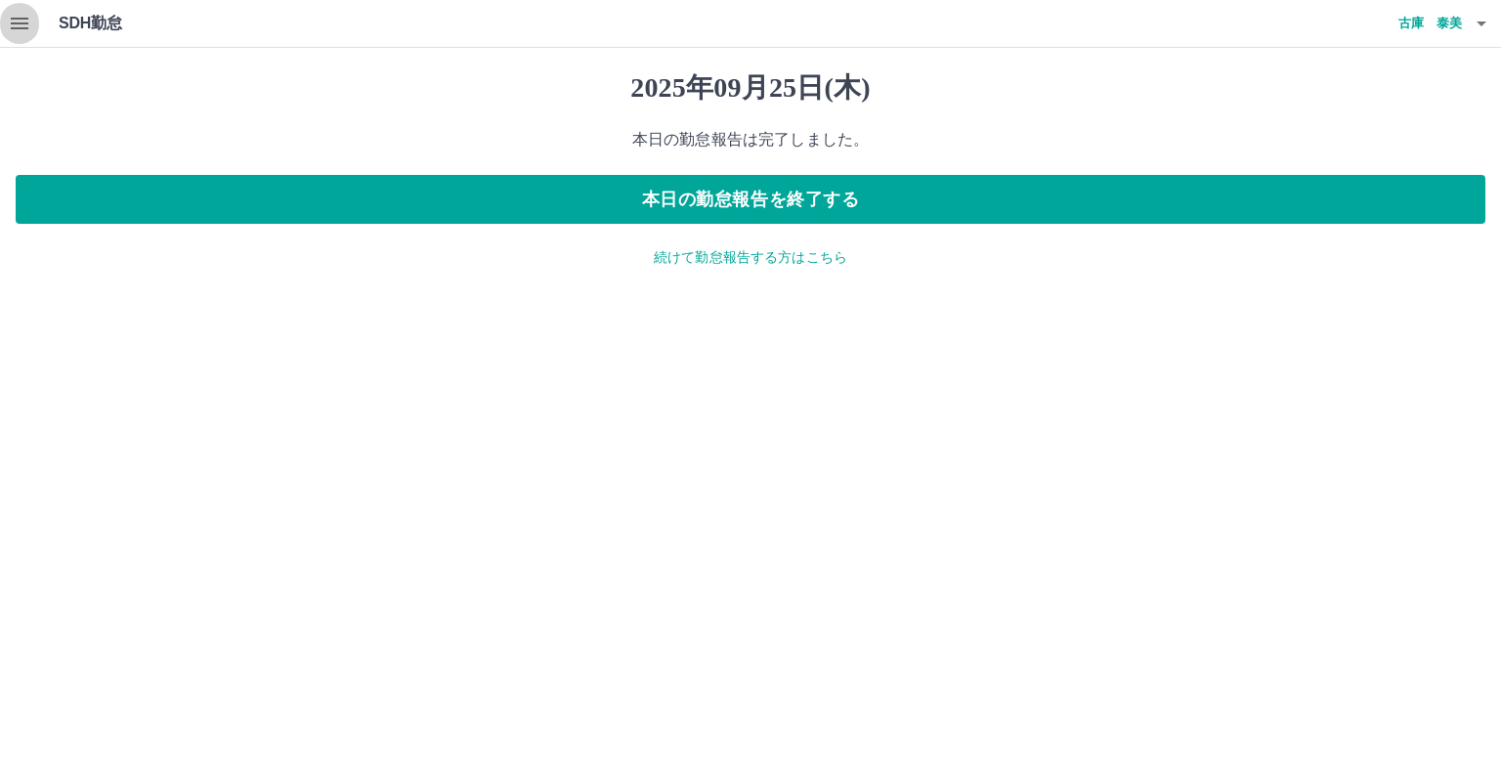
click at [16, 19] on icon "button" at bounding box center [20, 24] width 18 height 12
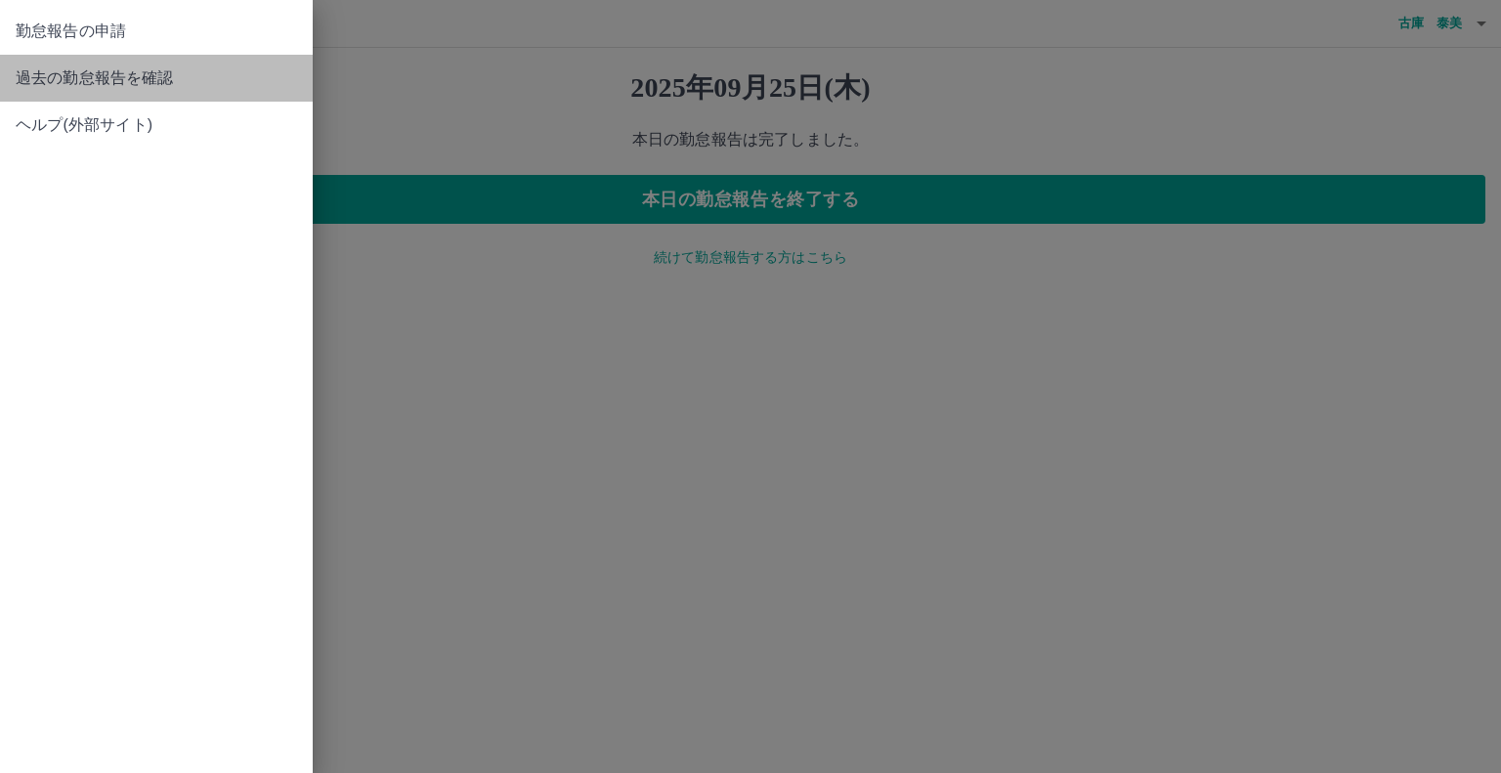
click at [31, 65] on link "過去の勤怠報告を確認" at bounding box center [156, 78] width 313 height 47
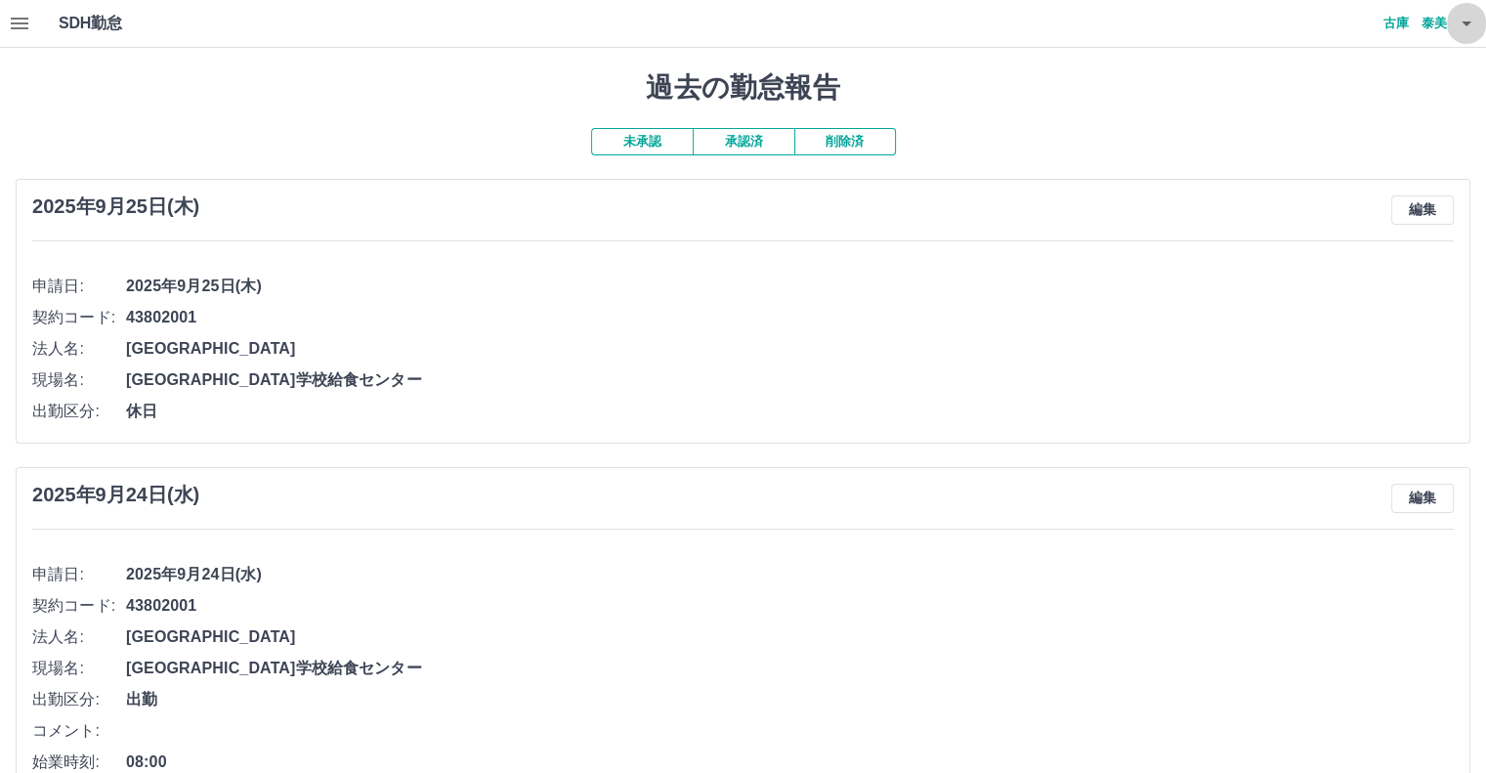
click at [1466, 24] on icon "button" at bounding box center [1467, 23] width 10 height 5
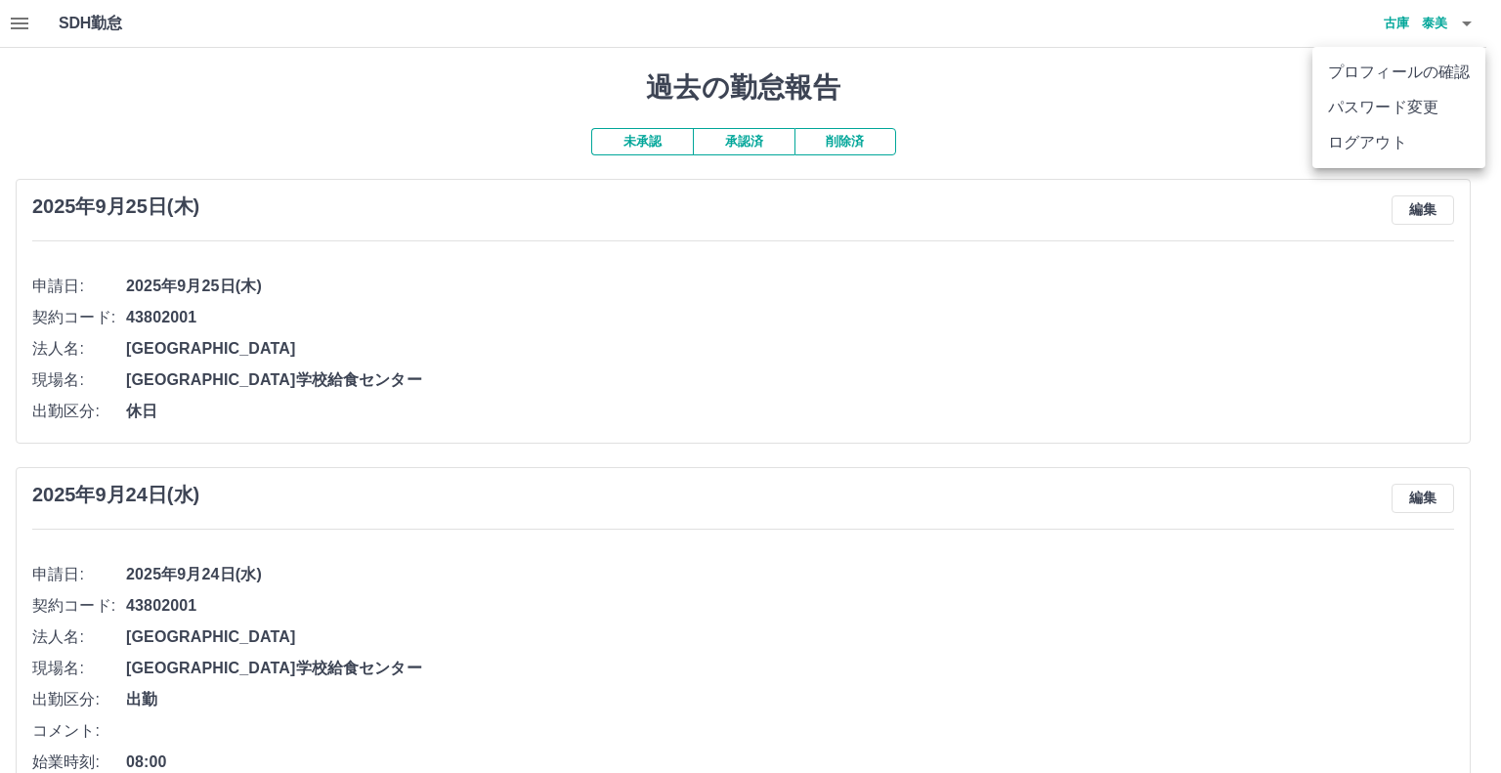
click at [1406, 144] on li "ログアウト" at bounding box center [1398, 142] width 173 height 35
